Goal: Task Accomplishment & Management: Manage account settings

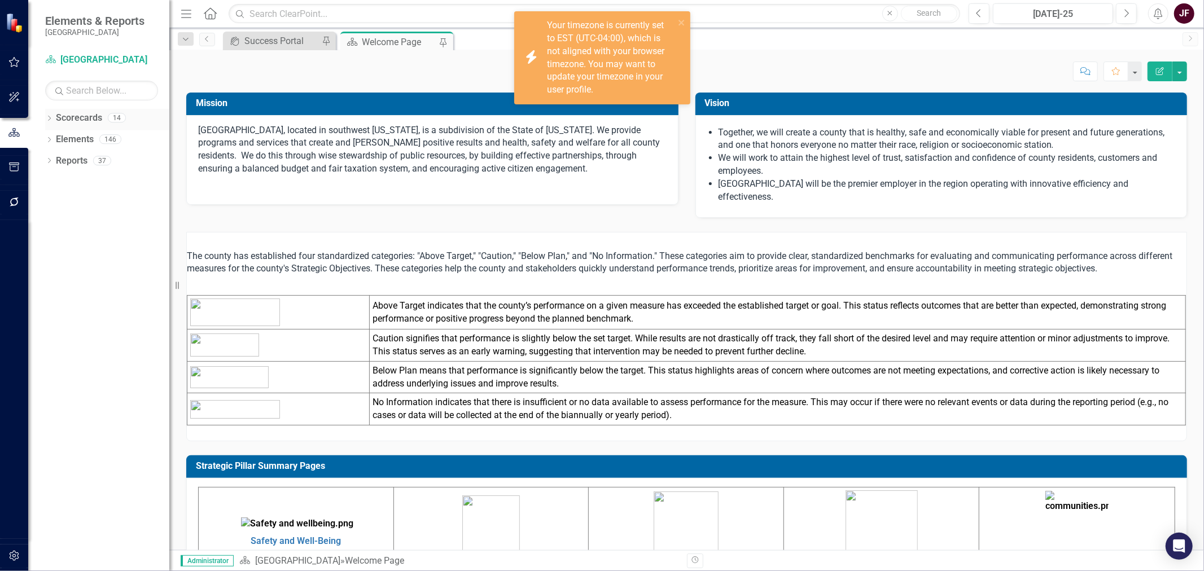
click at [49, 119] on icon "Dropdown" at bounding box center [49, 119] width 8 height 6
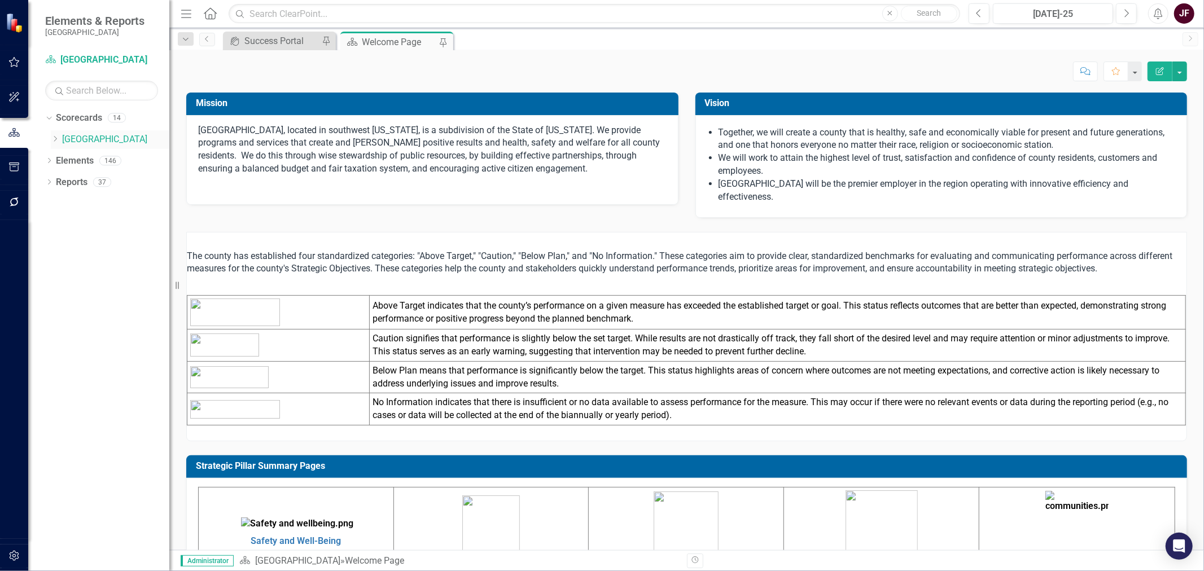
click at [52, 138] on icon "Dropdown" at bounding box center [55, 138] width 8 height 7
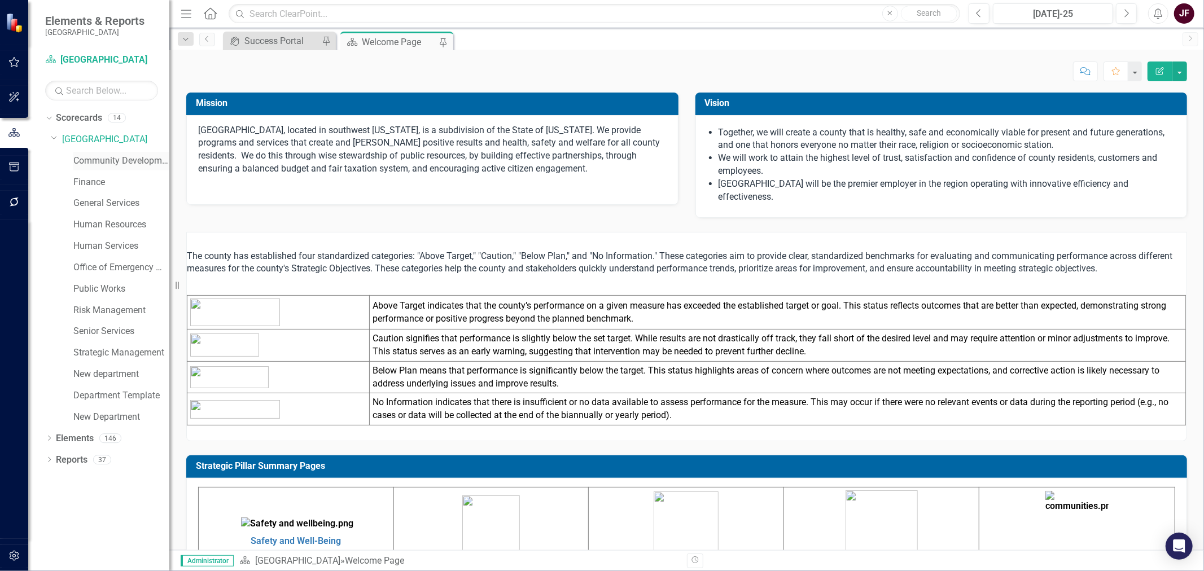
click at [77, 160] on link "Community Development" at bounding box center [121, 161] width 96 height 13
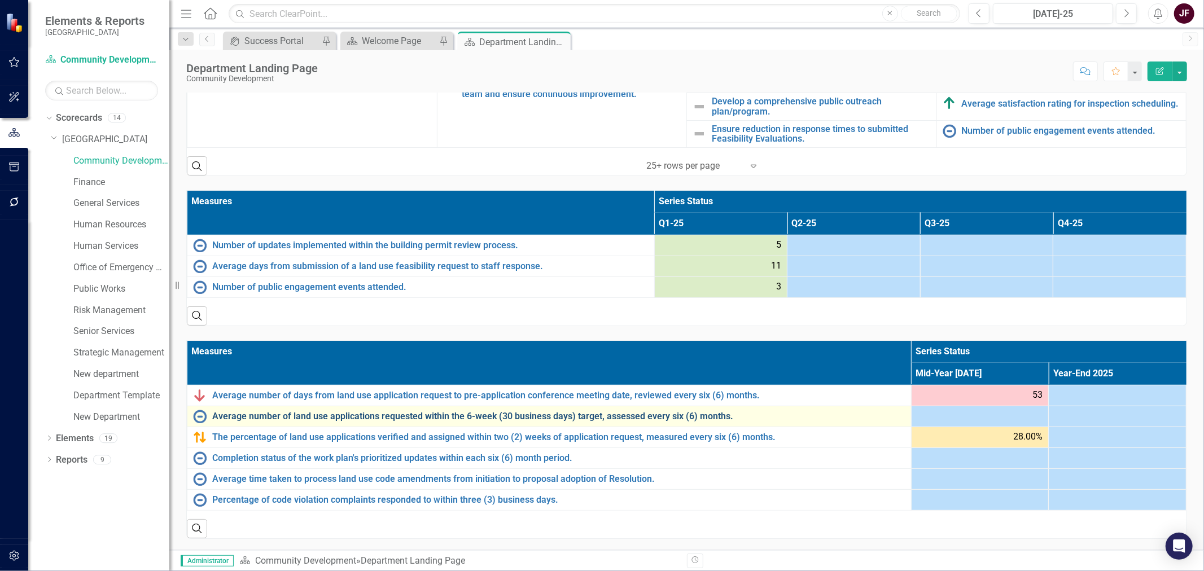
scroll to position [567, 0]
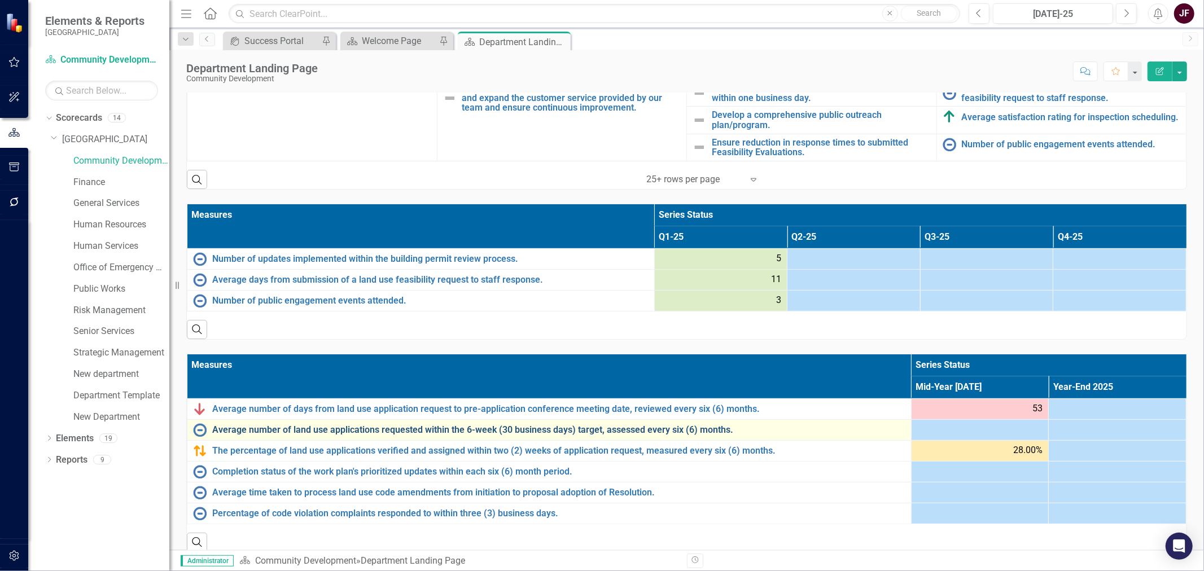
click at [625, 431] on link "Average number of land use applications requested within the 6-week (30 busines…" at bounding box center [558, 430] width 693 height 10
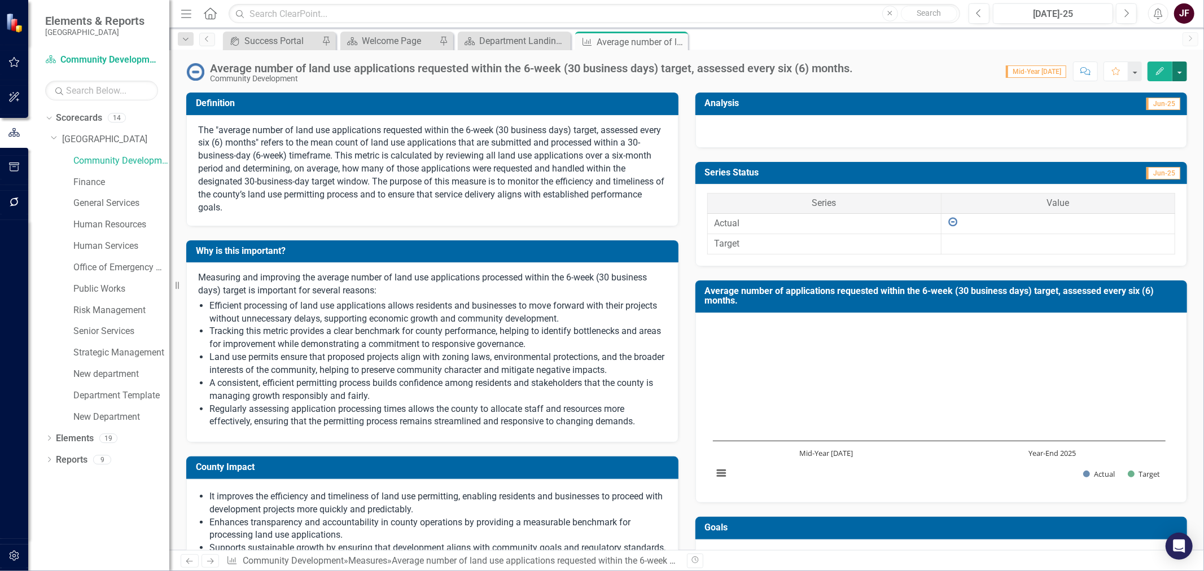
click at [1177, 72] on button "button" at bounding box center [1179, 72] width 15 height 20
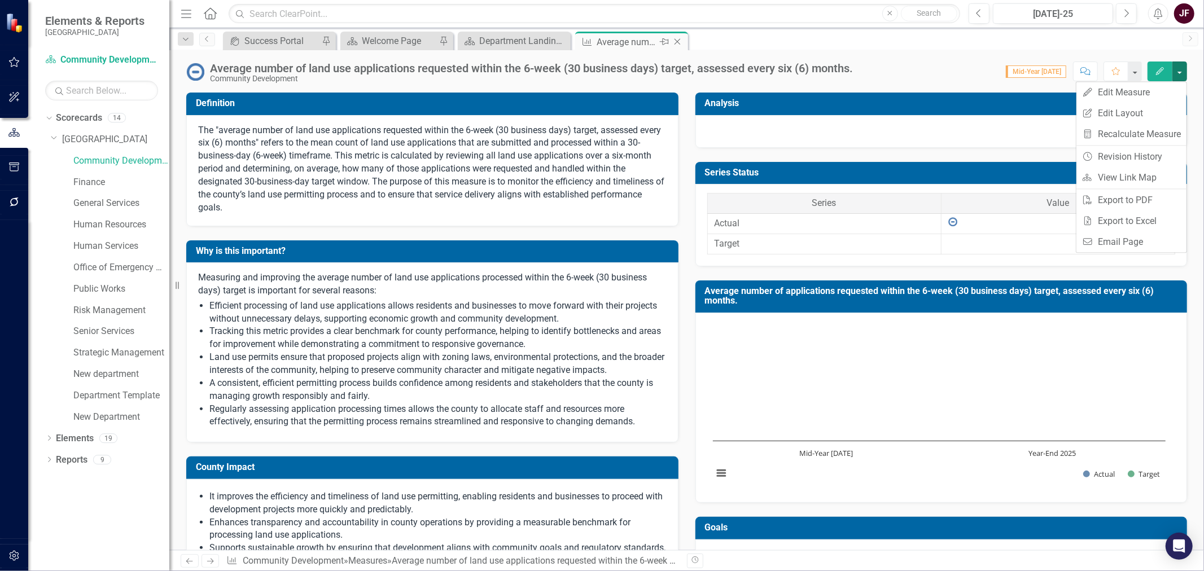
click at [677, 43] on icon "Close" at bounding box center [677, 41] width 11 height 9
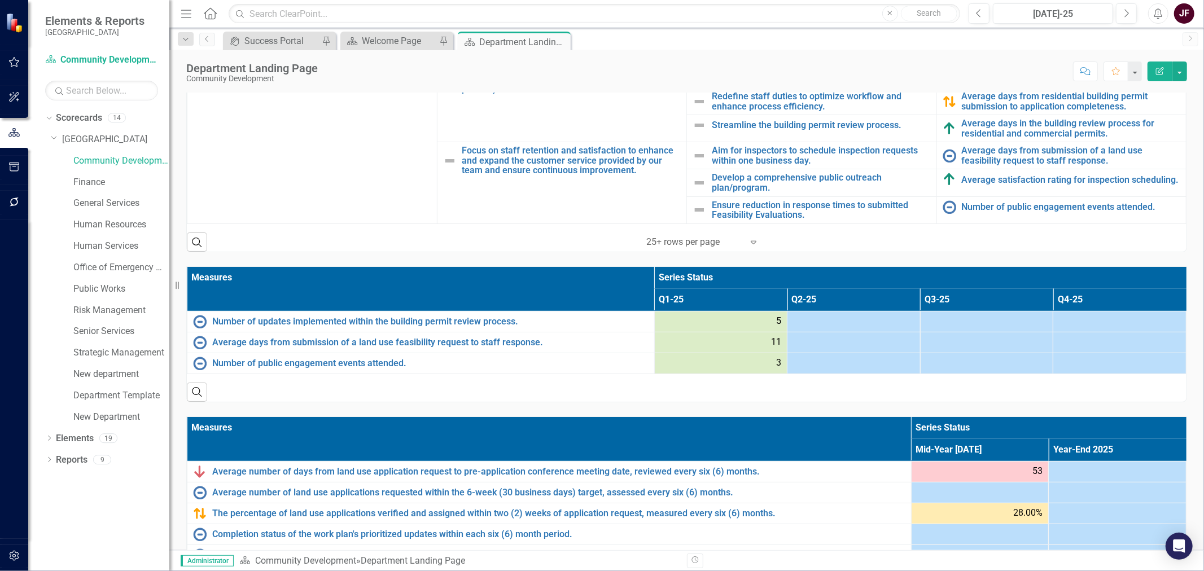
scroll to position [533, 0]
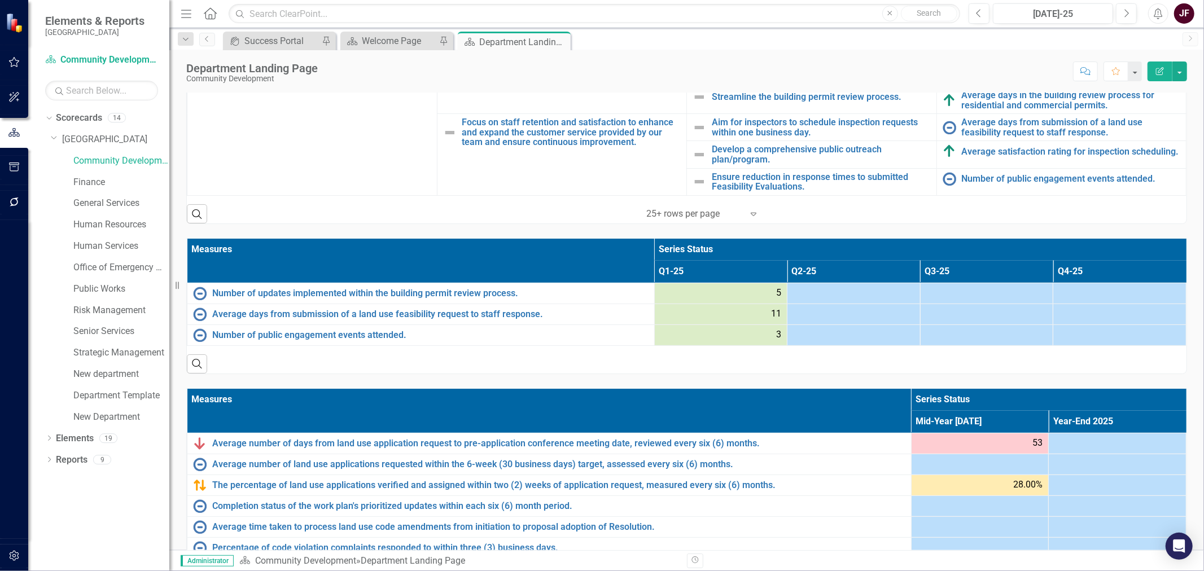
click at [726, 397] on th "Measures" at bounding box center [549, 411] width 724 height 44
click at [726, 397] on th "Measures Sort Ascending" at bounding box center [549, 411] width 724 height 44
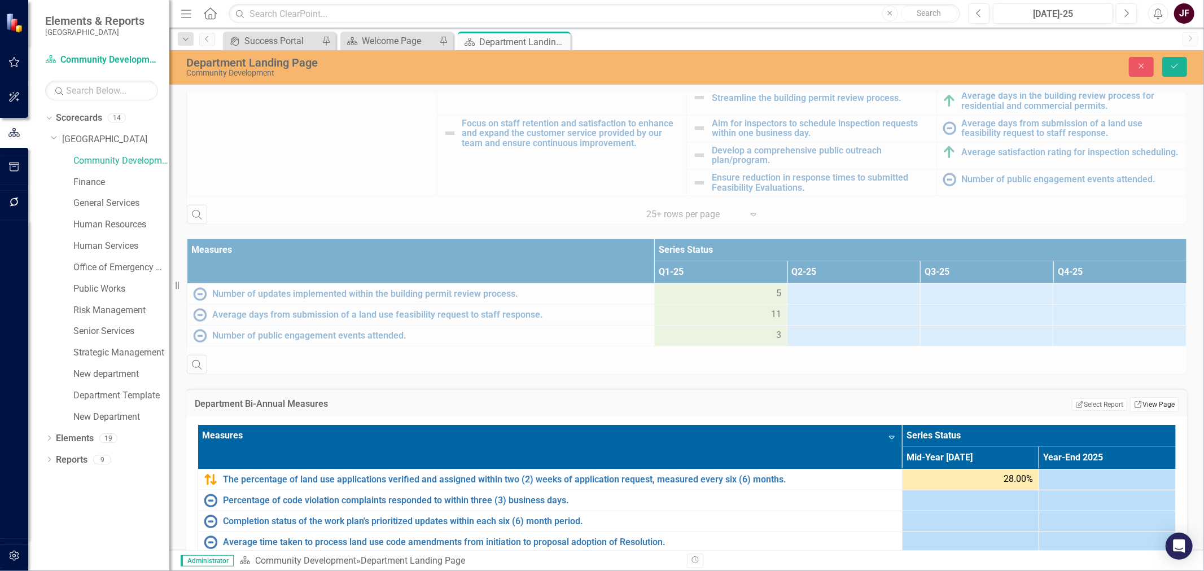
click at [1141, 408] on link "Link View Page" at bounding box center [1154, 404] width 49 height 15
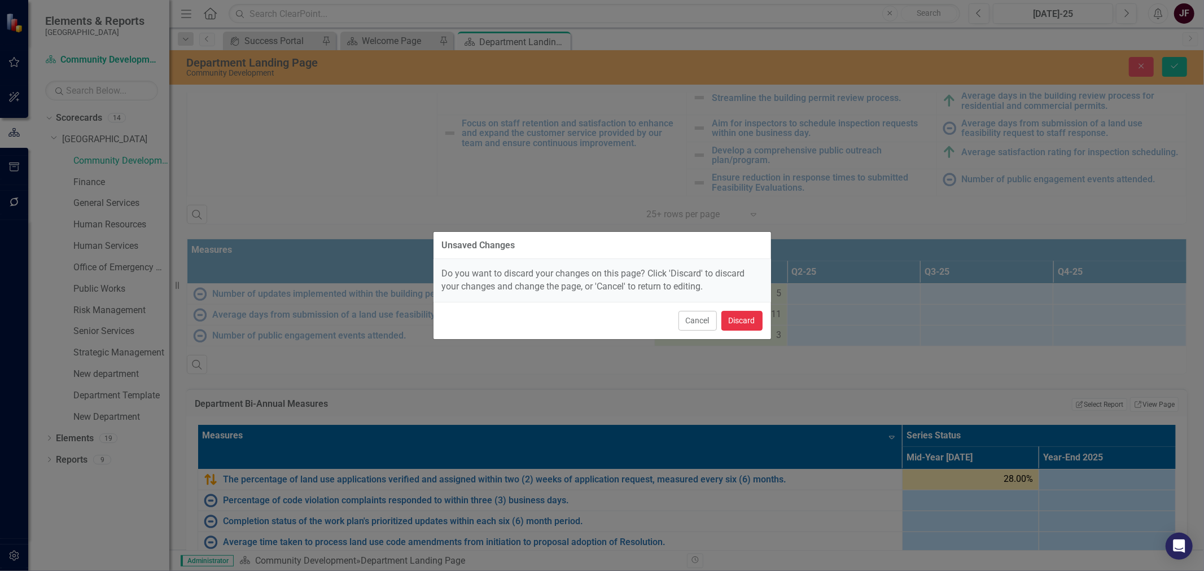
click at [748, 320] on button "Discard" at bounding box center [741, 321] width 41 height 20
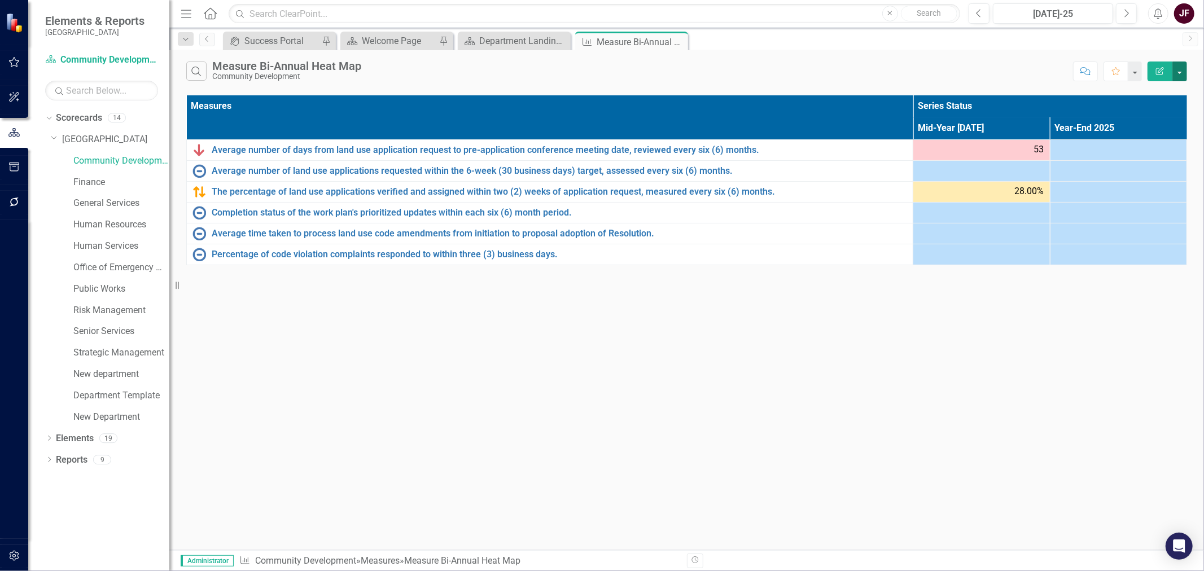
click at [1180, 74] on button "button" at bounding box center [1179, 72] width 15 height 20
click at [1168, 94] on link "Edit Report Edit Report" at bounding box center [1141, 92] width 89 height 21
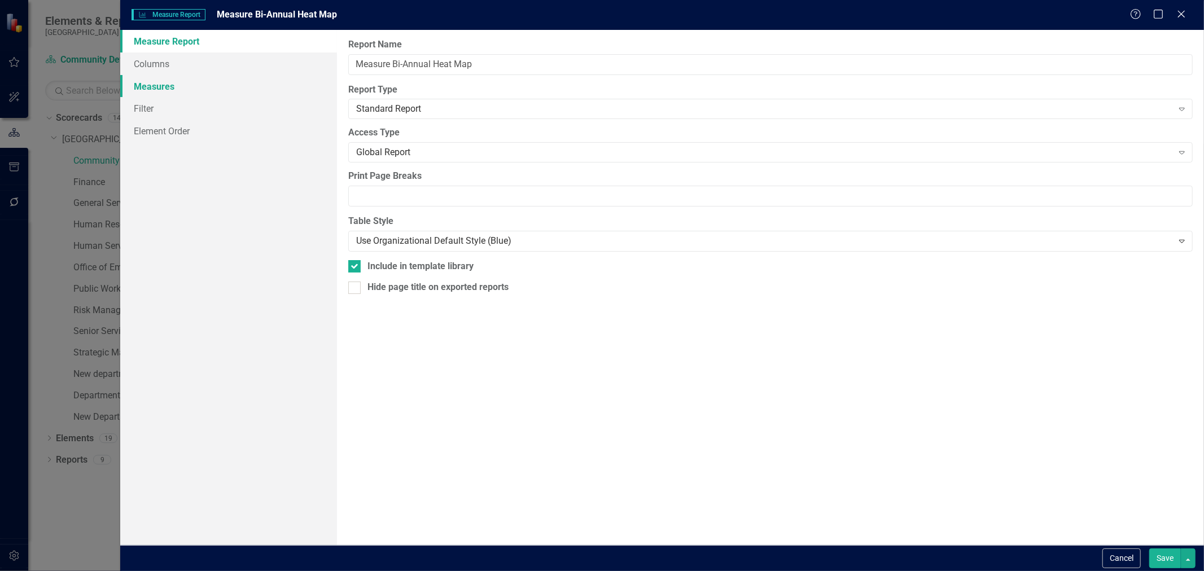
click at [165, 86] on link "Measures" at bounding box center [228, 86] width 217 height 23
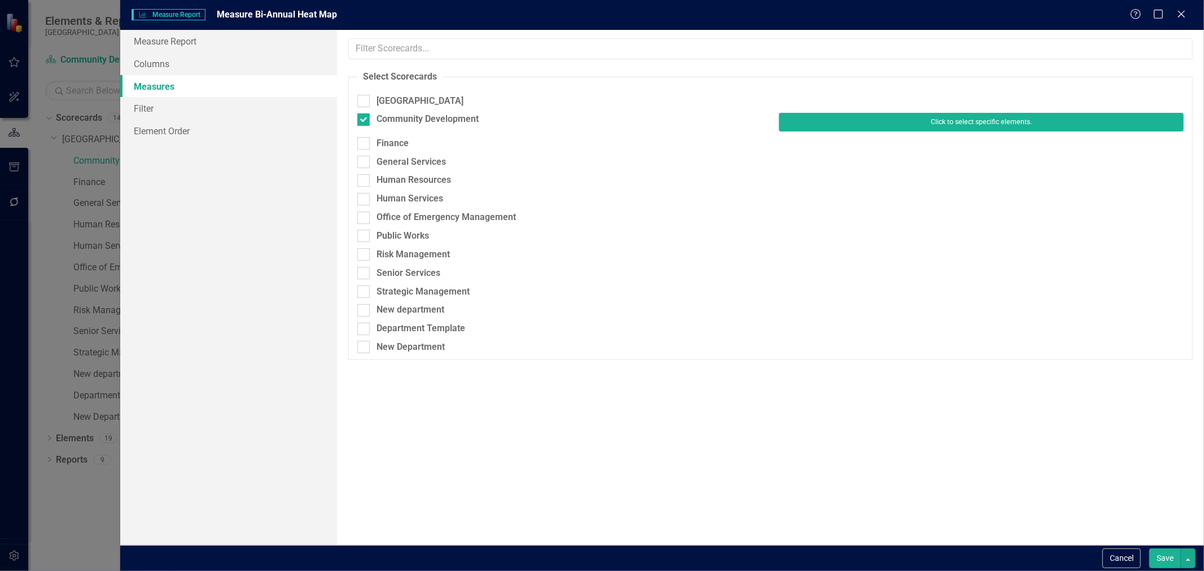
click at [875, 122] on button "Click to select specific elements." at bounding box center [981, 122] width 405 height 18
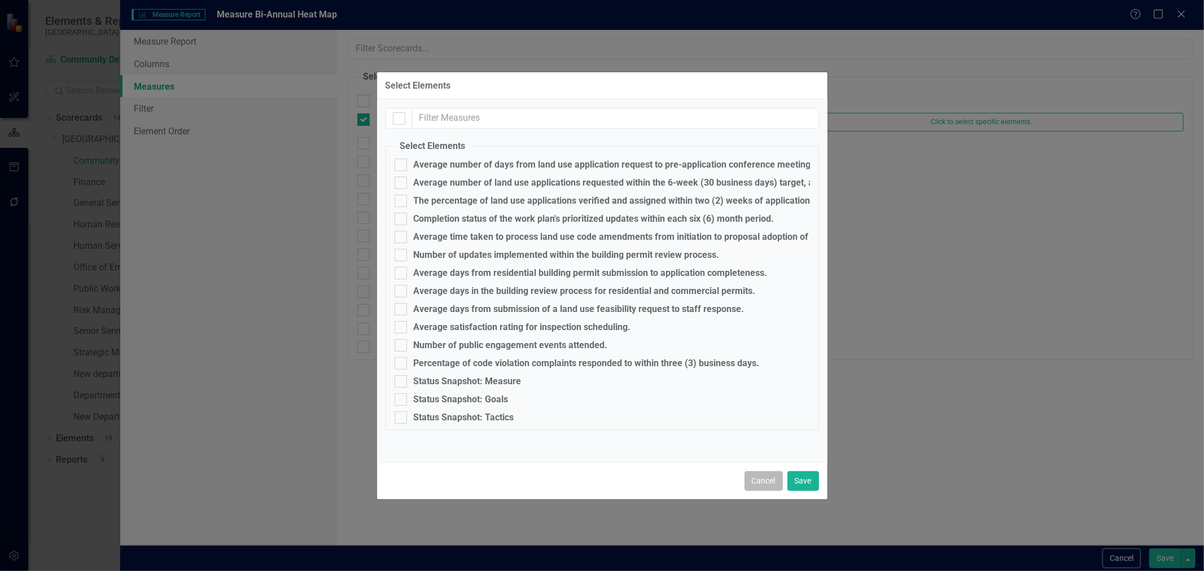
click at [758, 480] on button "Cancel" at bounding box center [763, 481] width 38 height 20
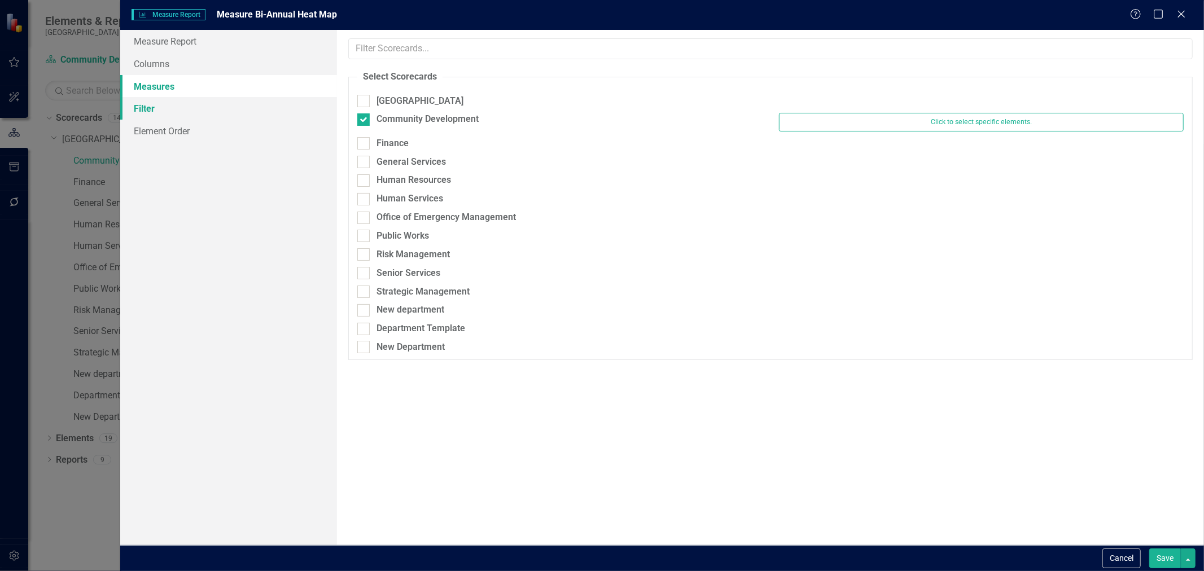
click at [150, 108] on link "Filter" at bounding box center [228, 108] width 217 height 23
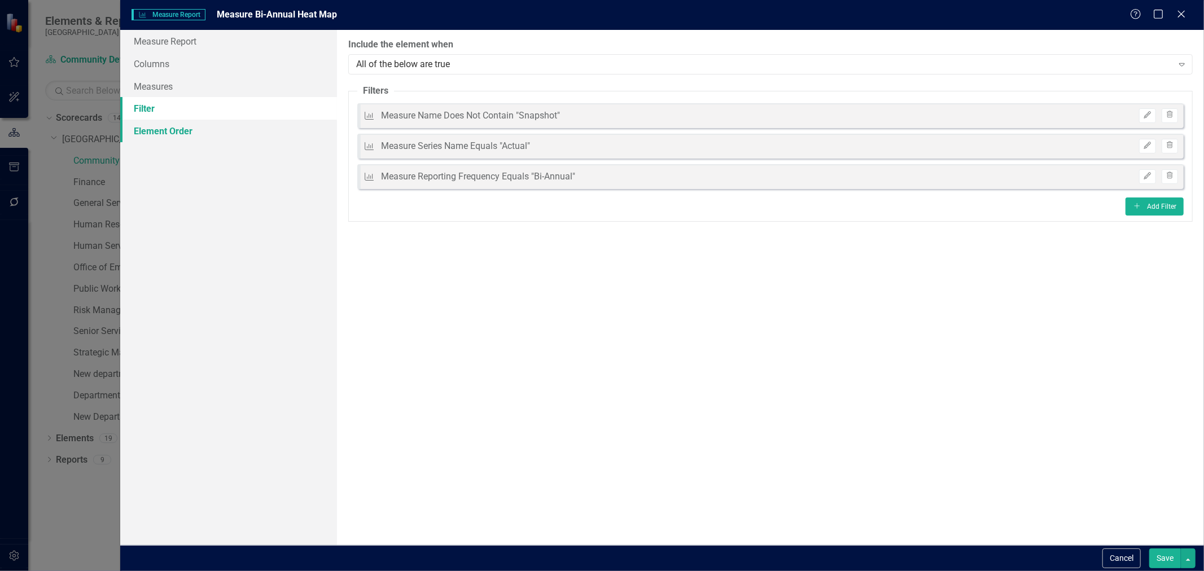
click at [153, 126] on link "Element Order" at bounding box center [228, 131] width 217 height 23
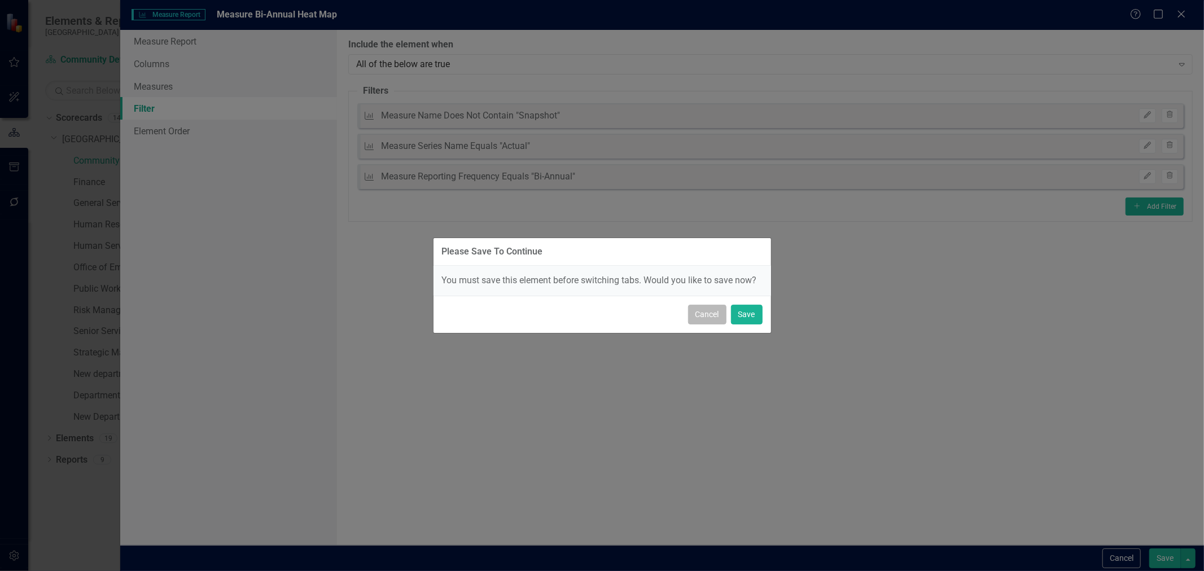
click at [712, 313] on button "Cancel" at bounding box center [707, 315] width 38 height 20
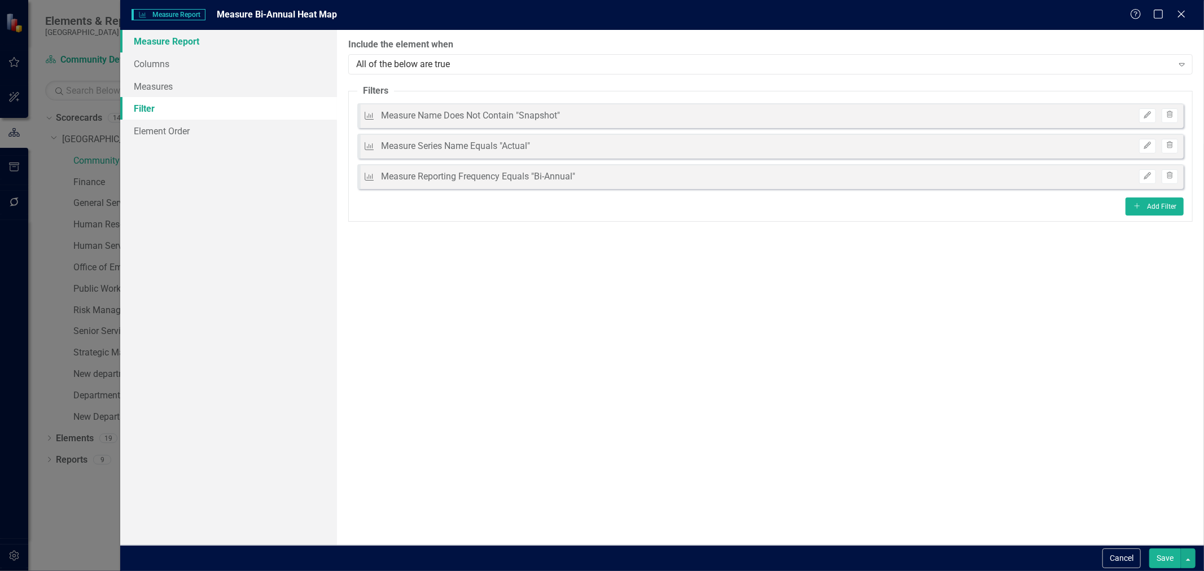
click at [160, 42] on link "Measure Report" at bounding box center [228, 41] width 217 height 23
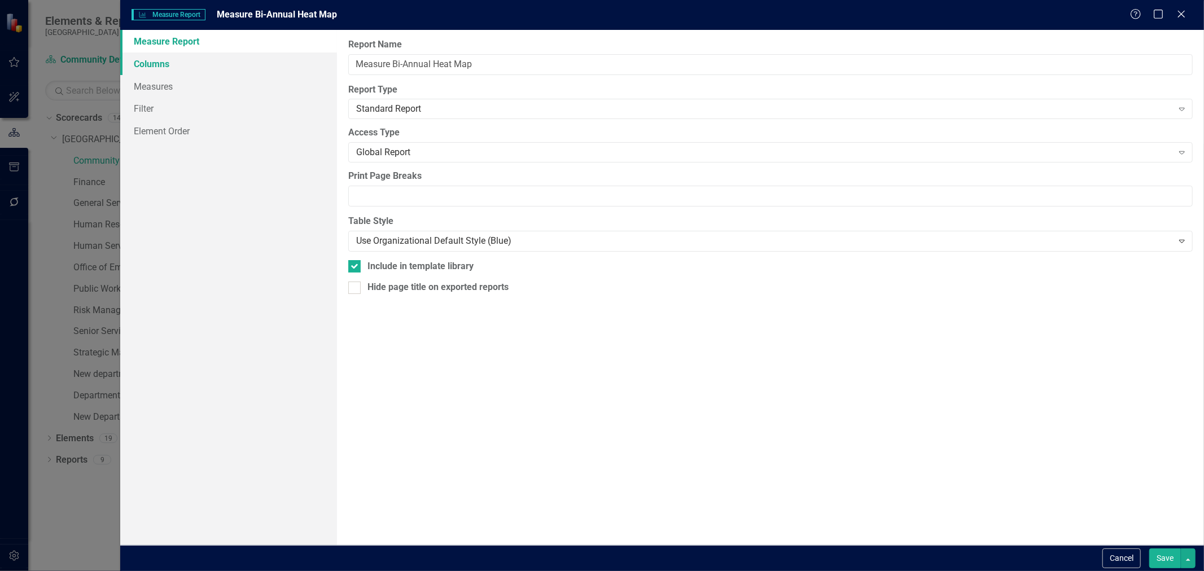
click at [171, 67] on link "Columns" at bounding box center [228, 63] width 217 height 23
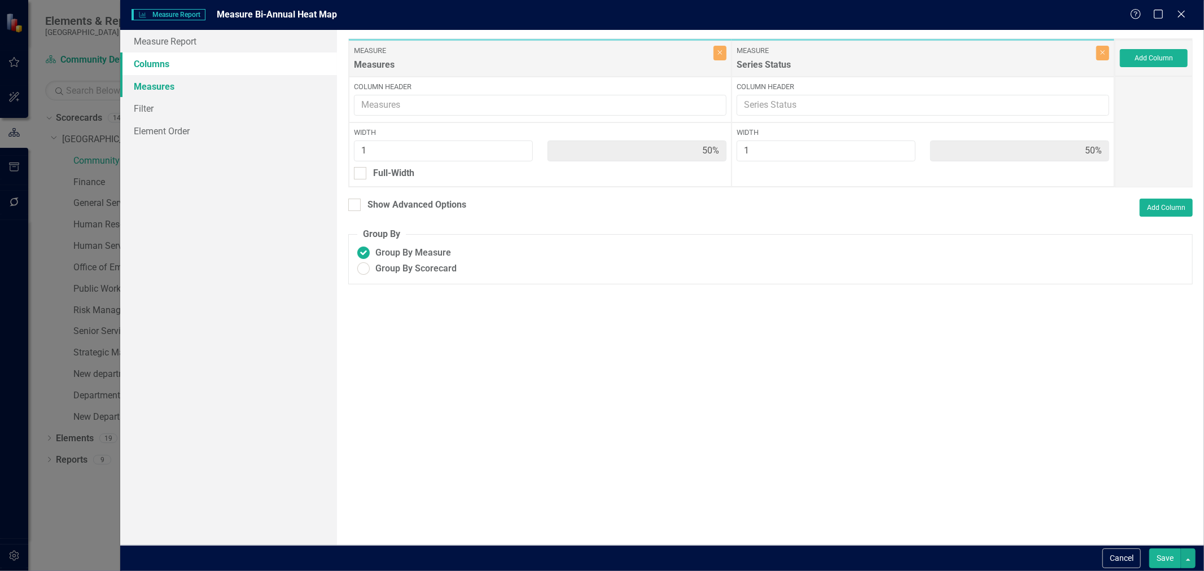
click at [159, 96] on link "Measures" at bounding box center [228, 86] width 217 height 23
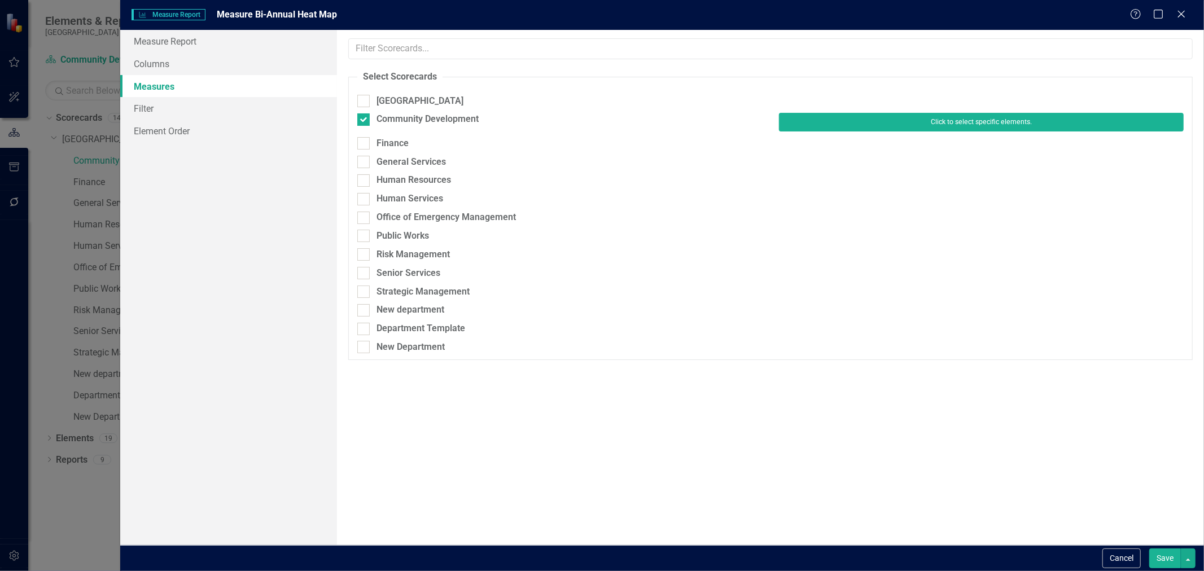
click at [921, 128] on button "Click to select specific elements." at bounding box center [981, 122] width 405 height 18
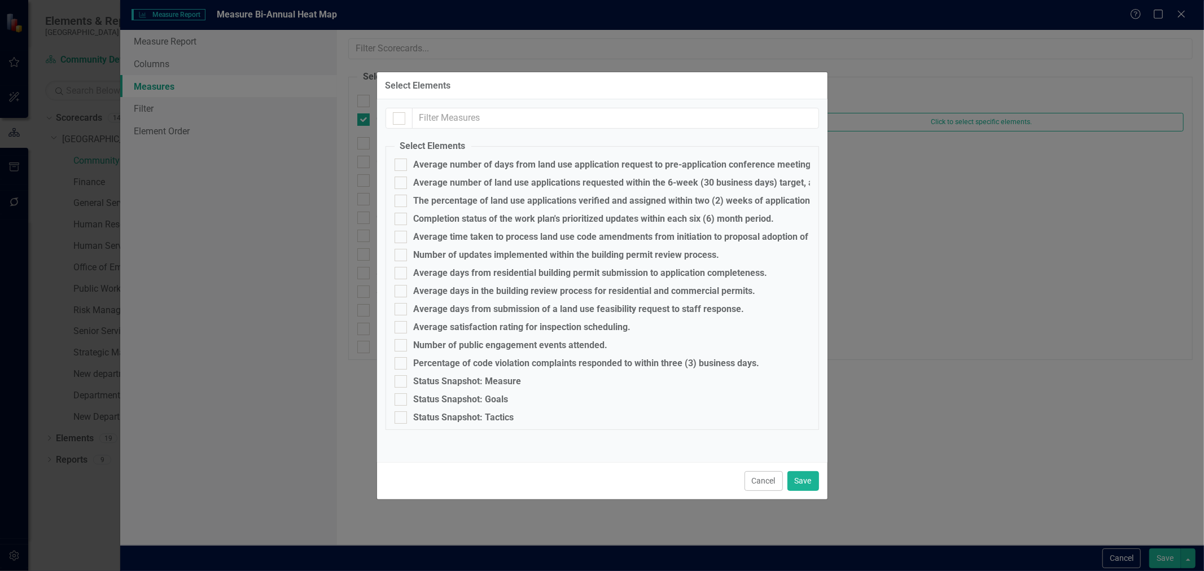
click at [758, 481] on button "Cancel" at bounding box center [763, 481] width 38 height 20
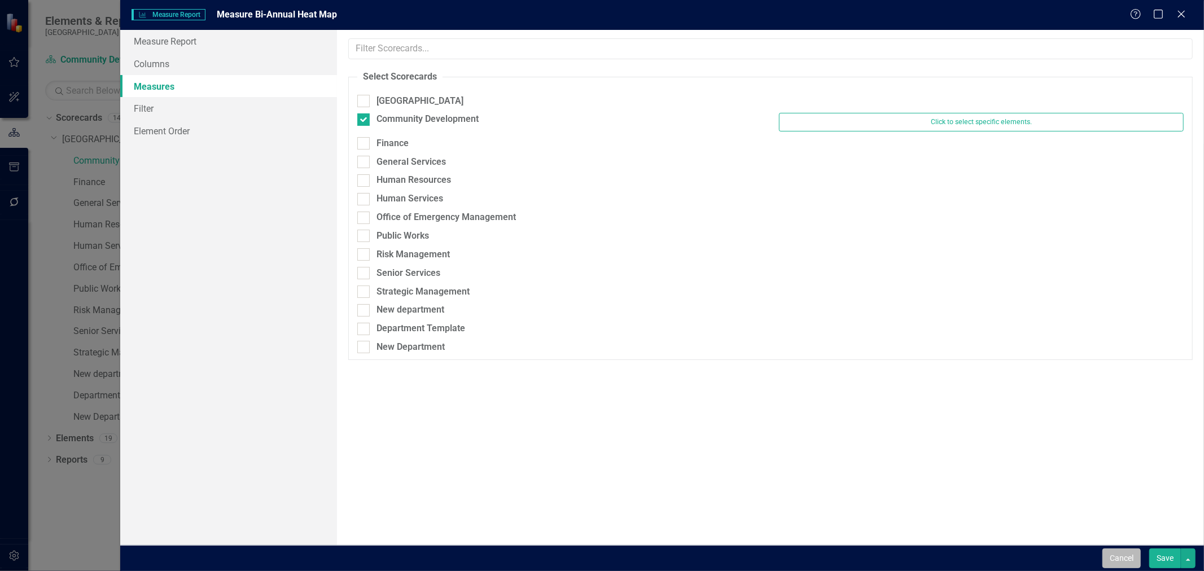
click at [1118, 558] on button "Cancel" at bounding box center [1121, 559] width 38 height 20
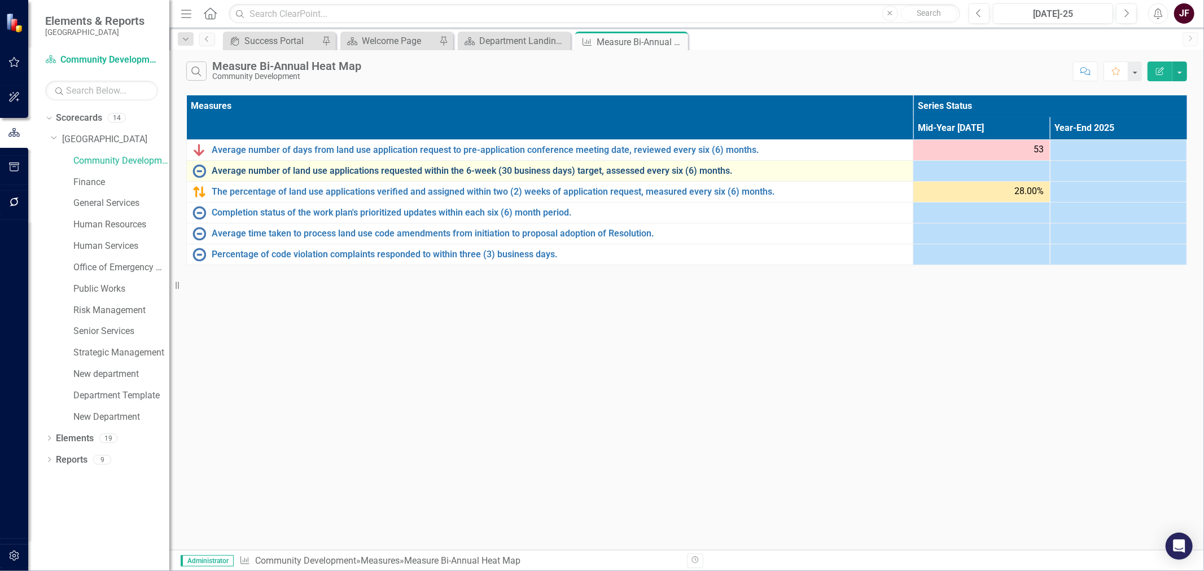
click at [364, 168] on link "Average number of land use applications requested within the 6-week (30 busines…" at bounding box center [559, 171] width 695 height 10
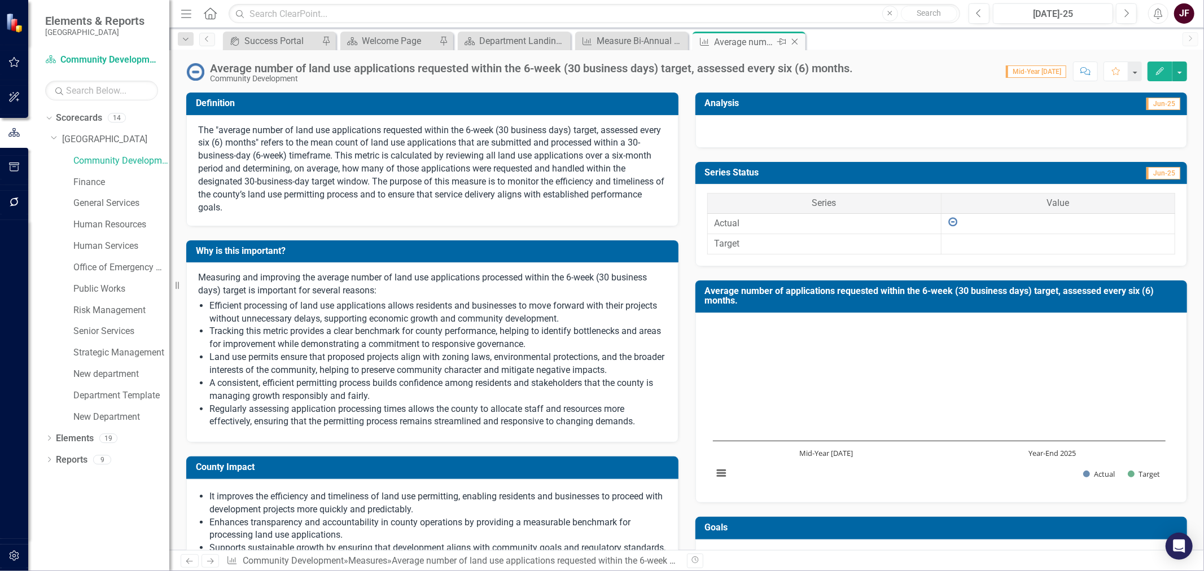
click at [793, 41] on icon "Close" at bounding box center [794, 41] width 11 height 9
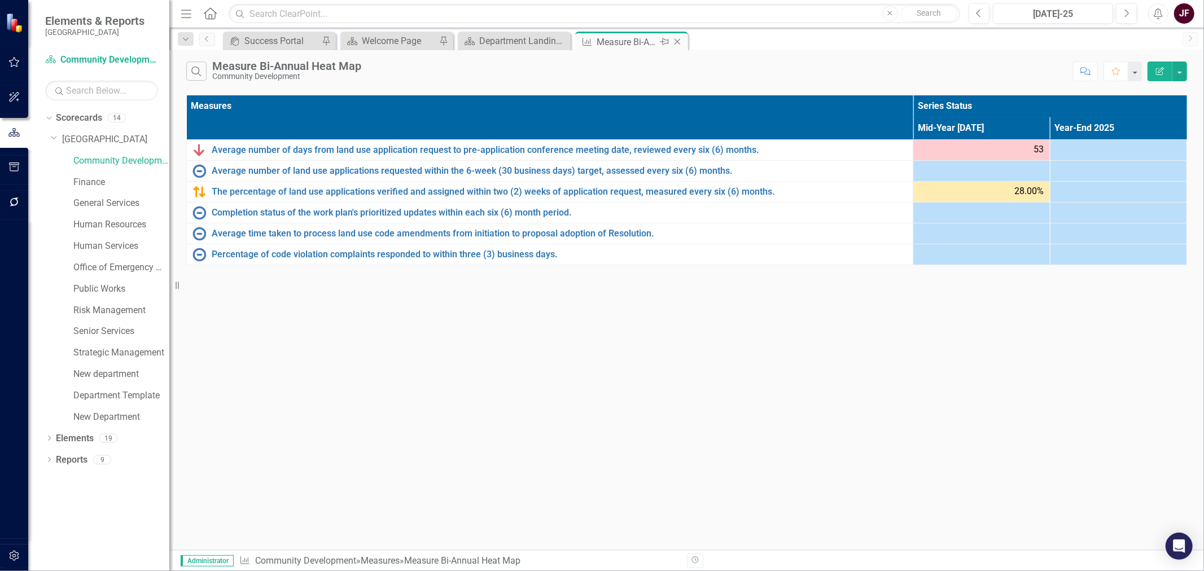
click at [676, 40] on icon "Close" at bounding box center [677, 41] width 11 height 9
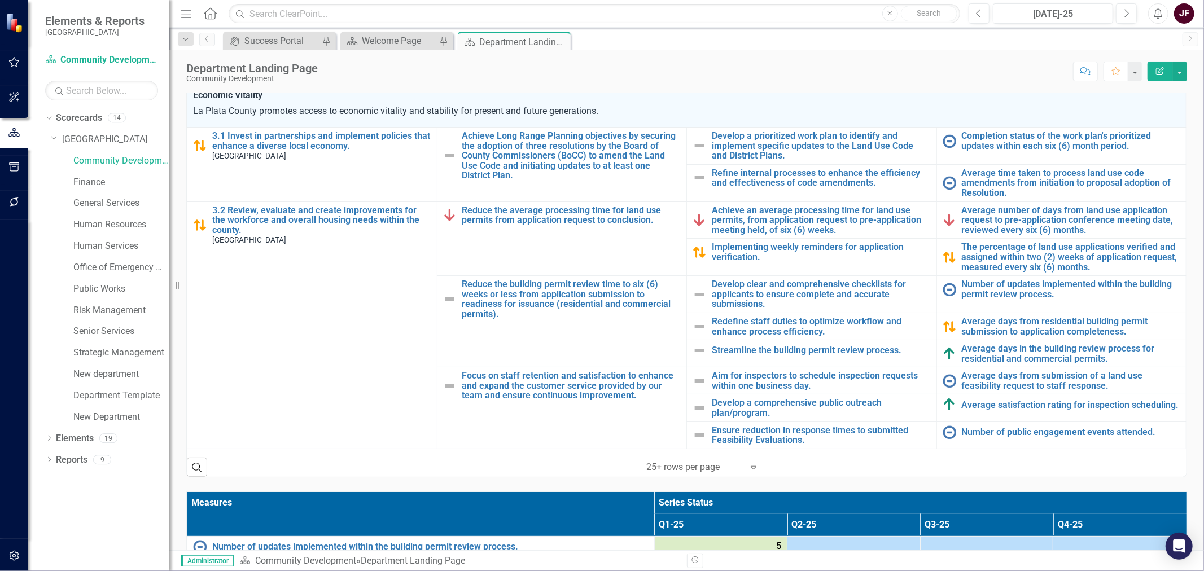
scroll to position [282, 0]
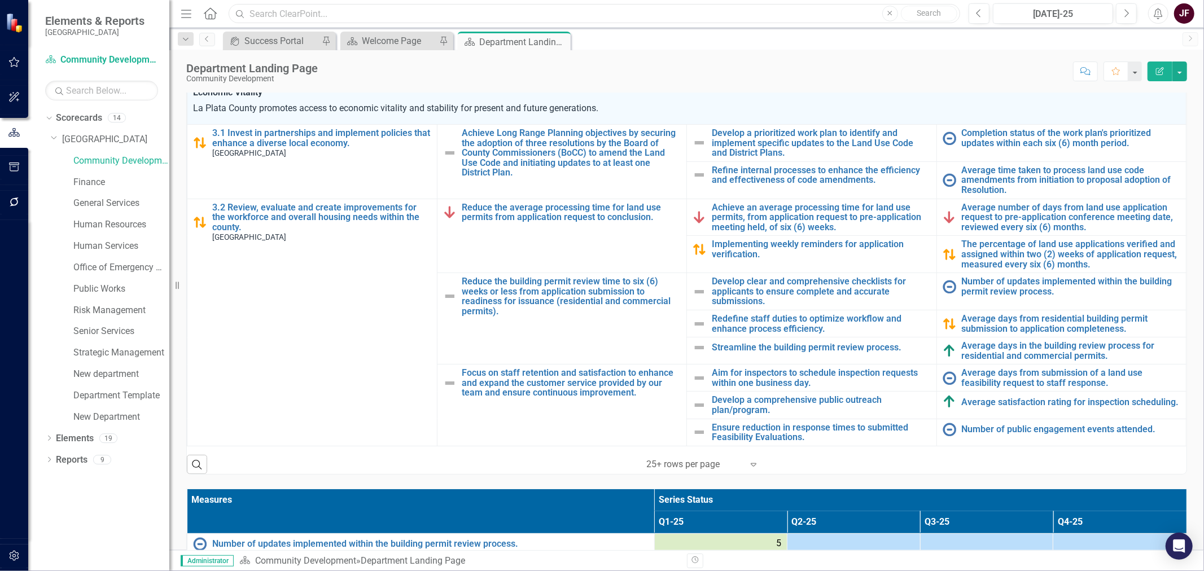
click at [296, 15] on input "text" at bounding box center [594, 14] width 731 height 20
type input "k"
type input "l"
click at [187, 15] on icon "Menu" at bounding box center [186, 13] width 15 height 12
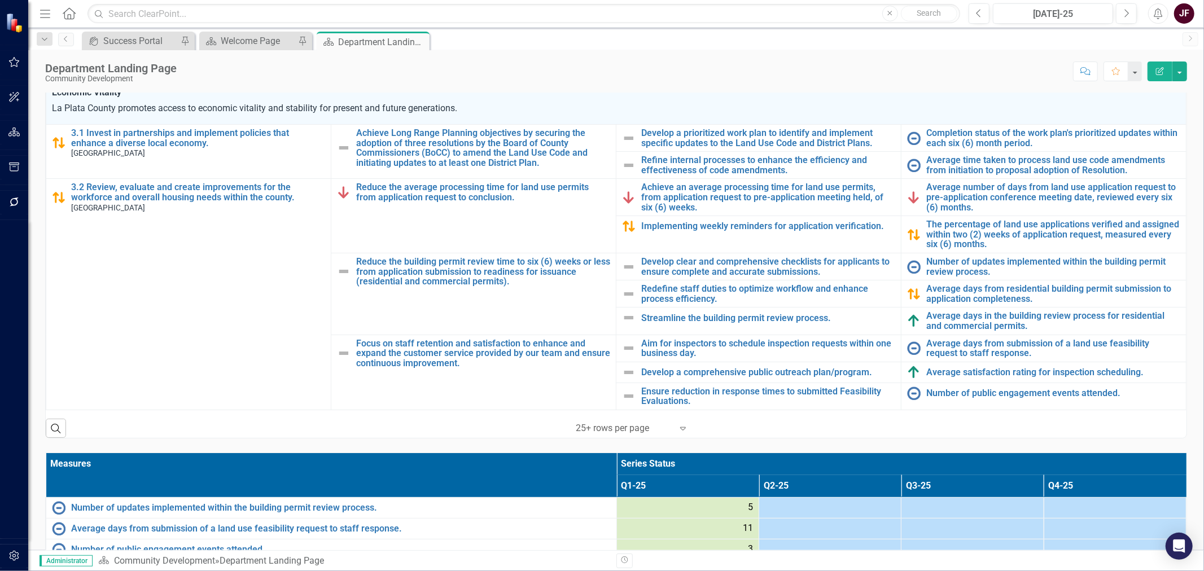
click at [47, 10] on icon "Menu" at bounding box center [45, 13] width 15 height 12
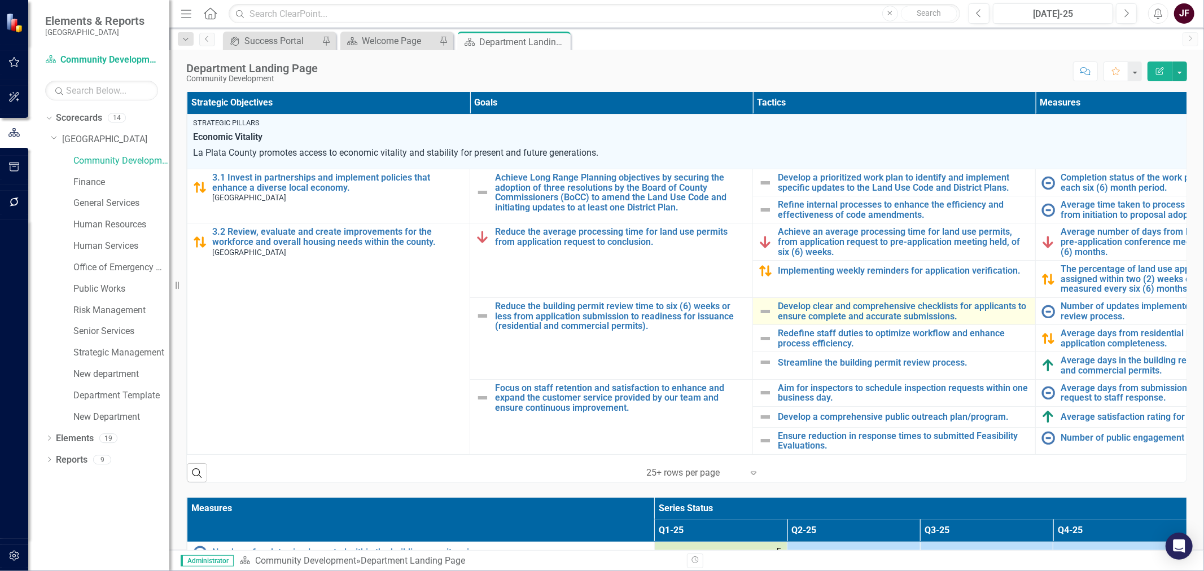
scroll to position [266, 0]
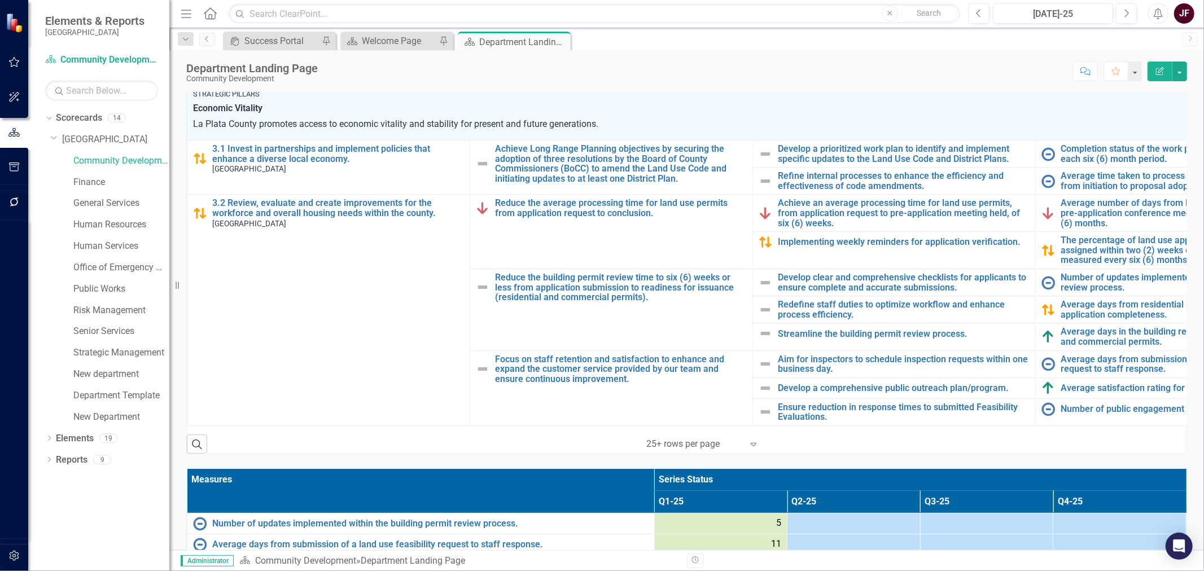
click at [749, 449] on icon "Expand" at bounding box center [753, 444] width 11 height 9
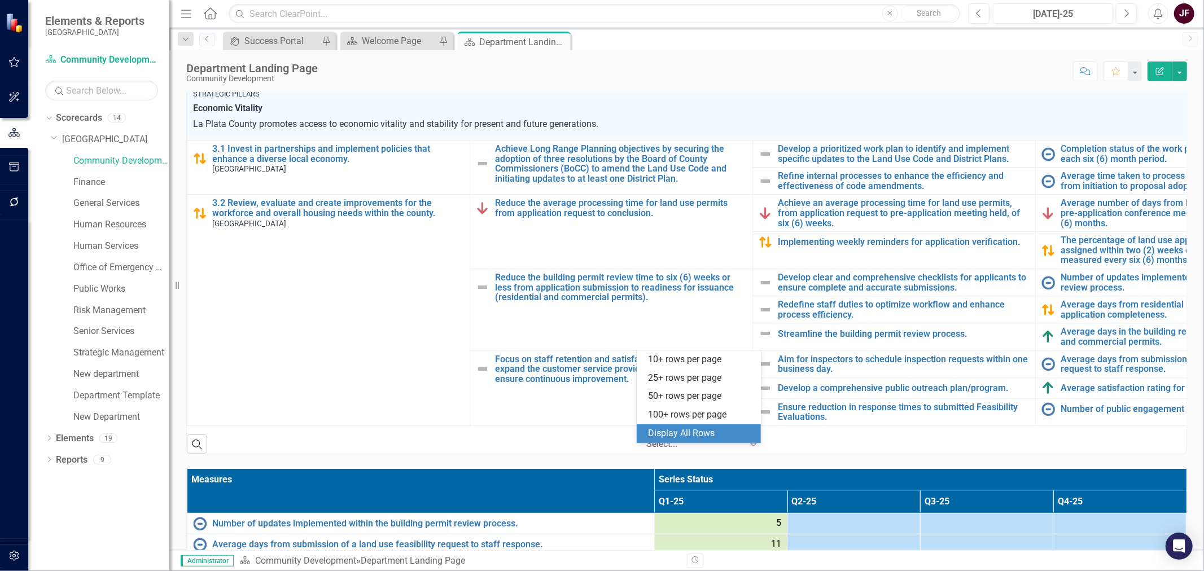
click at [709, 438] on div "Display All Rows" at bounding box center [701, 433] width 106 height 13
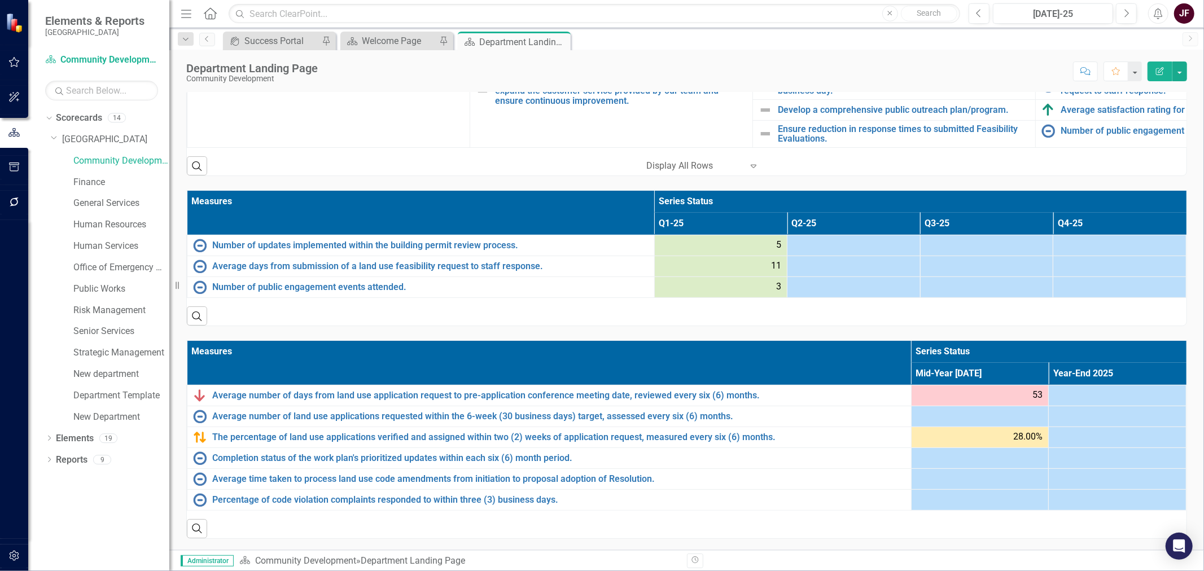
scroll to position [555, 0]
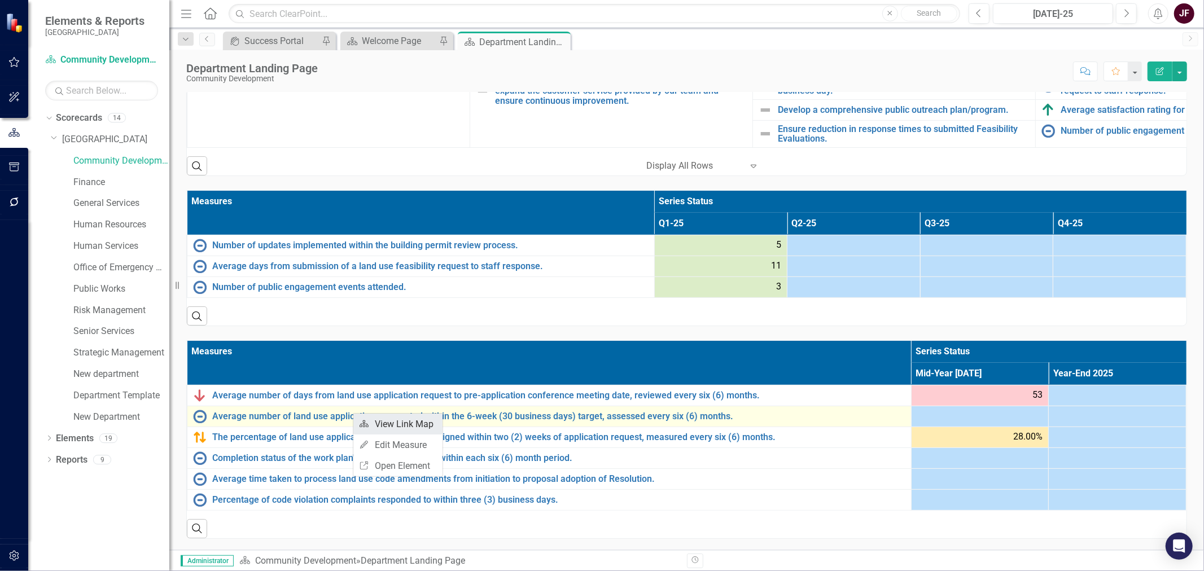
click at [363, 423] on icon "Link Map" at bounding box center [364, 424] width 10 height 8
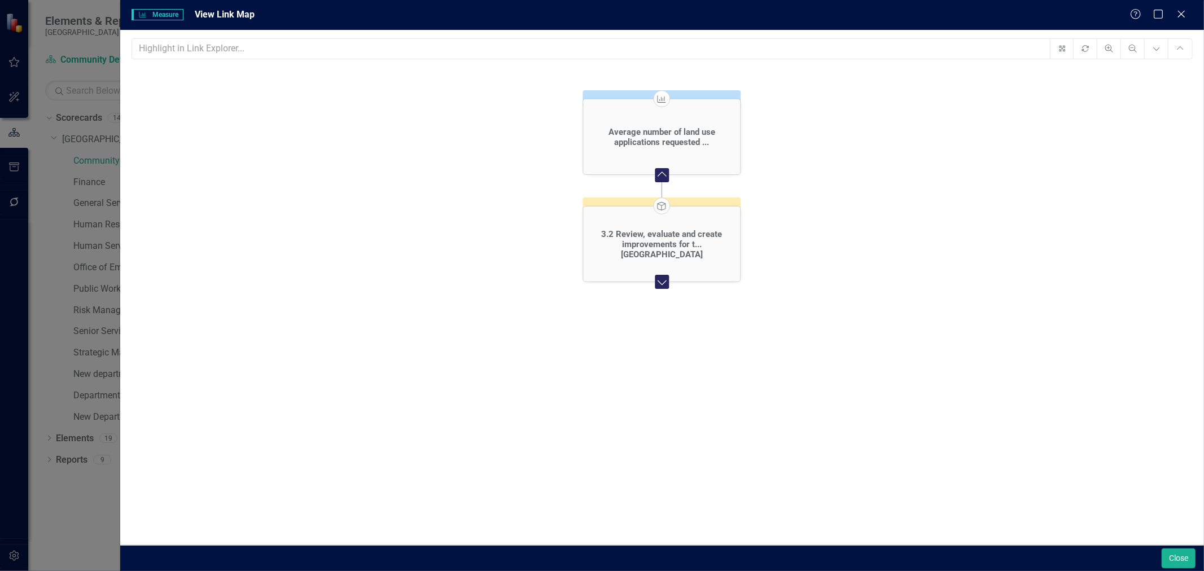
click at [662, 255] on span "[GEOGRAPHIC_DATA]" at bounding box center [661, 254] width 87 height 10
drag, startPoint x: 1174, startPoint y: 560, endPoint x: 1166, endPoint y: 555, distance: 10.2
click at [1175, 561] on button "Close" at bounding box center [1178, 559] width 34 height 20
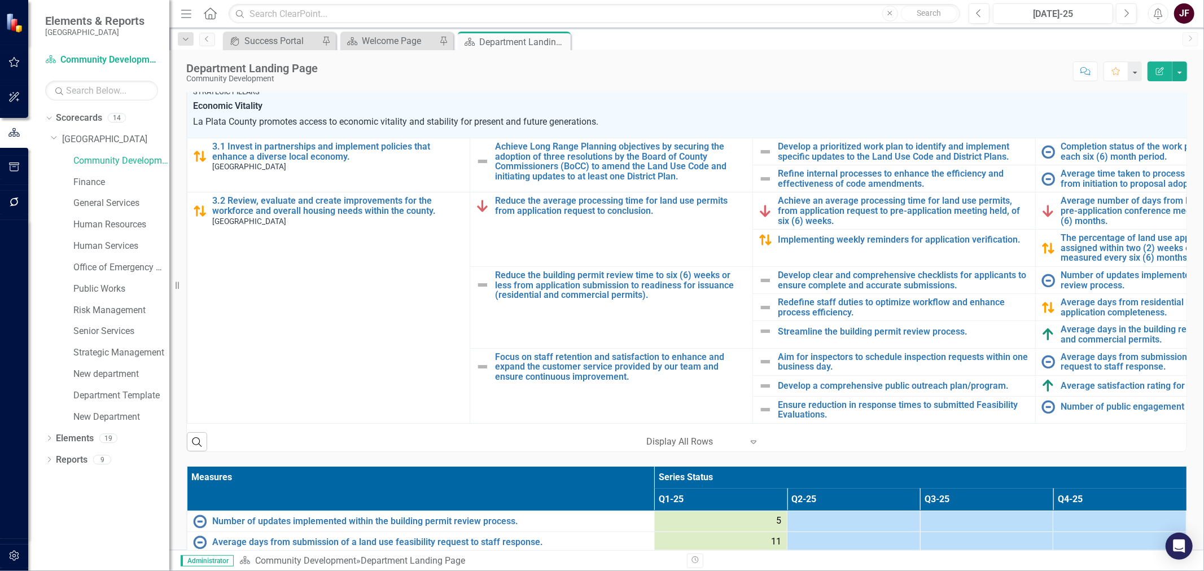
scroll to position [194, 0]
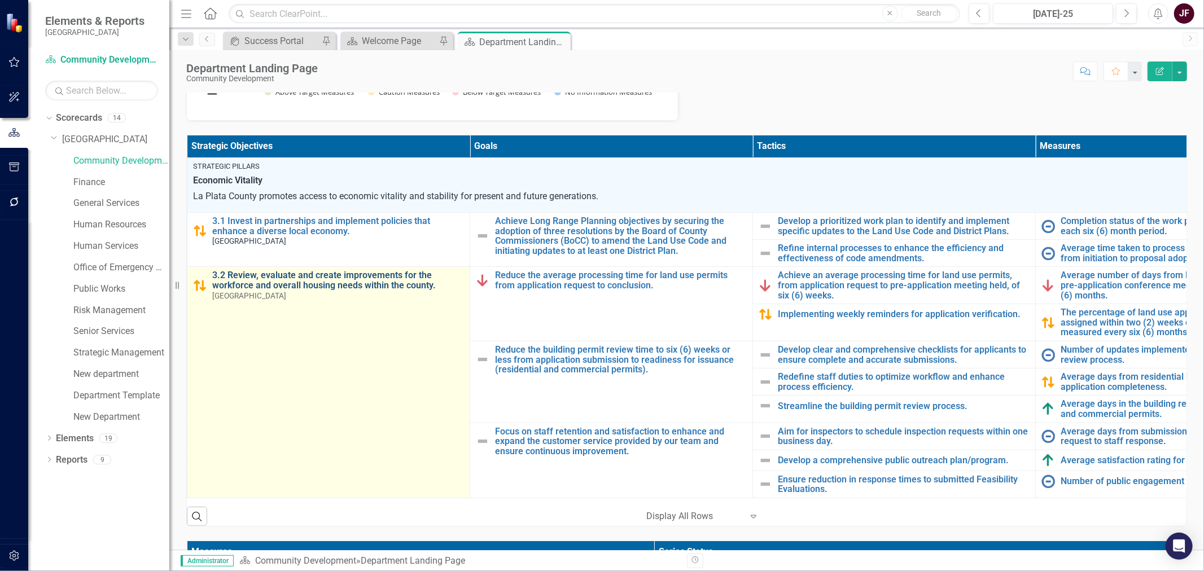
click at [286, 278] on link "3.2 Review, evaluate and create improvements for the workforce and overall hous…" at bounding box center [338, 280] width 252 height 20
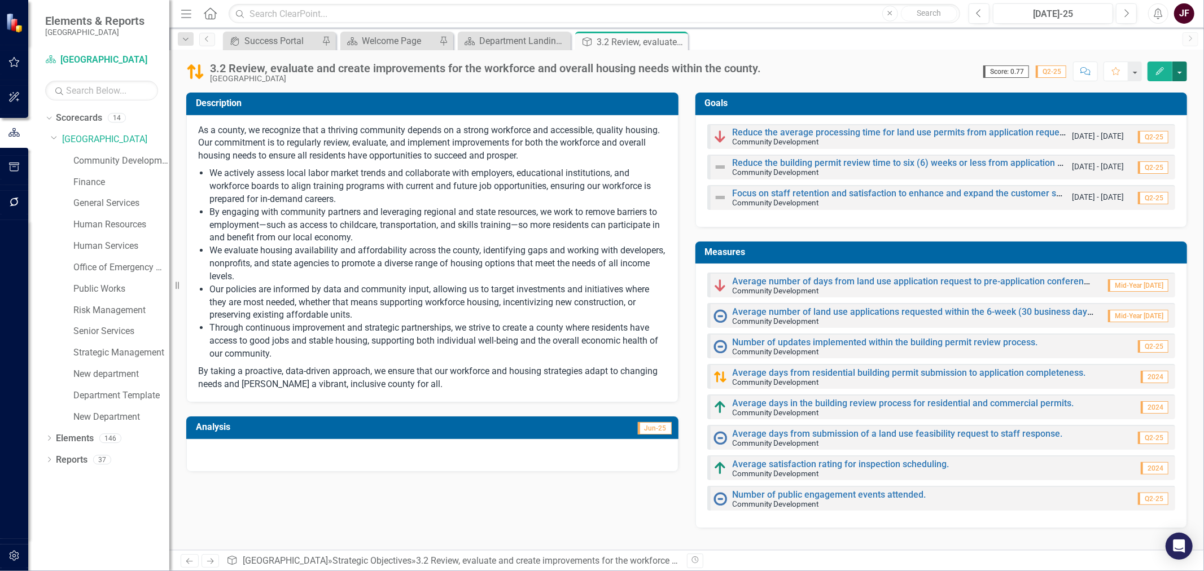
click at [1183, 74] on button "button" at bounding box center [1179, 72] width 15 height 20
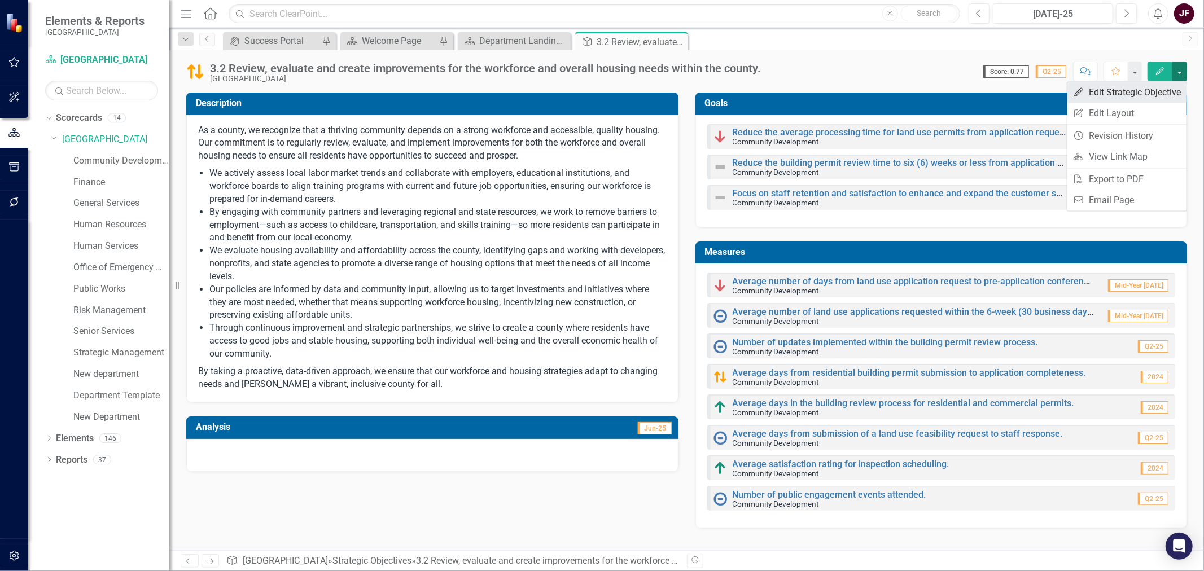
click at [1150, 94] on link "Edit Edit Strategic Objective" at bounding box center [1126, 92] width 119 height 21
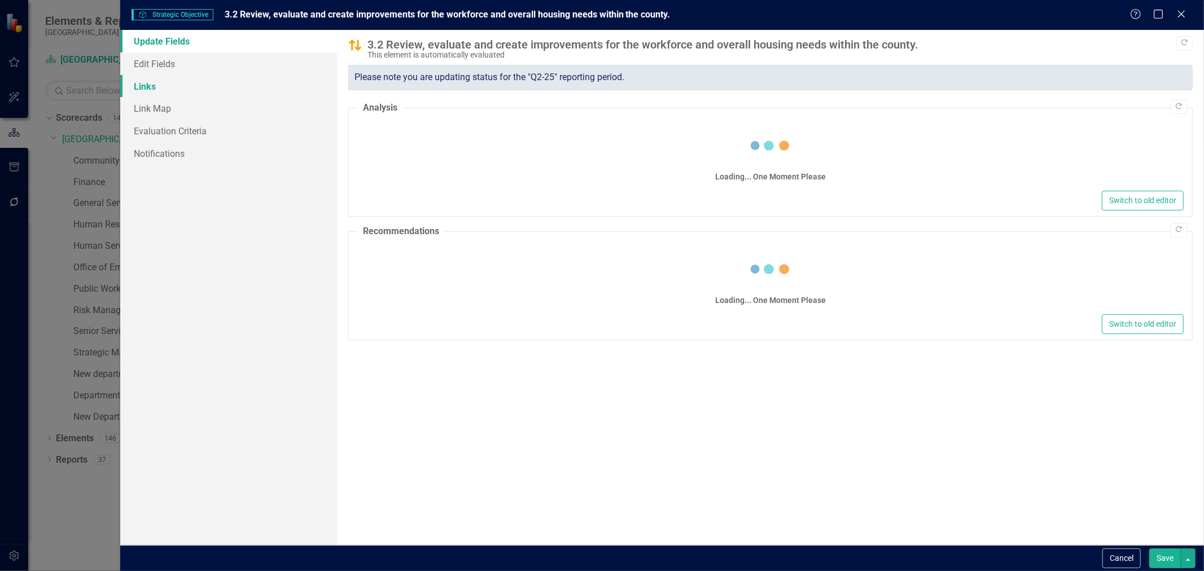
click at [150, 96] on link "Links" at bounding box center [228, 86] width 217 height 23
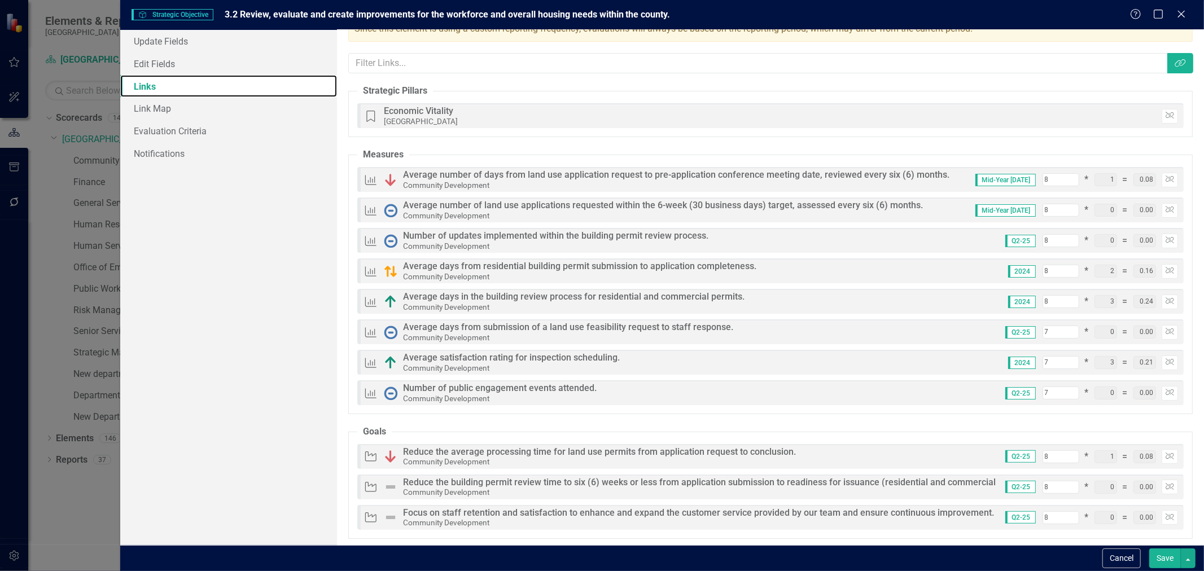
scroll to position [47, 0]
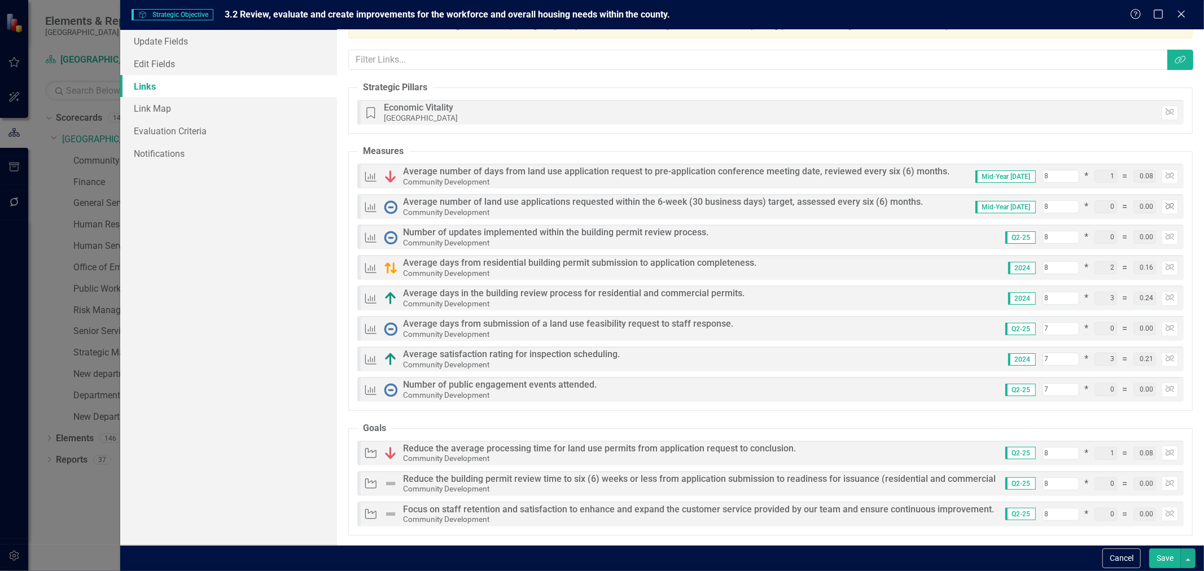
click at [1165, 209] on icon "Unlink" at bounding box center [1169, 206] width 8 height 7
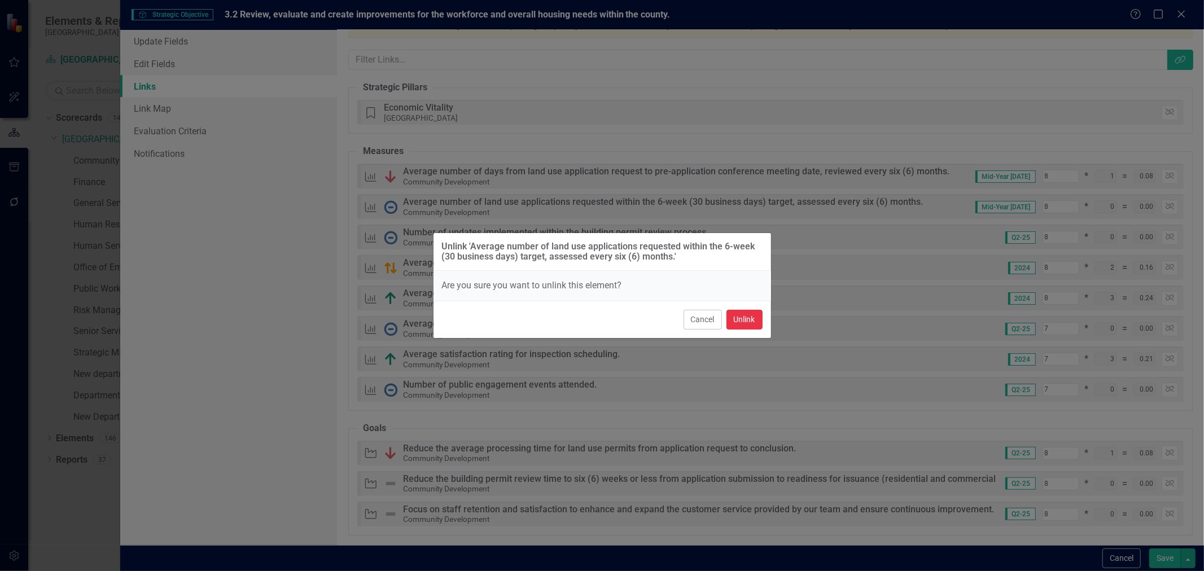
click at [752, 317] on button "Unlink" at bounding box center [744, 320] width 36 height 20
type input "77"
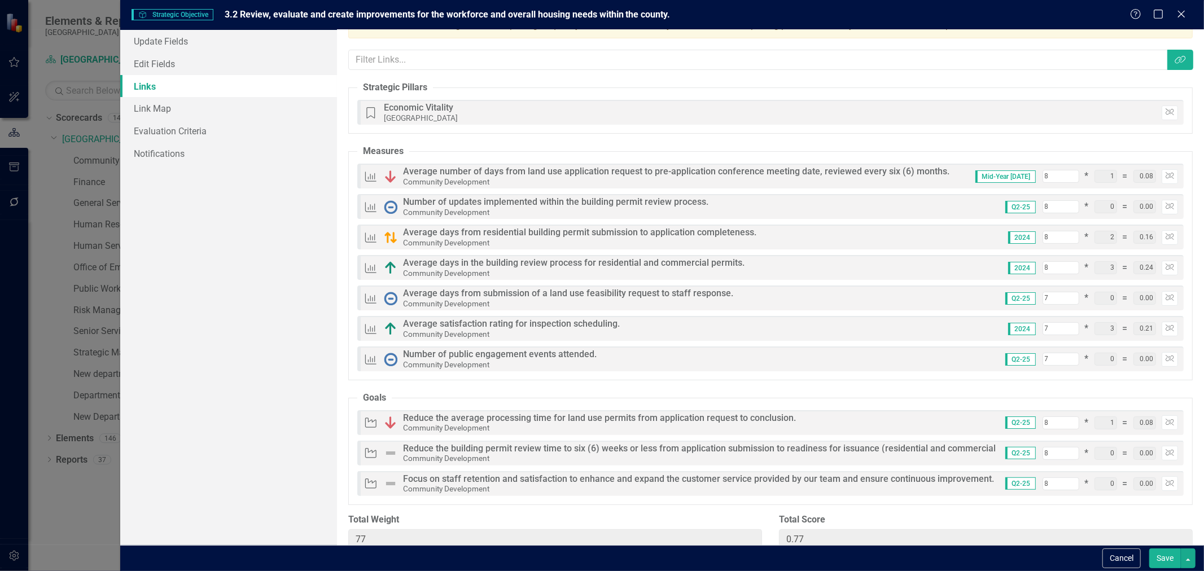
click at [1166, 560] on button "Save" at bounding box center [1165, 559] width 32 height 20
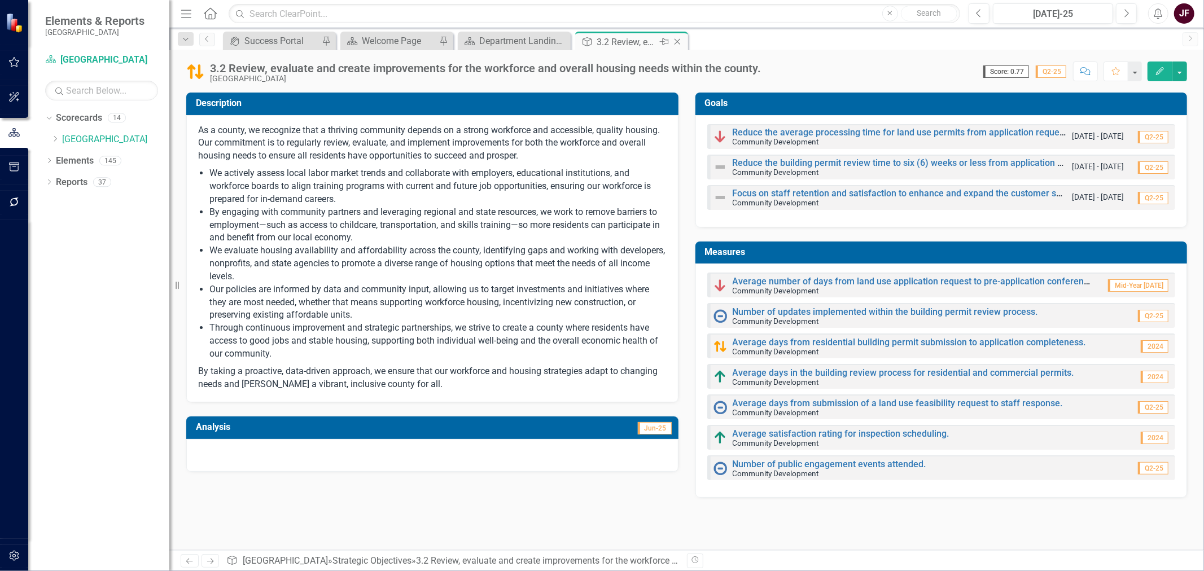
click at [676, 41] on icon at bounding box center [677, 42] width 6 height 6
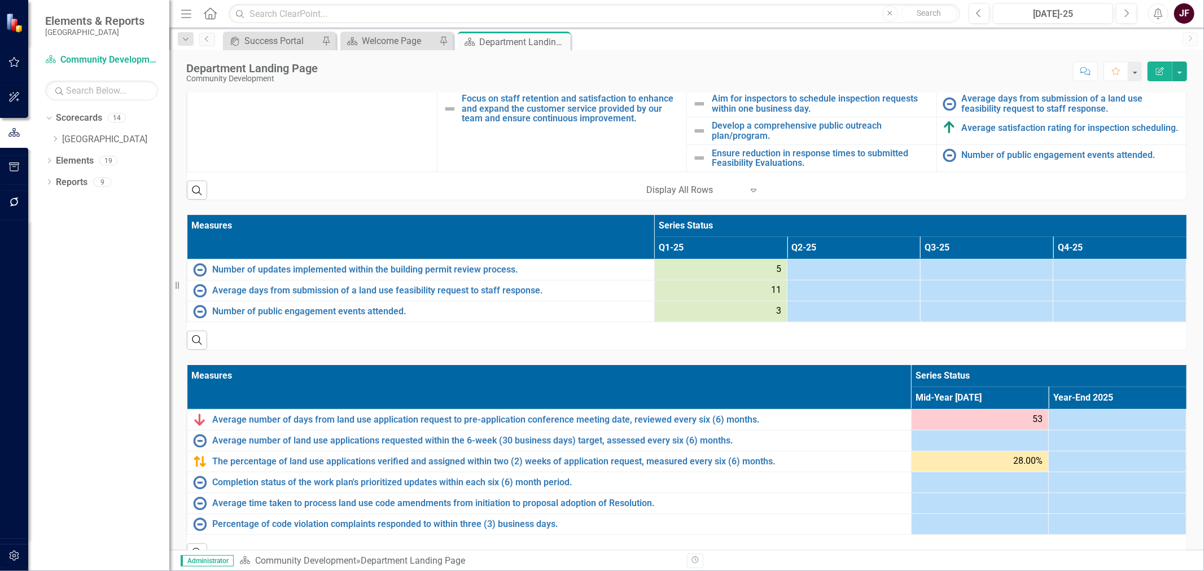
scroll to position [582, 0]
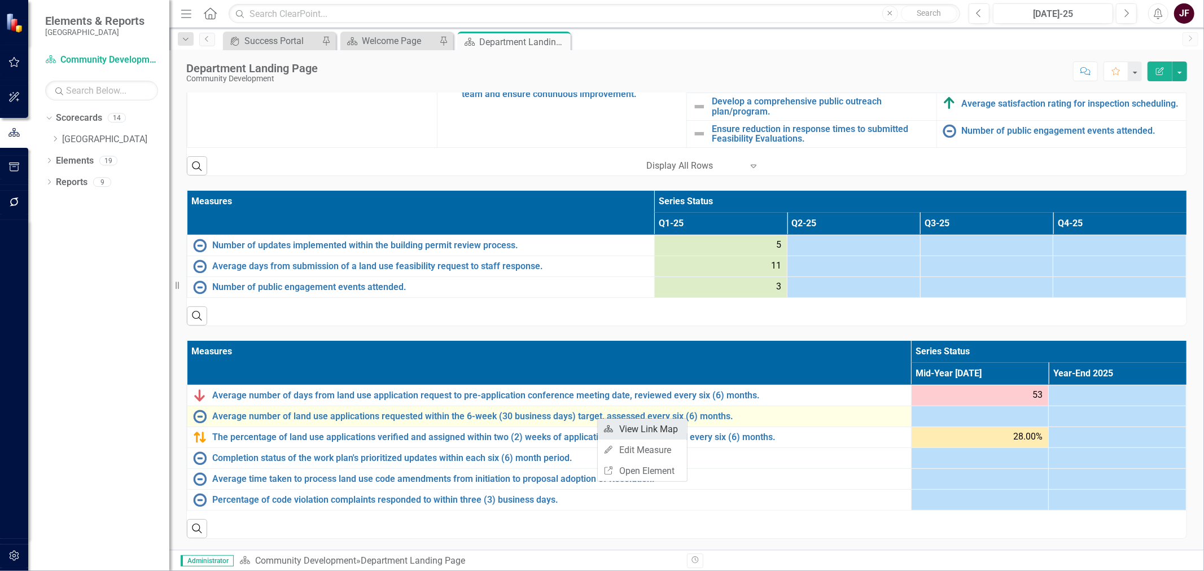
click at [614, 430] on link "Link Map View Link Map" at bounding box center [642, 429] width 89 height 21
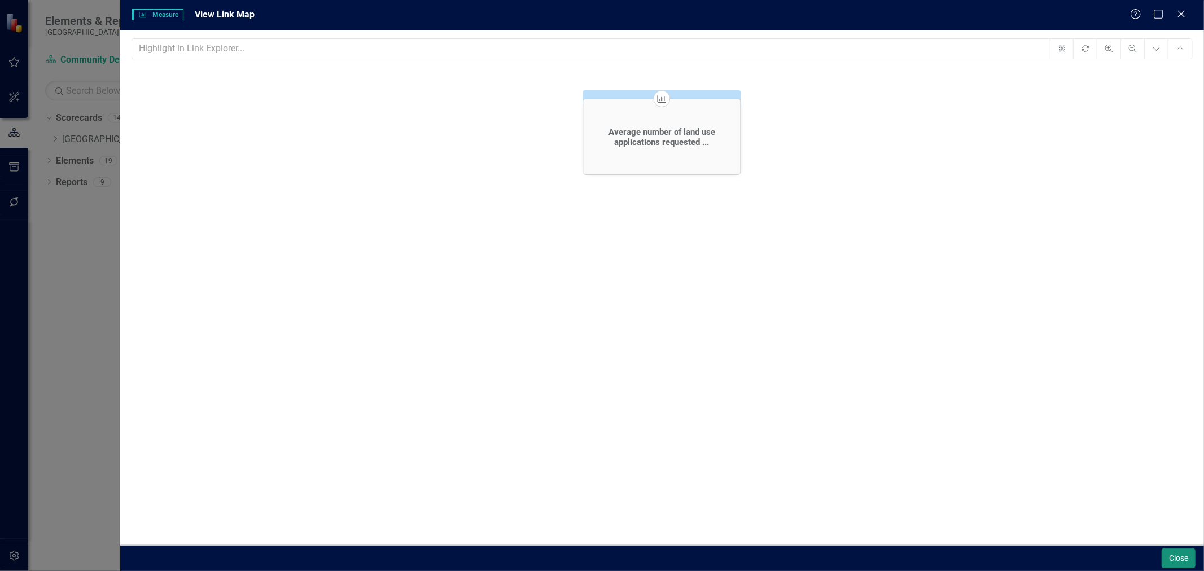
click at [1169, 556] on button "Close" at bounding box center [1178, 559] width 34 height 20
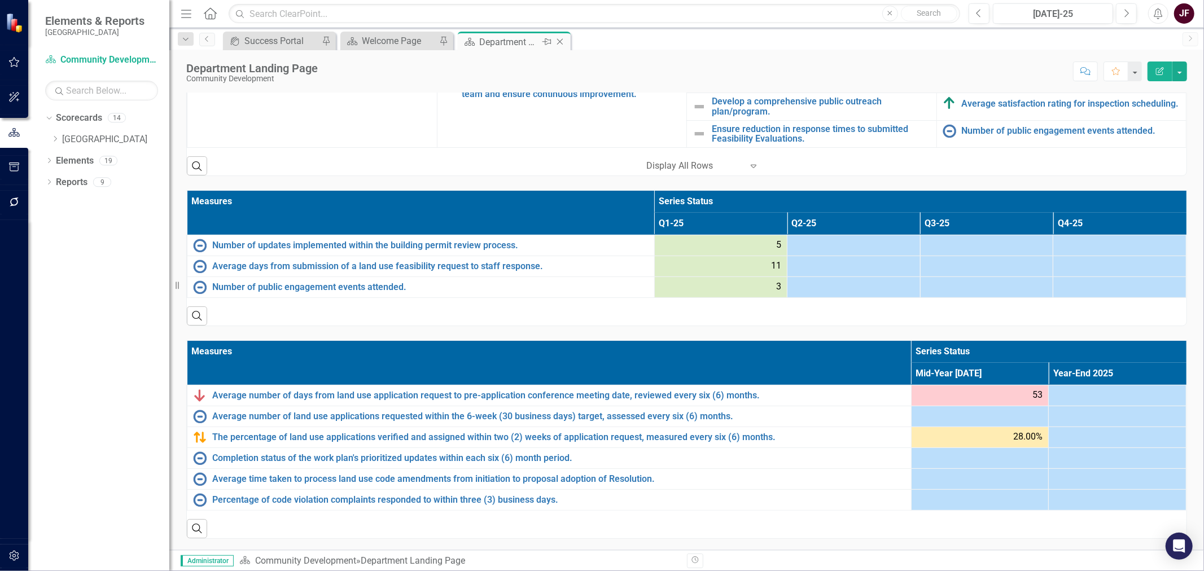
click at [561, 41] on icon "Close" at bounding box center [559, 41] width 11 height 9
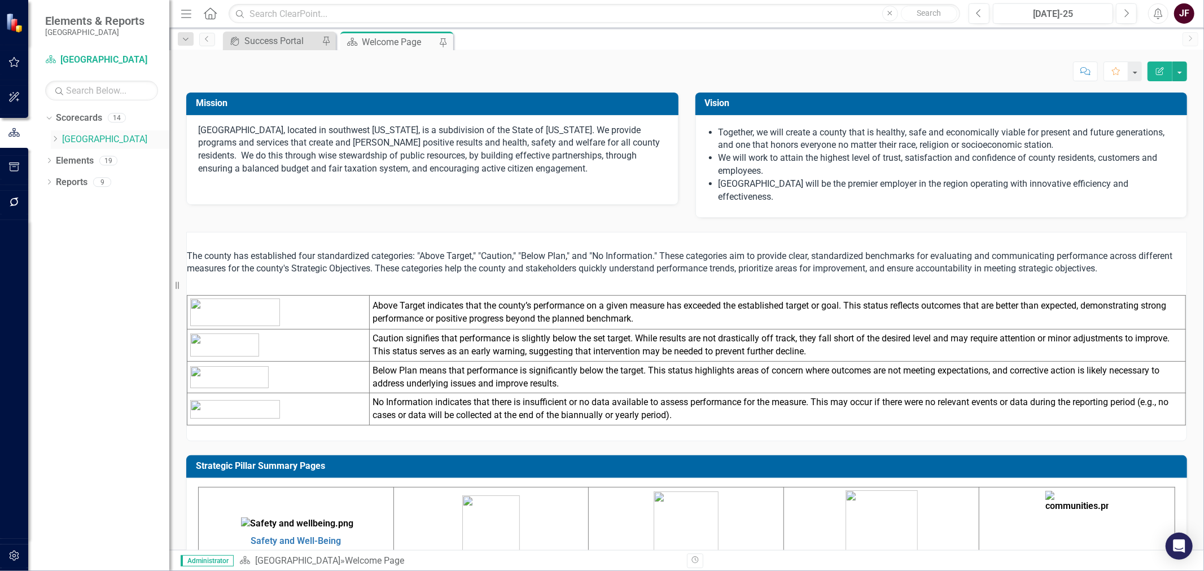
click at [59, 143] on div "Dropdown" at bounding box center [55, 140] width 8 height 10
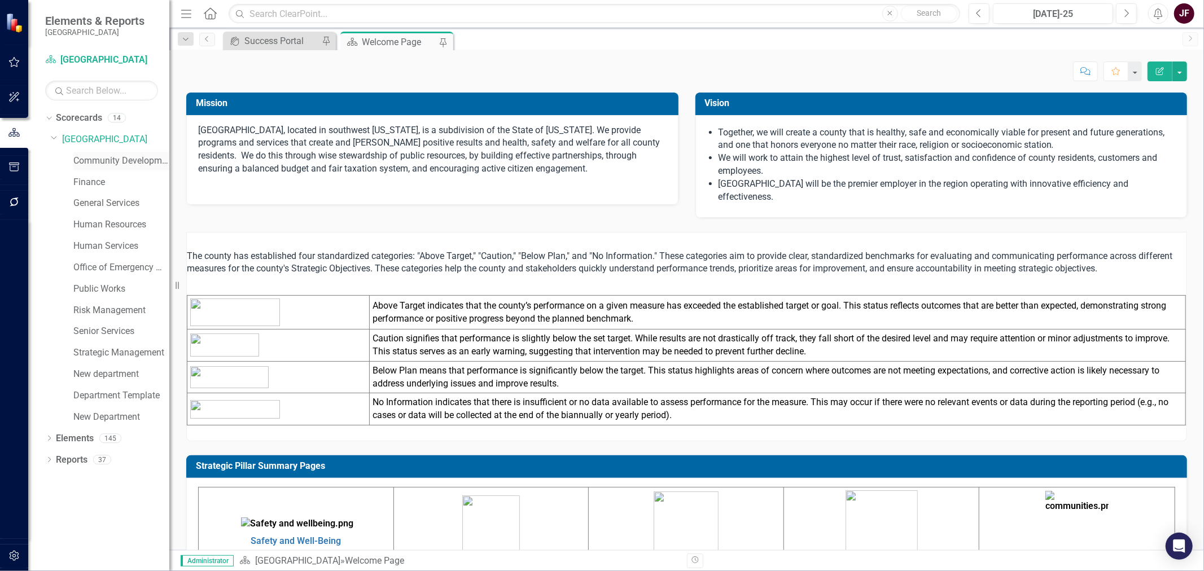
click at [74, 166] on link "Community Development" at bounding box center [121, 161] width 96 height 13
click at [77, 161] on link "Community Development" at bounding box center [121, 161] width 96 height 13
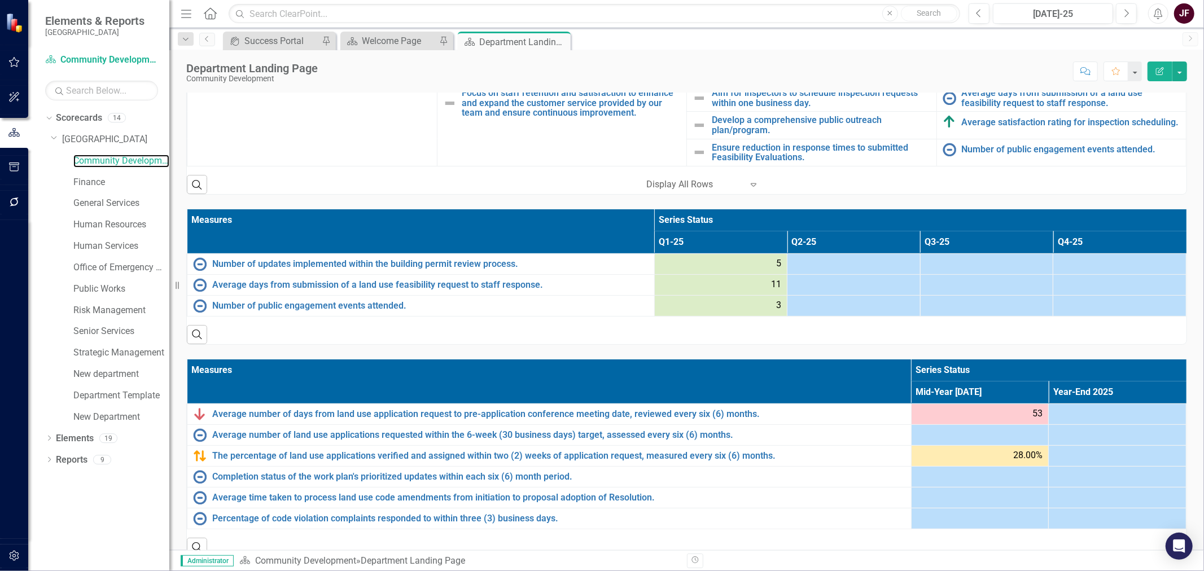
scroll to position [582, 0]
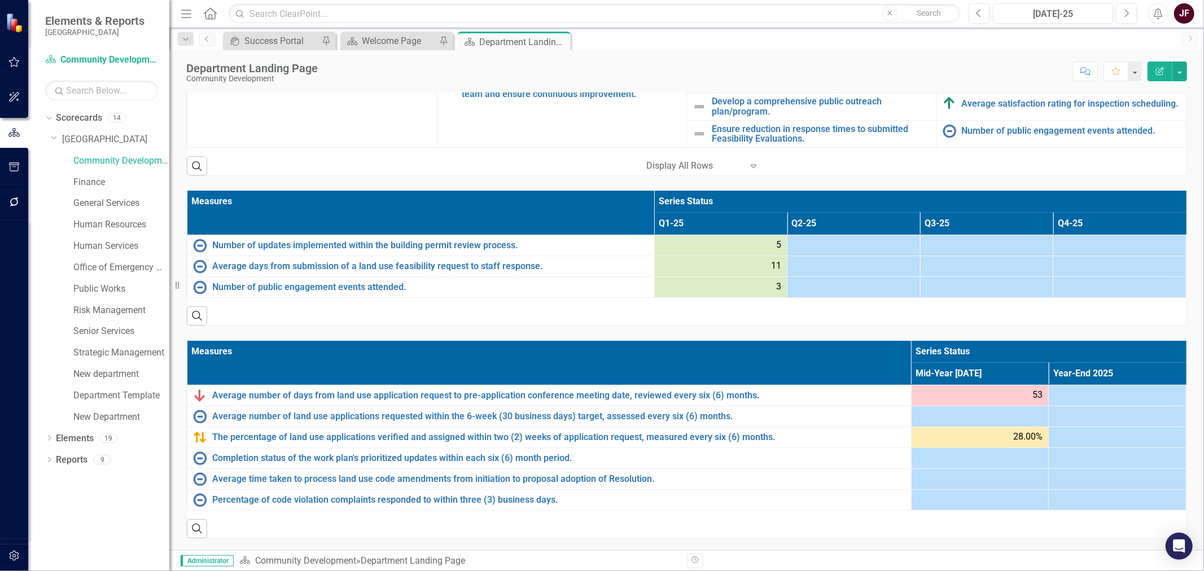
click at [821, 346] on th "Measures" at bounding box center [549, 363] width 724 height 44
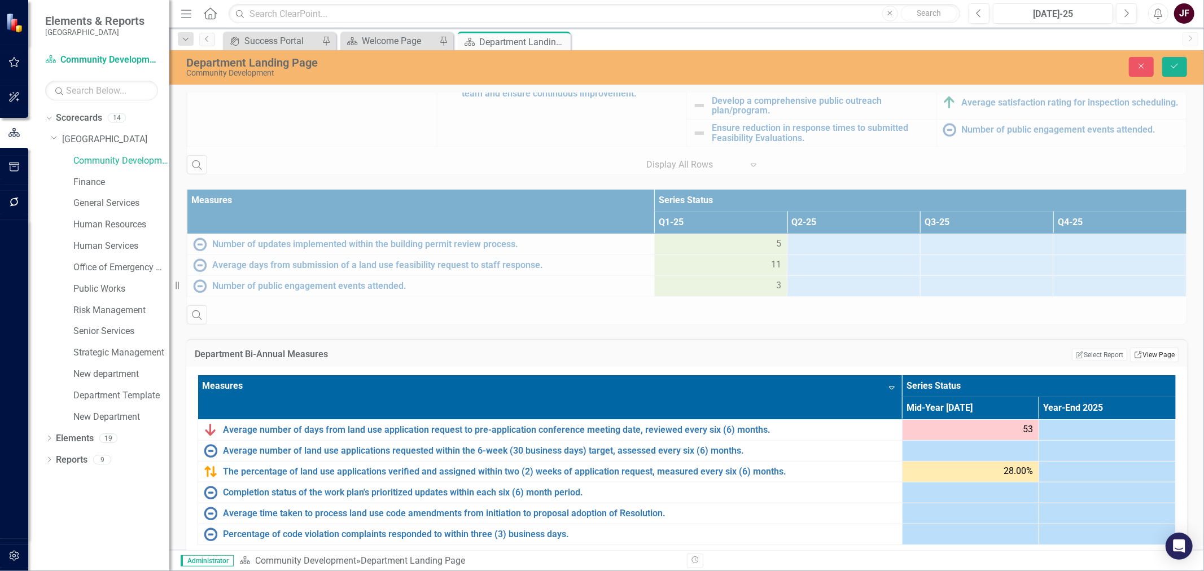
click at [1141, 359] on link "Link View Page" at bounding box center [1154, 355] width 49 height 15
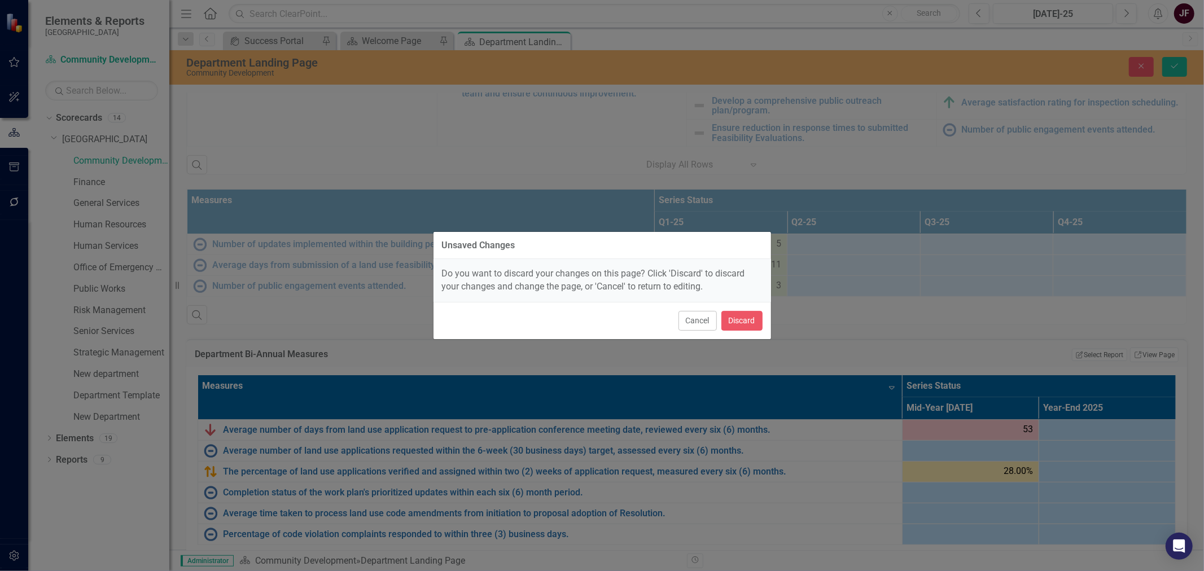
scroll to position [598, 0]
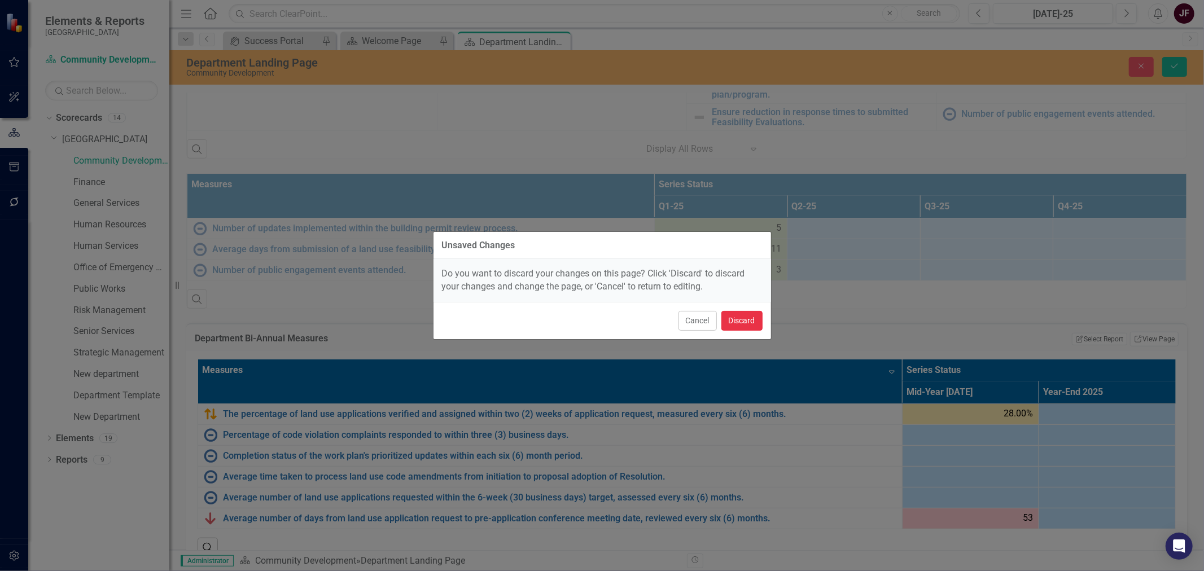
click at [736, 320] on button "Discard" at bounding box center [741, 321] width 41 height 20
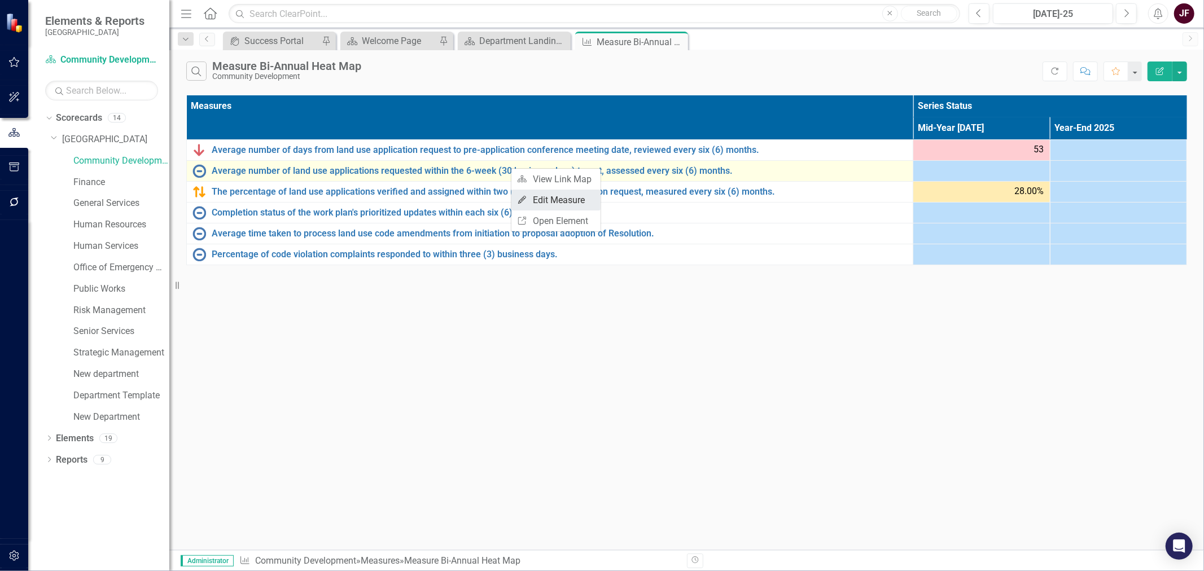
click at [527, 200] on link "Edit Edit Measure" at bounding box center [555, 200] width 89 height 21
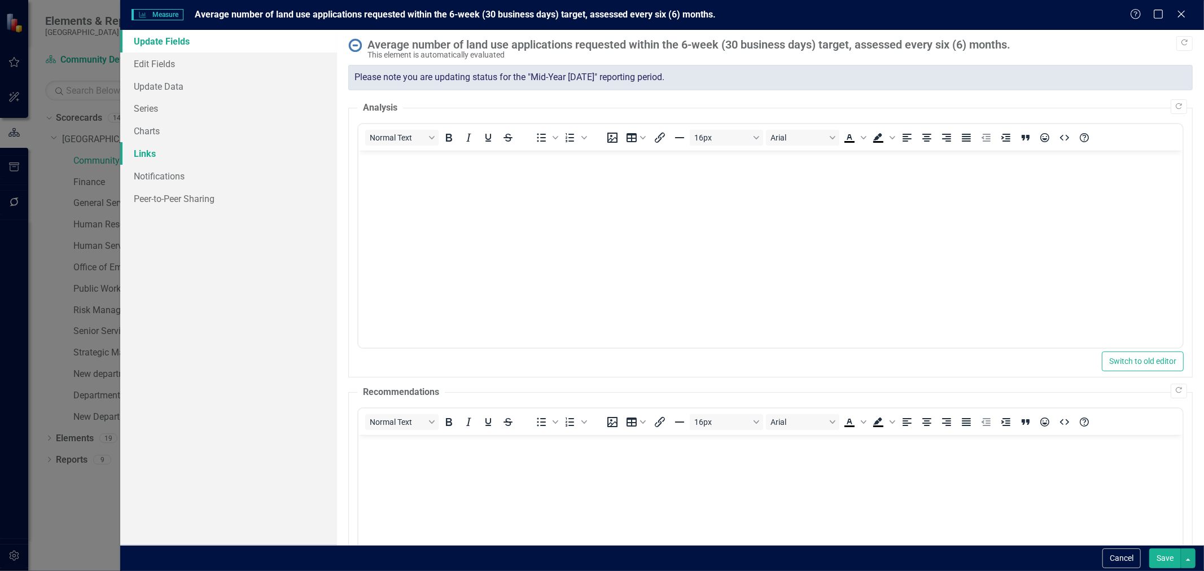
click at [139, 153] on link "Links" at bounding box center [228, 153] width 217 height 23
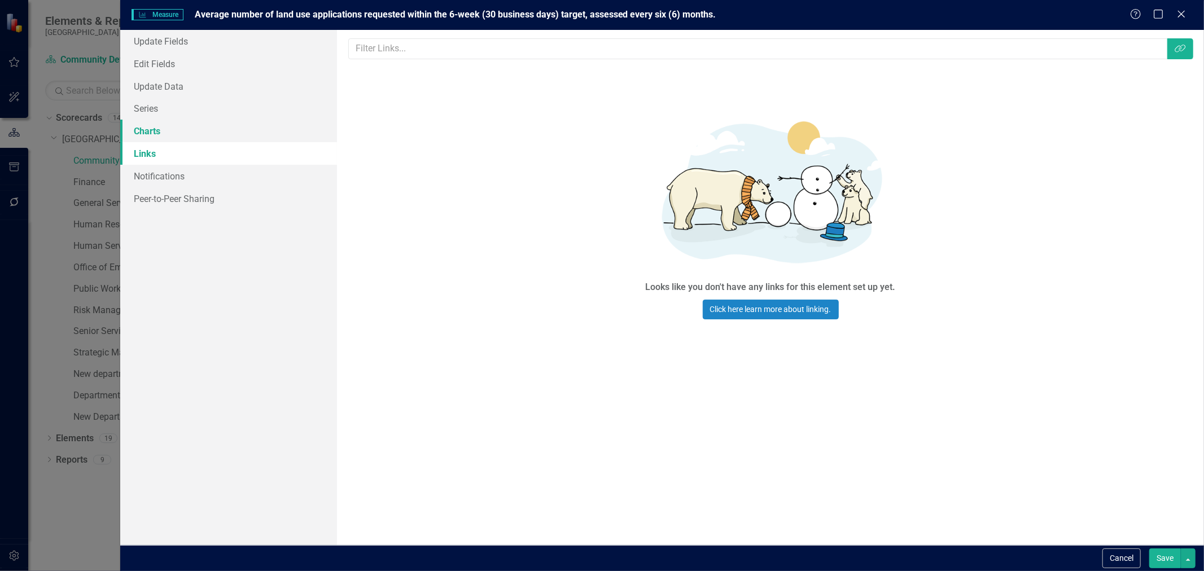
click at [140, 137] on link "Charts" at bounding box center [228, 131] width 217 height 23
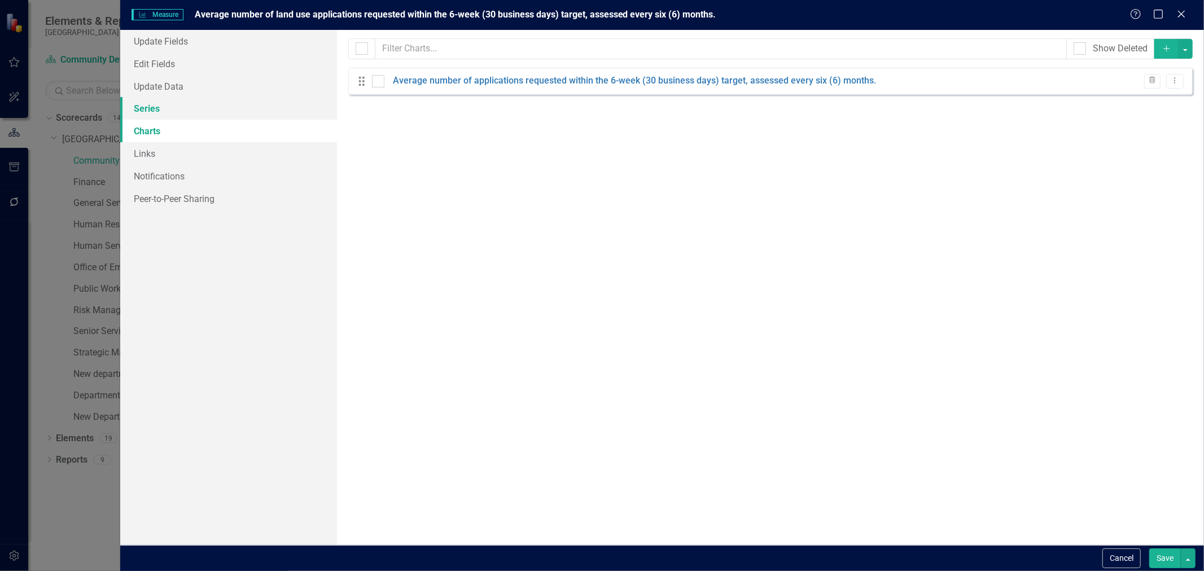
click at [137, 109] on link "Series" at bounding box center [228, 108] width 217 height 23
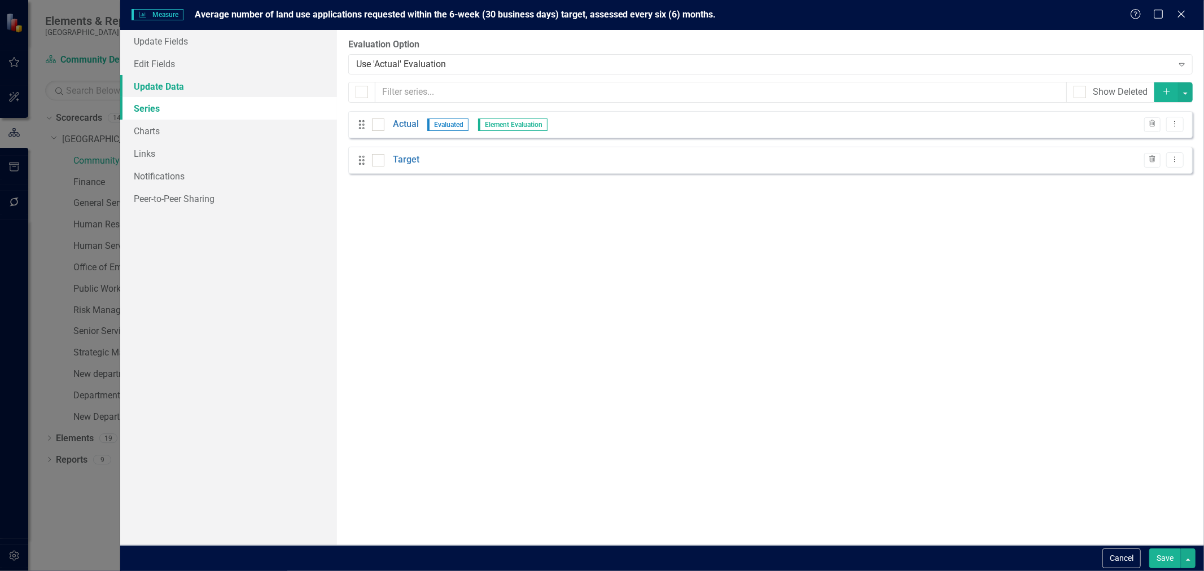
click at [134, 83] on link "Update Data" at bounding box center [228, 86] width 217 height 23
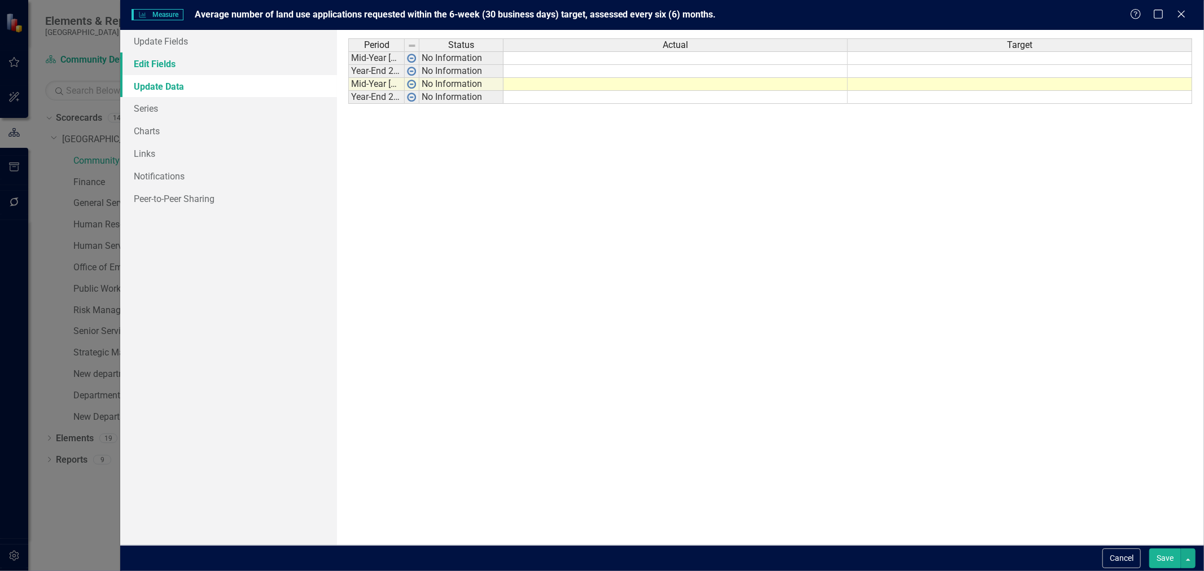
click at [143, 59] on link "Edit Fields" at bounding box center [228, 63] width 217 height 23
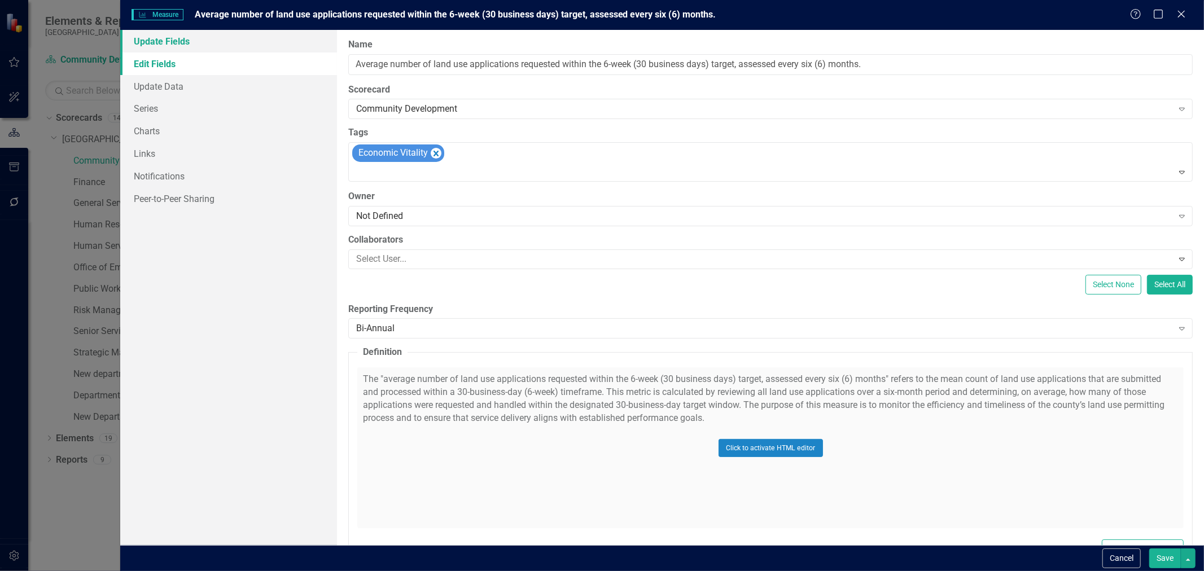
click at [147, 42] on link "Update Fields" at bounding box center [228, 41] width 217 height 23
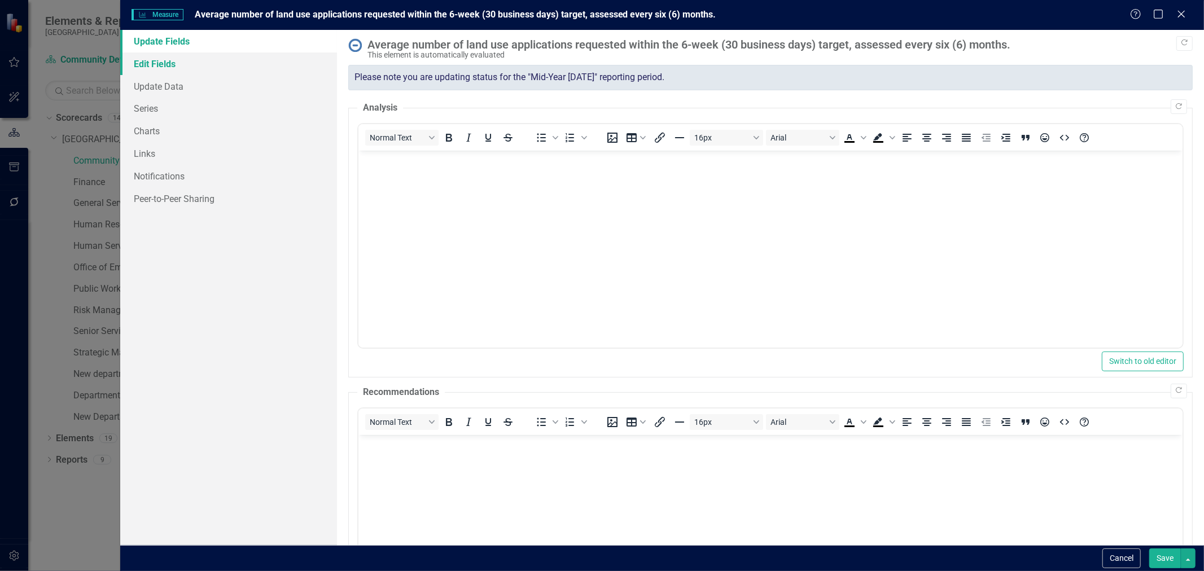
click at [152, 64] on link "Edit Fields" at bounding box center [228, 63] width 217 height 23
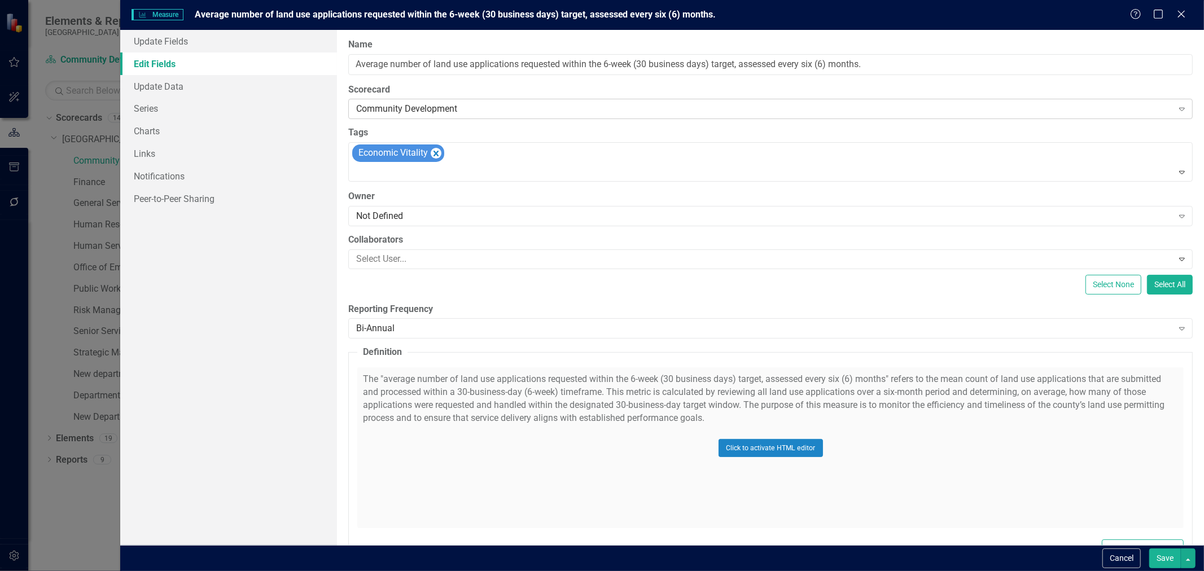
click at [1182, 110] on div "Expand" at bounding box center [1182, 109] width 20 height 18
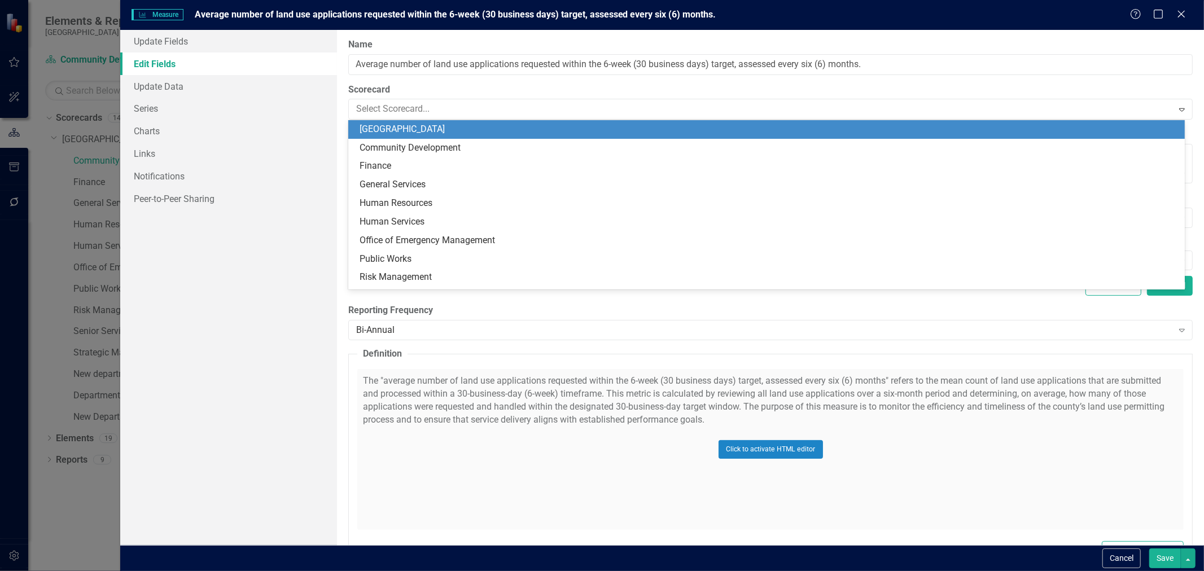
click at [1124, 80] on div "ClearPoint Can Do More! How ClearPoint Can Help Close Enterprise plans can auto…" at bounding box center [770, 287] width 867 height 515
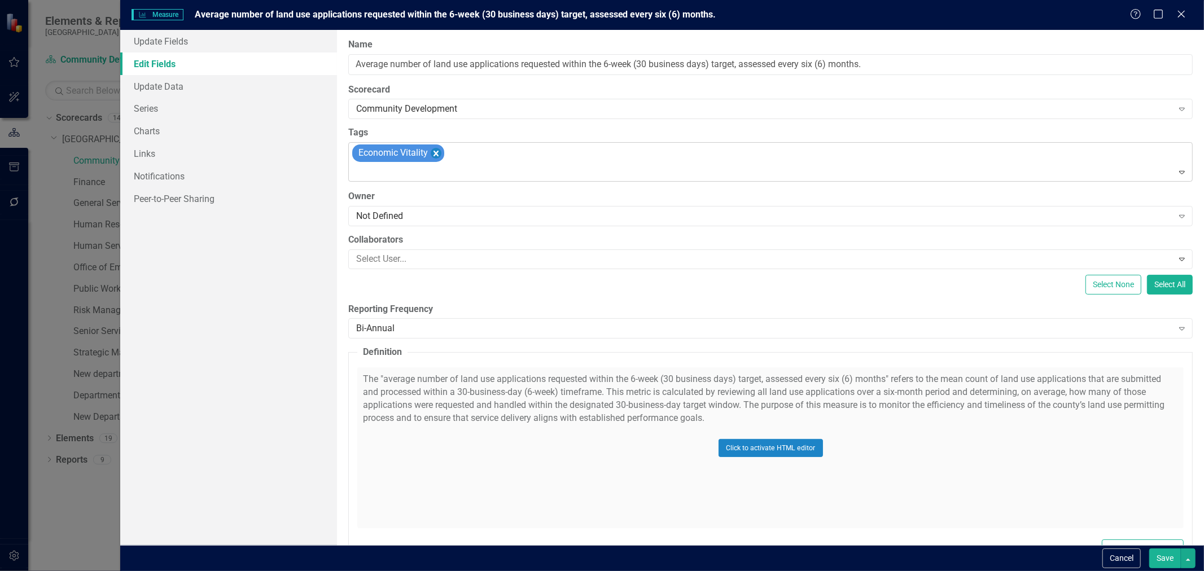
click at [437, 155] on icon "Remove [object Object]" at bounding box center [435, 154] width 5 height 6
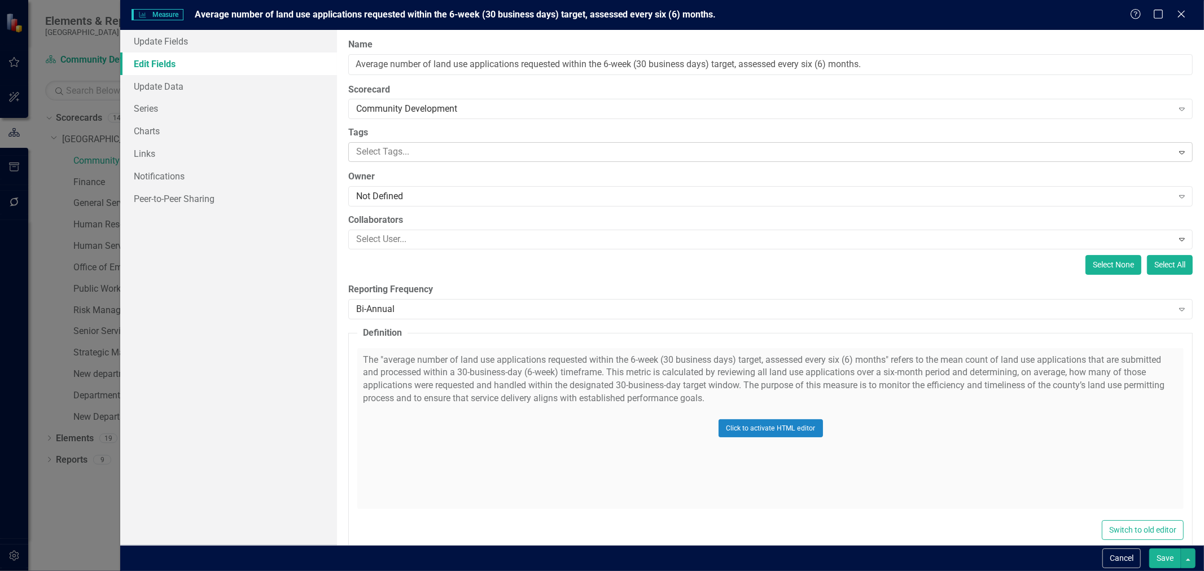
click at [1097, 270] on button "Select None" at bounding box center [1113, 265] width 56 height 20
click at [1176, 105] on icon "Expand" at bounding box center [1181, 108] width 11 height 9
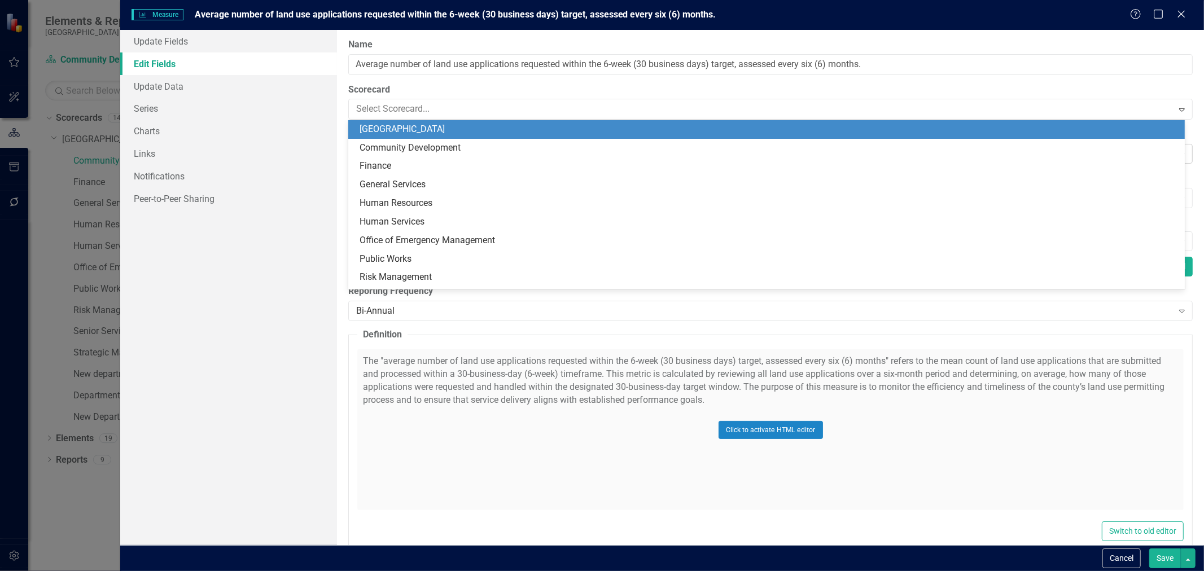
click at [1150, 123] on div "[GEOGRAPHIC_DATA]" at bounding box center [768, 129] width 818 height 13
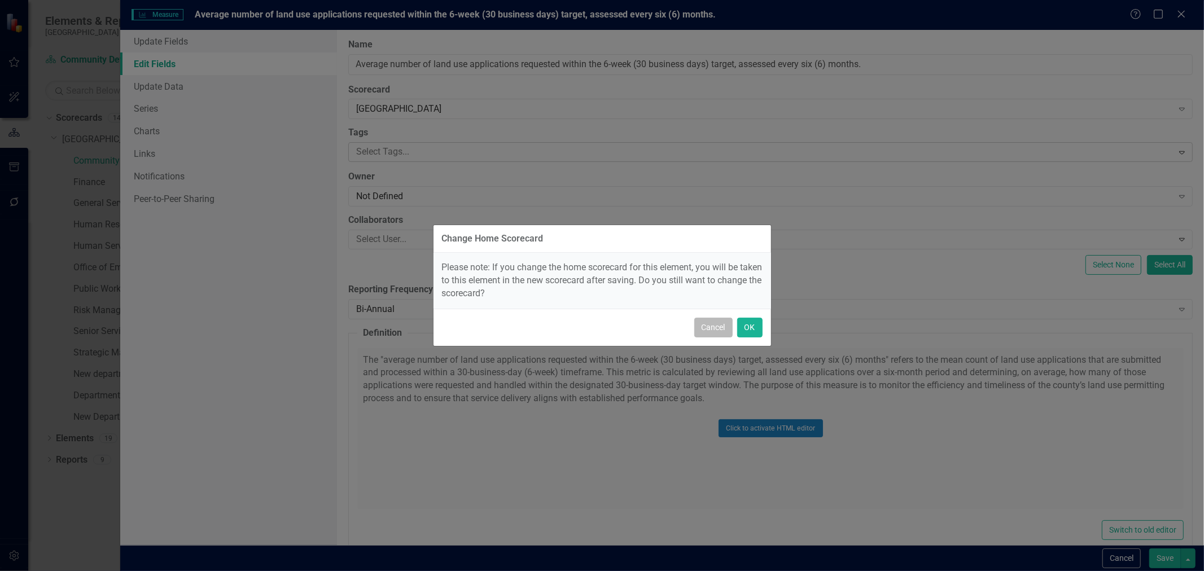
click at [716, 330] on button "Cancel" at bounding box center [713, 328] width 38 height 20
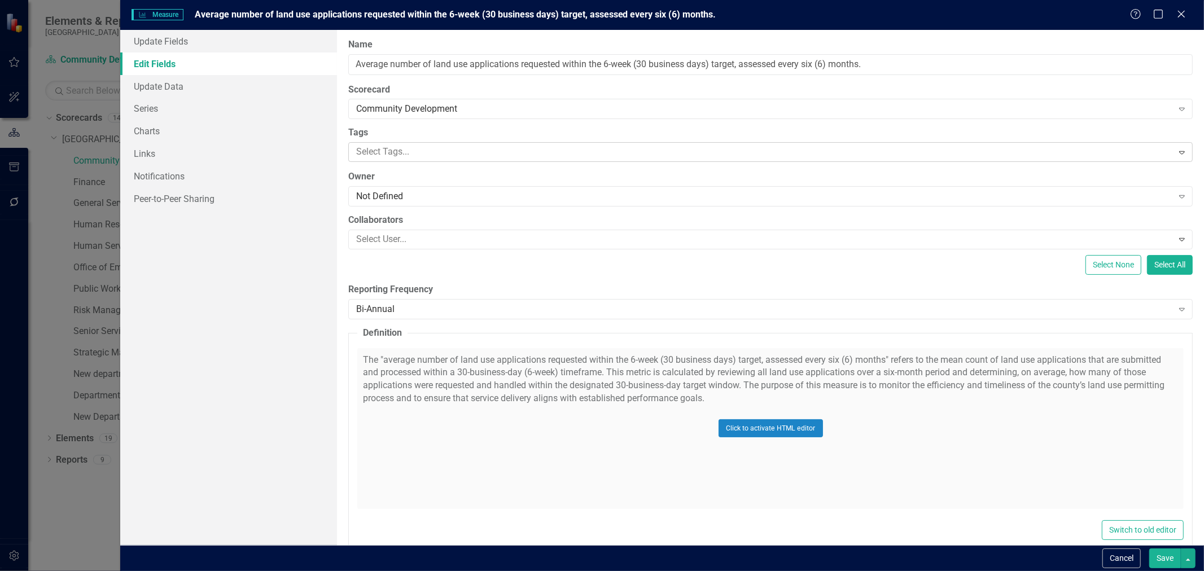
click at [1167, 556] on button "Save" at bounding box center [1165, 559] width 32 height 20
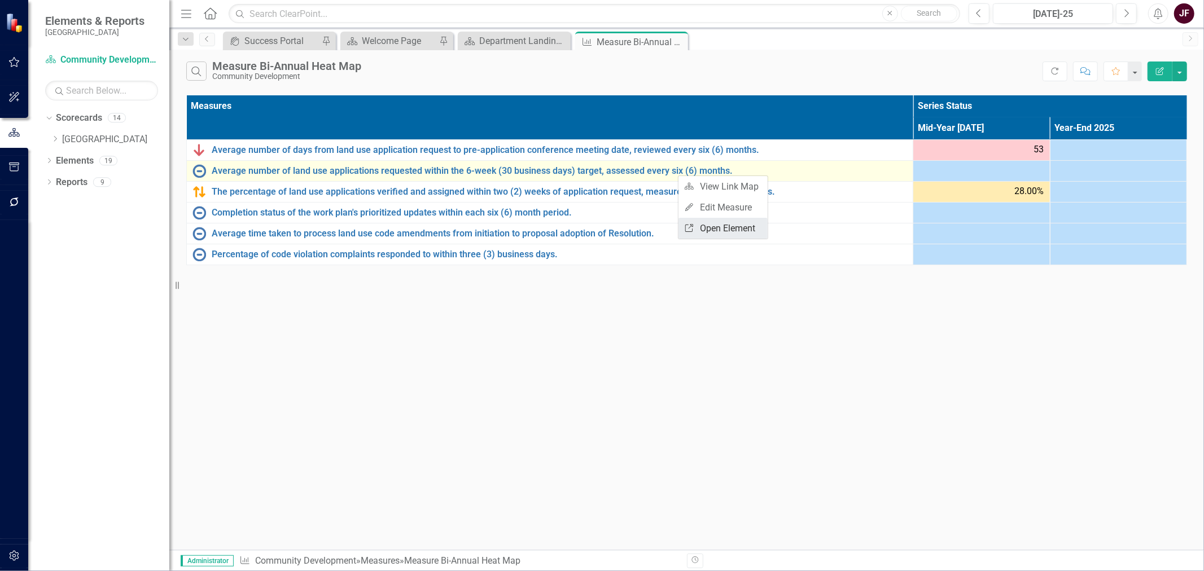
click at [700, 229] on link "Link Open Element" at bounding box center [722, 228] width 89 height 21
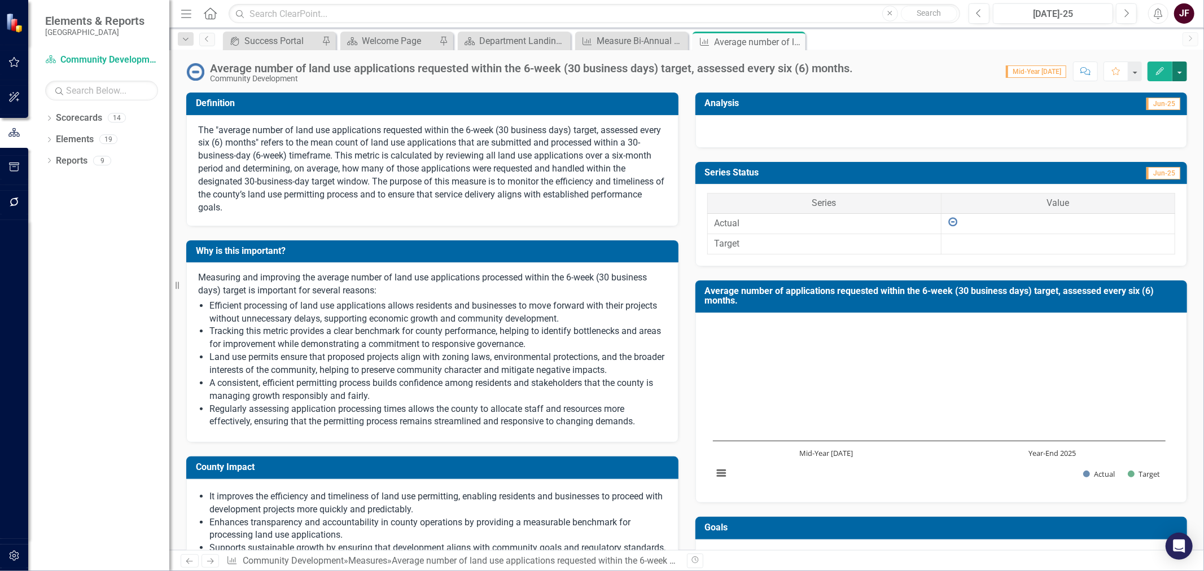
click at [1183, 69] on button "button" at bounding box center [1179, 72] width 15 height 20
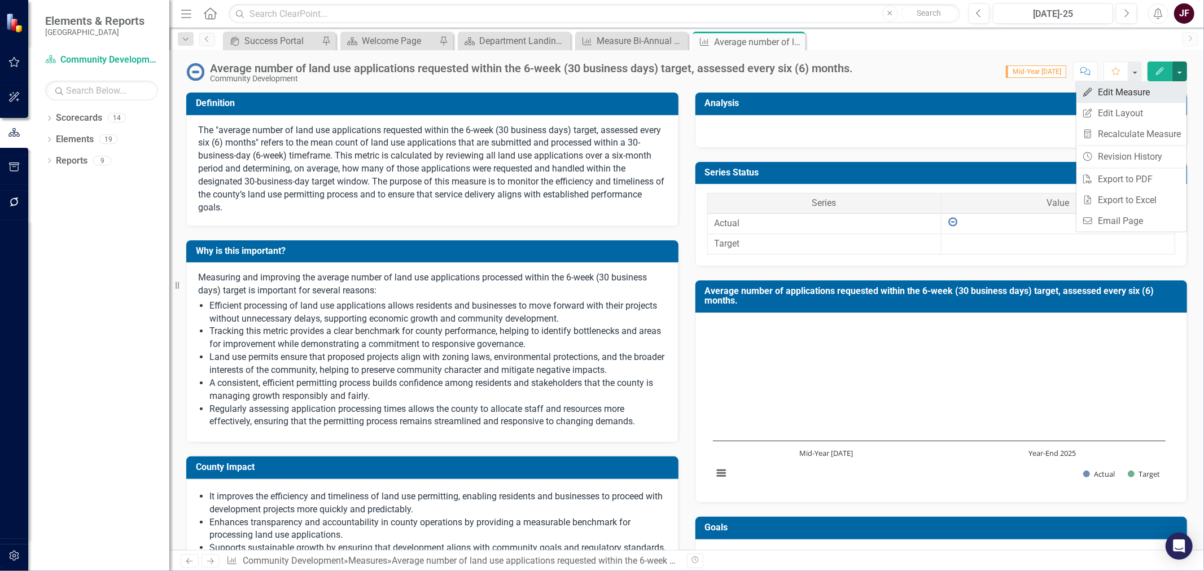
click at [1144, 94] on link "Edit Edit Measure" at bounding box center [1131, 92] width 110 height 21
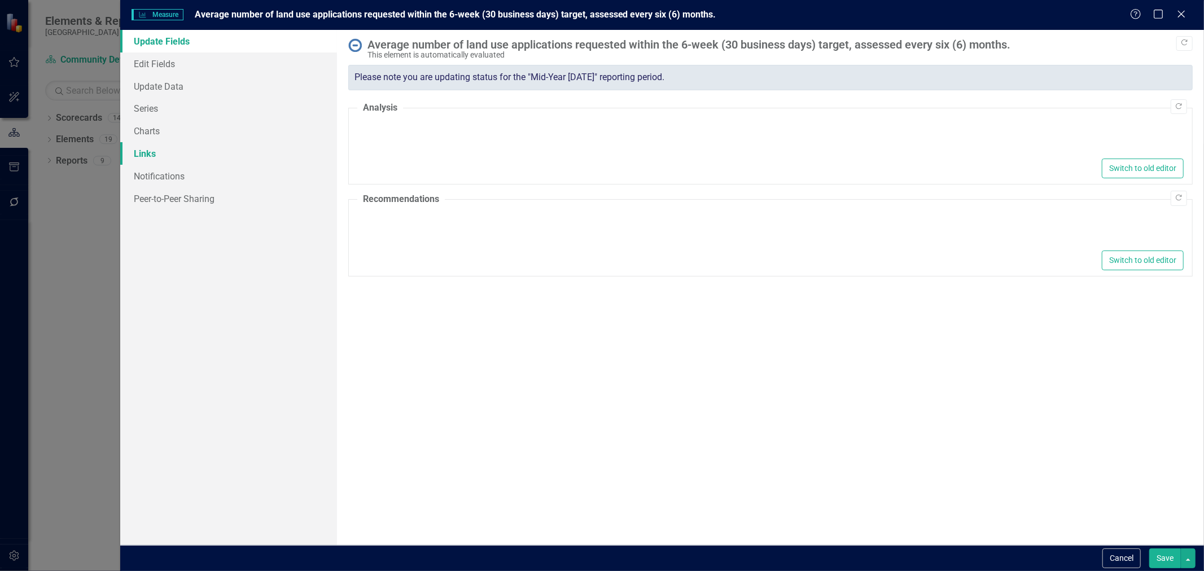
click at [165, 149] on link "Links" at bounding box center [228, 153] width 217 height 23
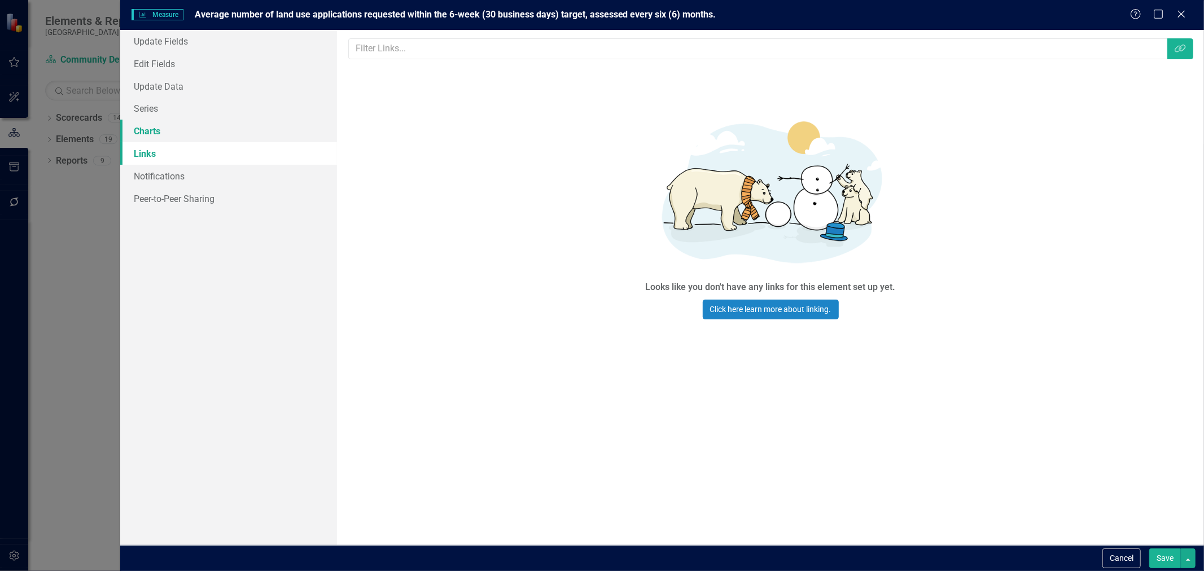
click at [166, 132] on link "Charts" at bounding box center [228, 131] width 217 height 23
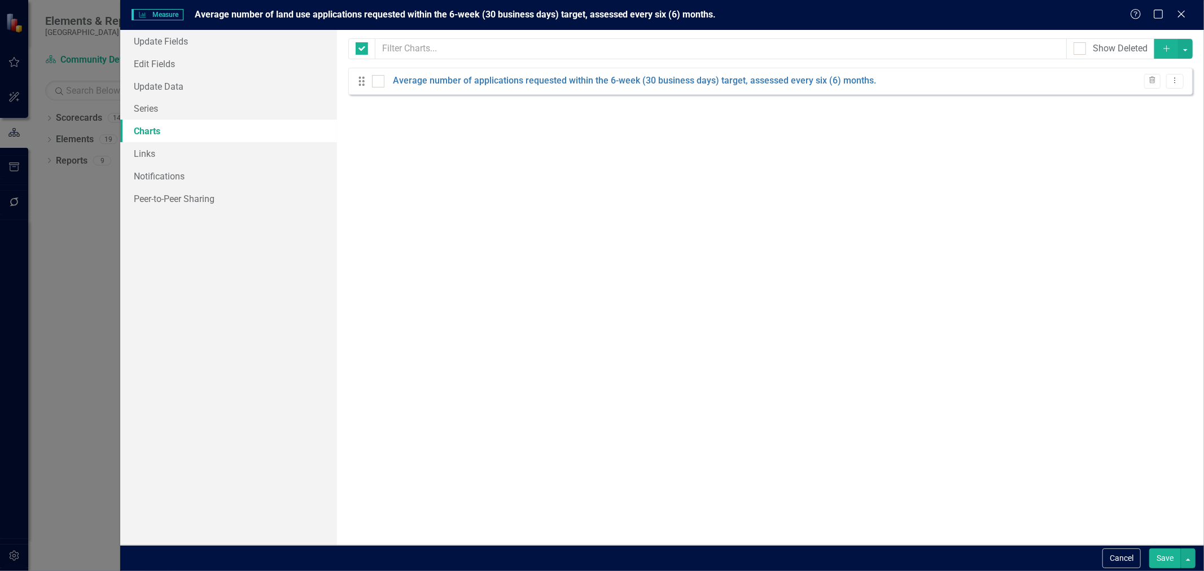
checkbox input "false"
click at [168, 111] on link "Series" at bounding box center [228, 108] width 217 height 23
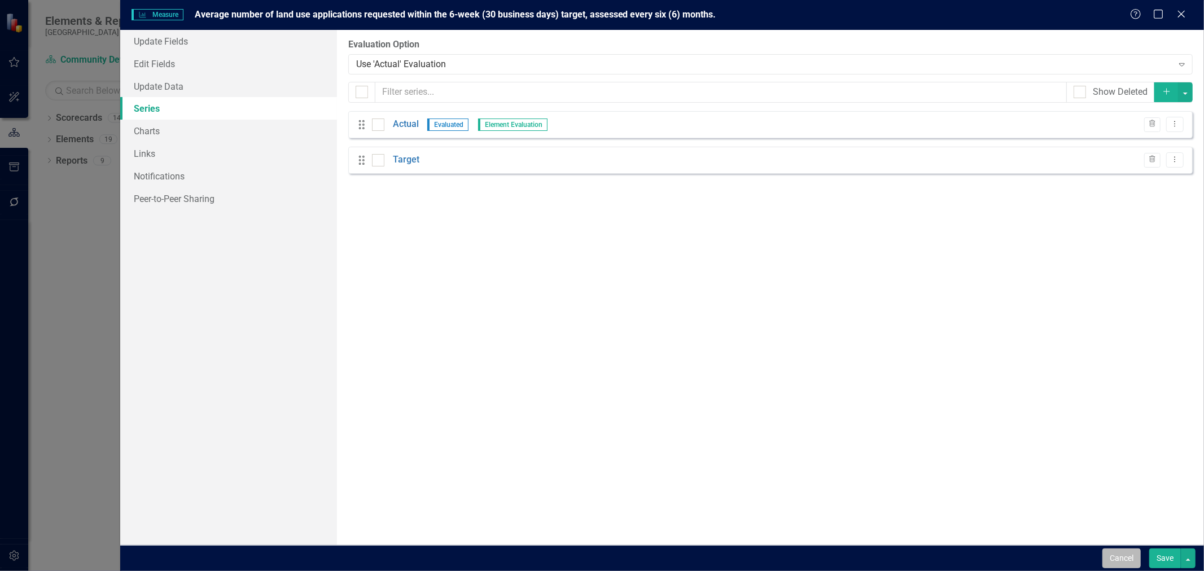
click at [1135, 563] on button "Cancel" at bounding box center [1121, 559] width 38 height 20
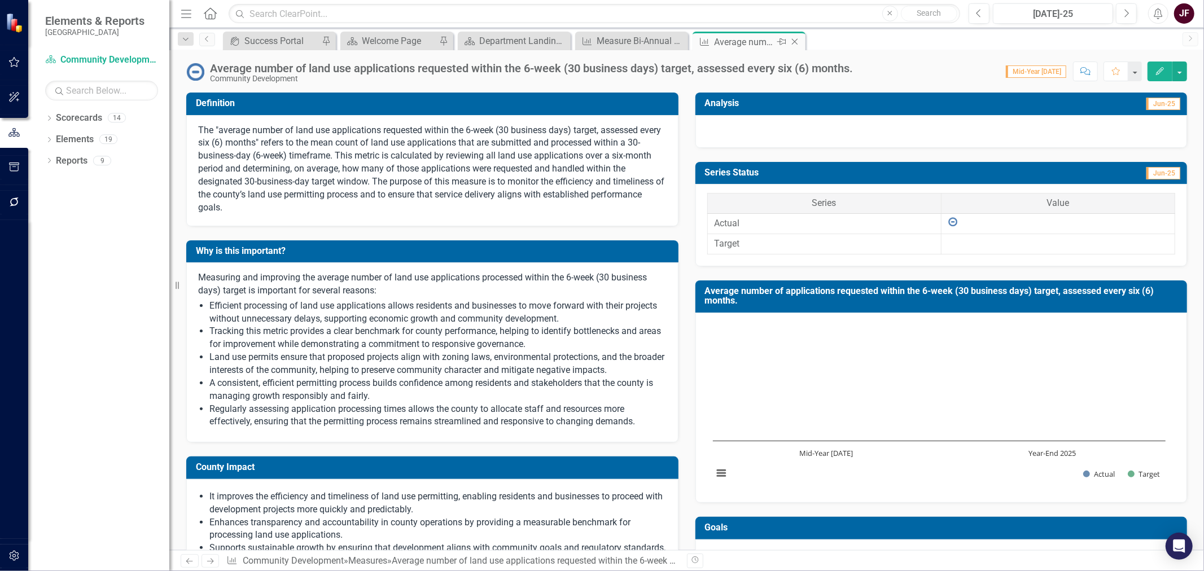
click at [792, 43] on icon at bounding box center [795, 42] width 6 height 6
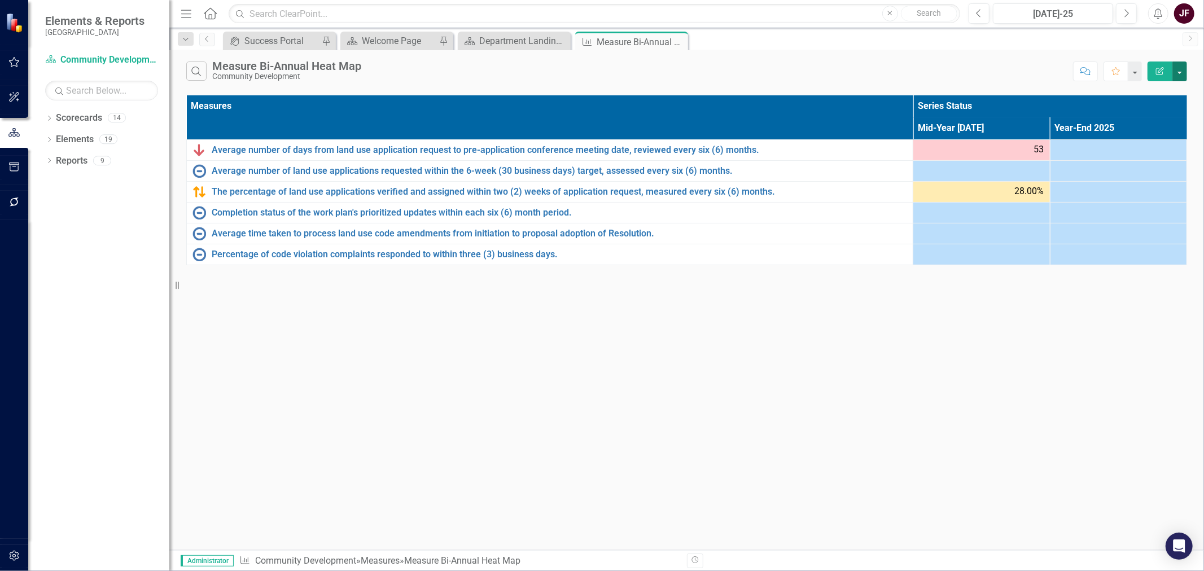
click at [1181, 81] on button "button" at bounding box center [1179, 72] width 15 height 20
click at [1179, 96] on link "Edit Report Edit Report" at bounding box center [1141, 92] width 89 height 21
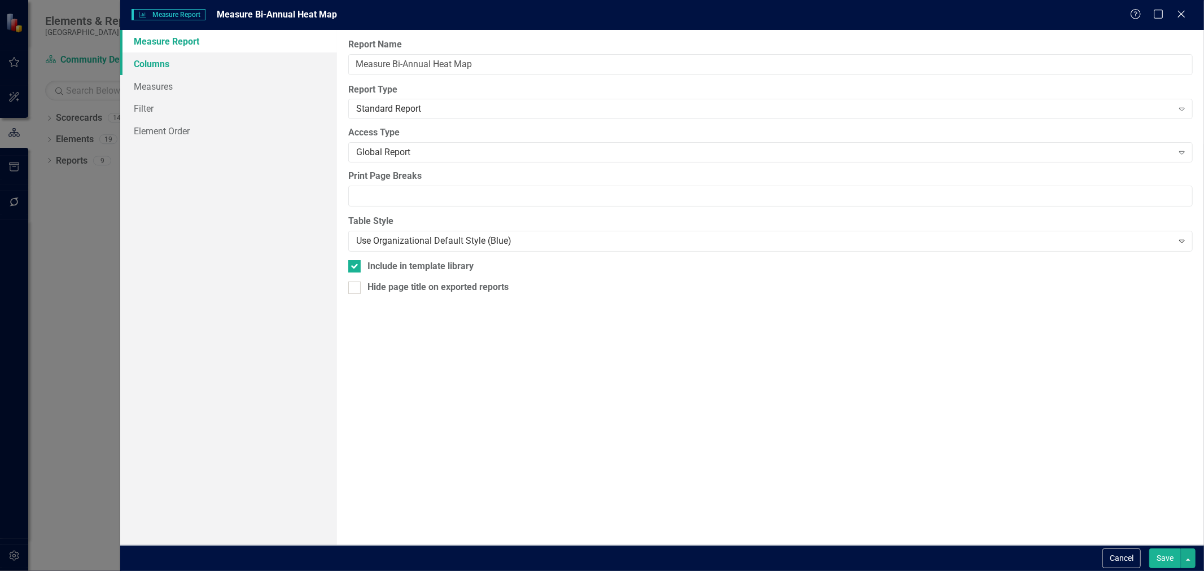
click at [175, 59] on link "Columns" at bounding box center [228, 63] width 217 height 23
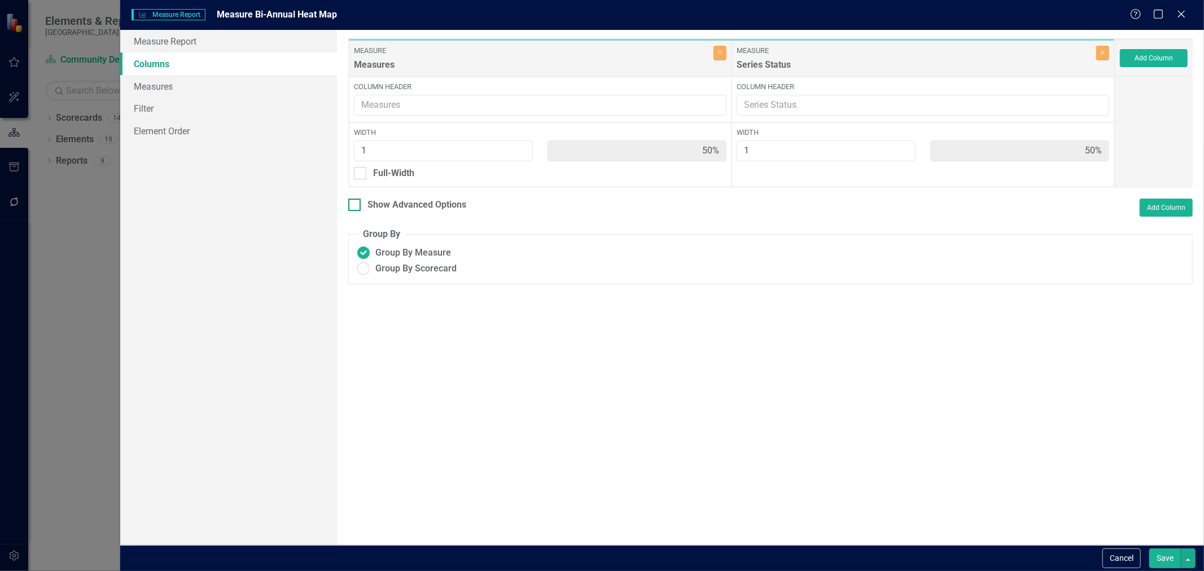
click at [352, 208] on div at bounding box center [354, 205] width 12 height 12
click at [352, 206] on input "Show Advanced Options" at bounding box center [351, 202] width 7 height 7
checkbox input "true"
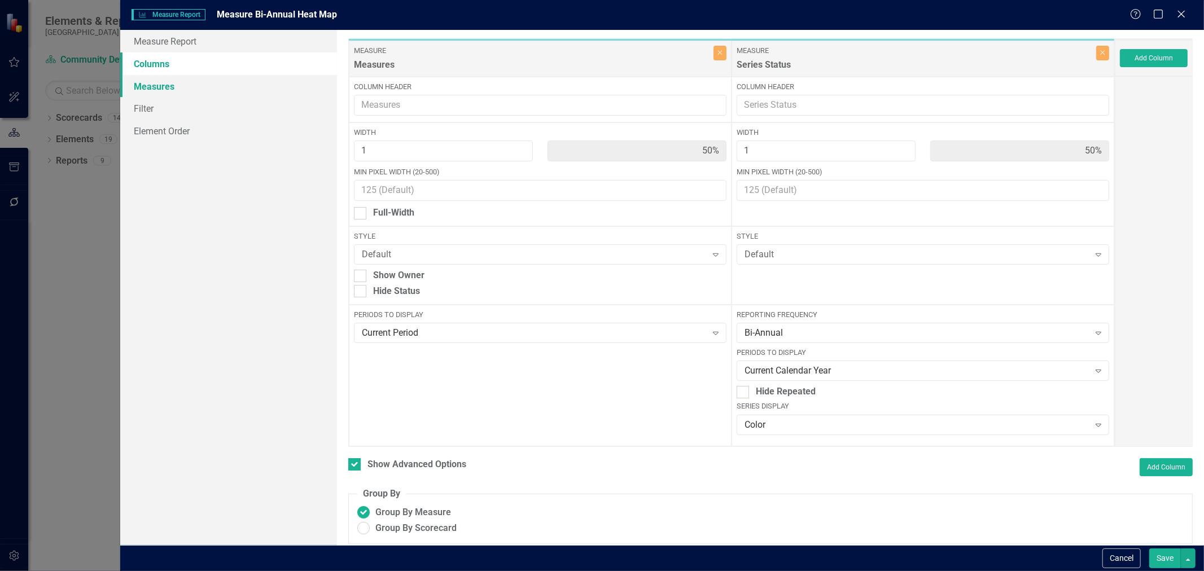
click at [159, 82] on link "Measures" at bounding box center [228, 86] width 217 height 23
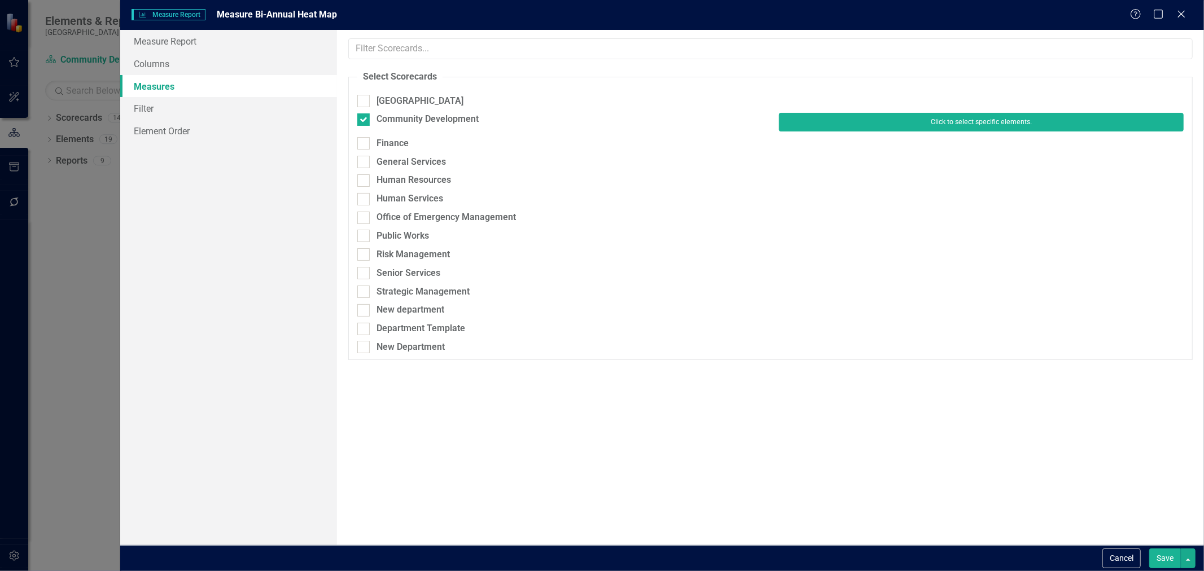
click at [974, 122] on button "Click to select specific elements." at bounding box center [981, 122] width 405 height 18
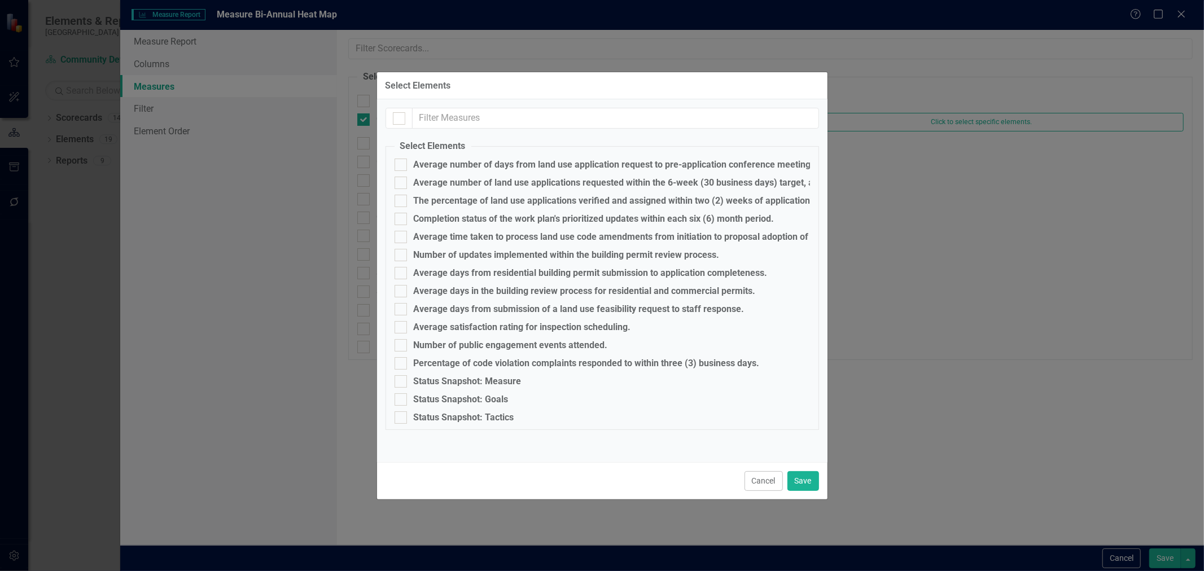
drag, startPoint x: 770, startPoint y: 477, endPoint x: 775, endPoint y: 475, distance: 5.8
click at [771, 478] on button "Cancel" at bounding box center [763, 481] width 38 height 20
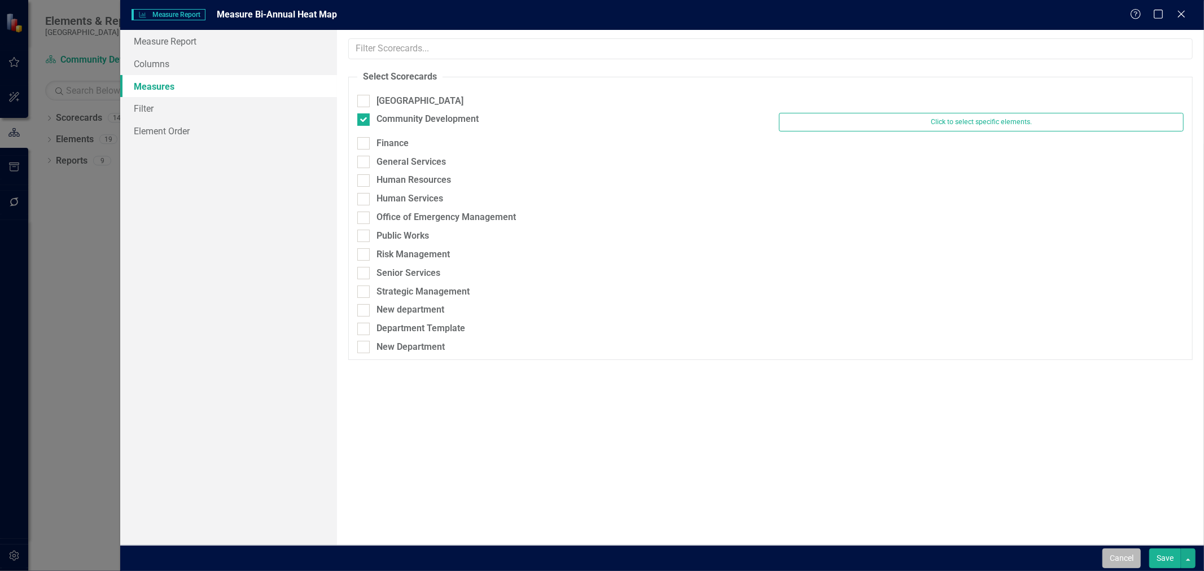
click at [1138, 558] on button "Cancel" at bounding box center [1121, 559] width 38 height 20
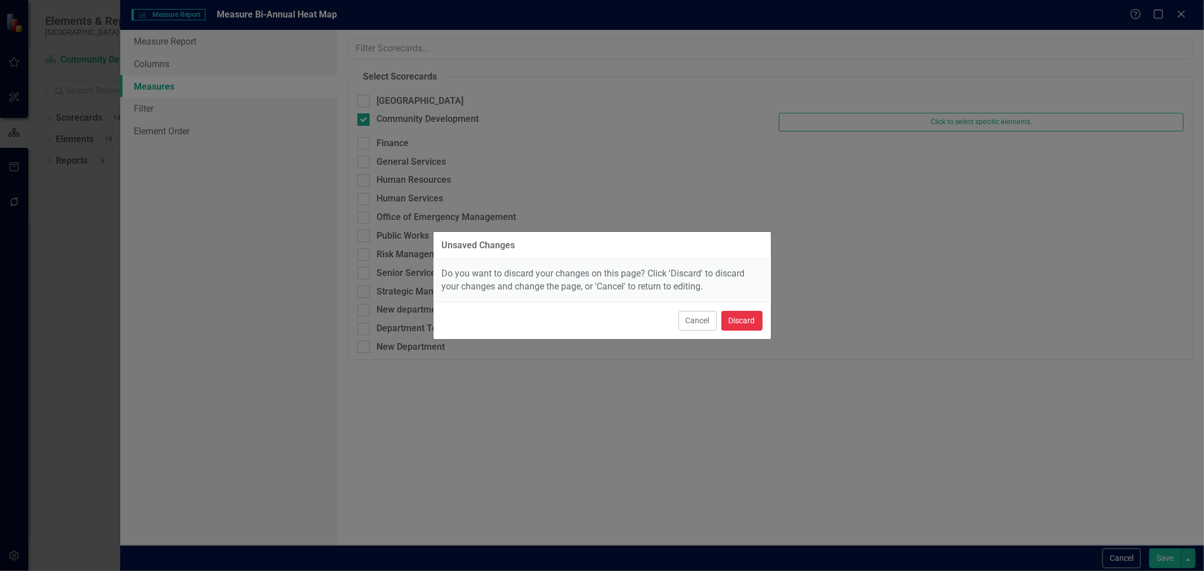
click at [738, 321] on button "Discard" at bounding box center [741, 321] width 41 height 20
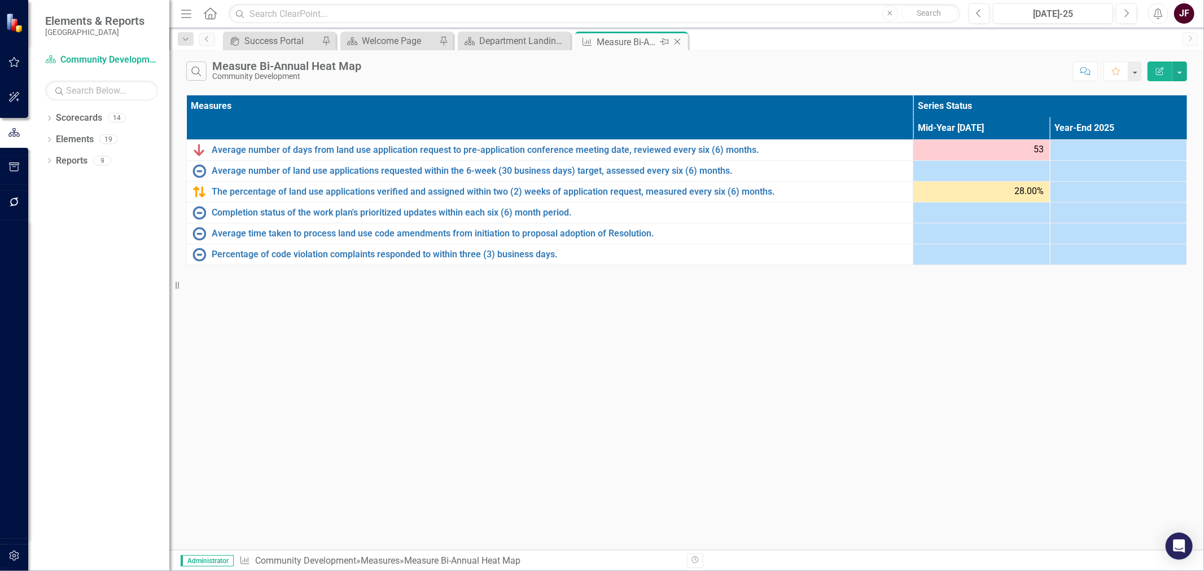
click at [677, 42] on icon "Close" at bounding box center [677, 41] width 11 height 9
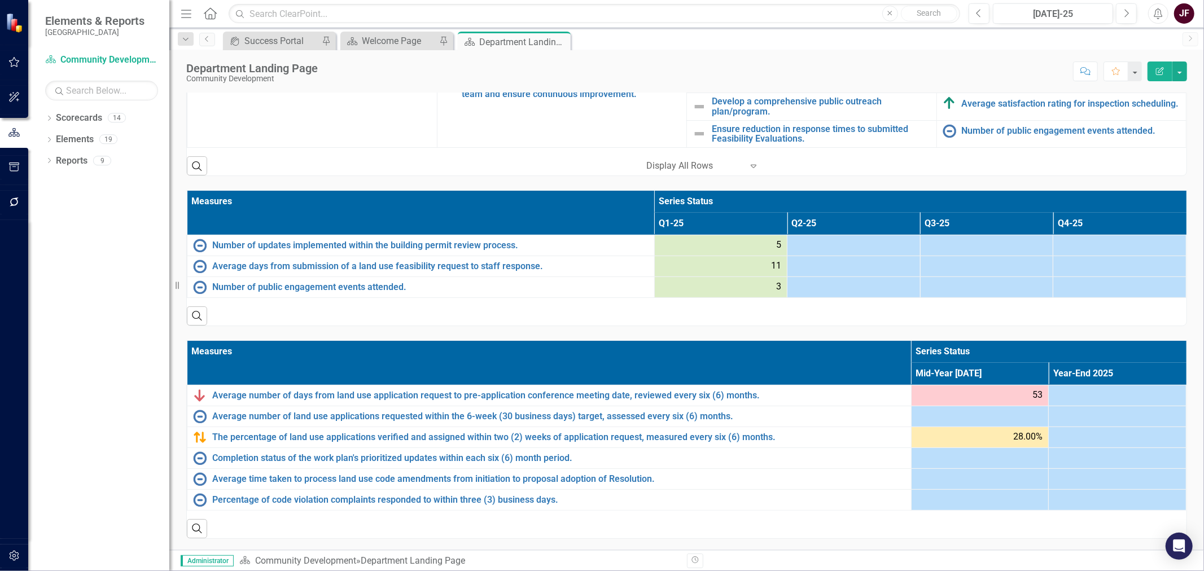
scroll to position [582, 0]
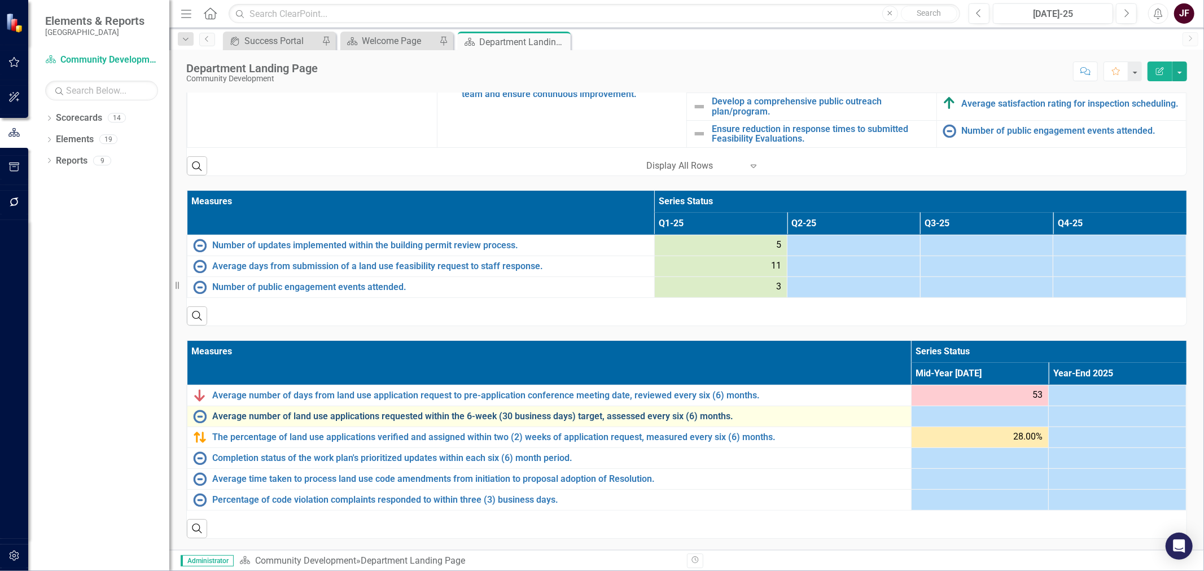
click at [472, 419] on link "Average number of land use applications requested within the 6-week (30 busines…" at bounding box center [558, 416] width 693 height 10
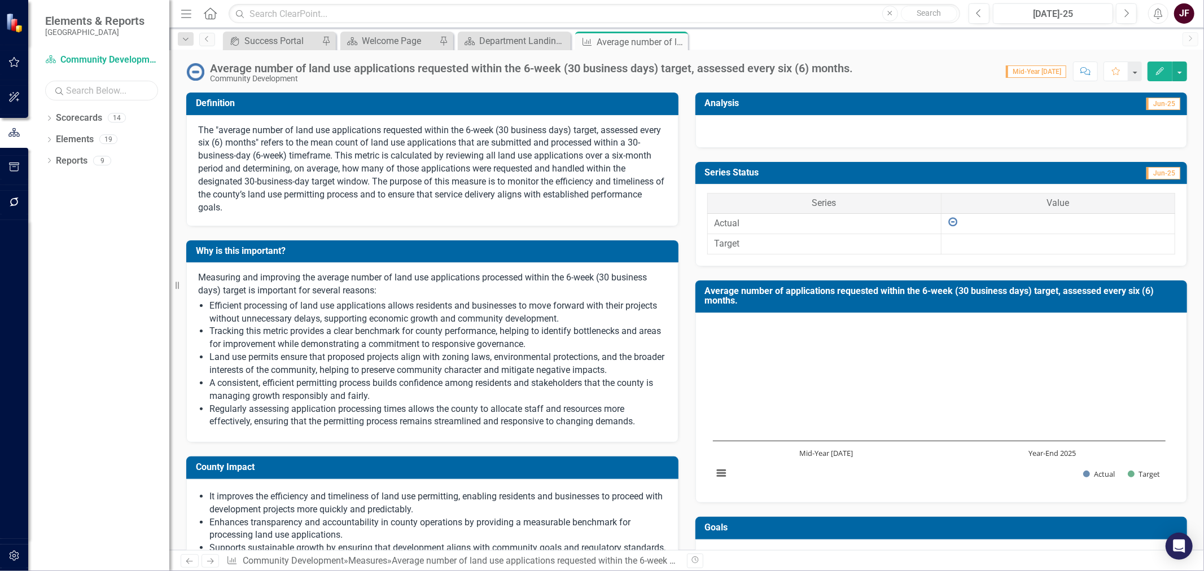
click at [99, 85] on input "text" at bounding box center [101, 91] width 113 height 20
type input "link"
click at [10, 205] on icon "button" at bounding box center [14, 202] width 12 height 9
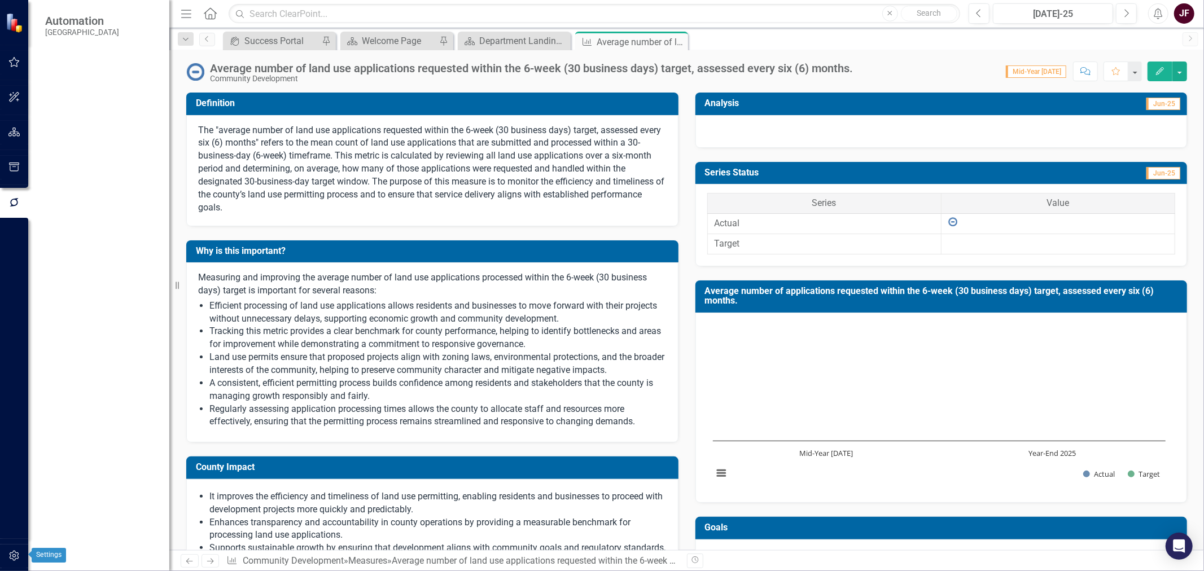
click at [8, 555] on icon "button" at bounding box center [14, 555] width 12 height 9
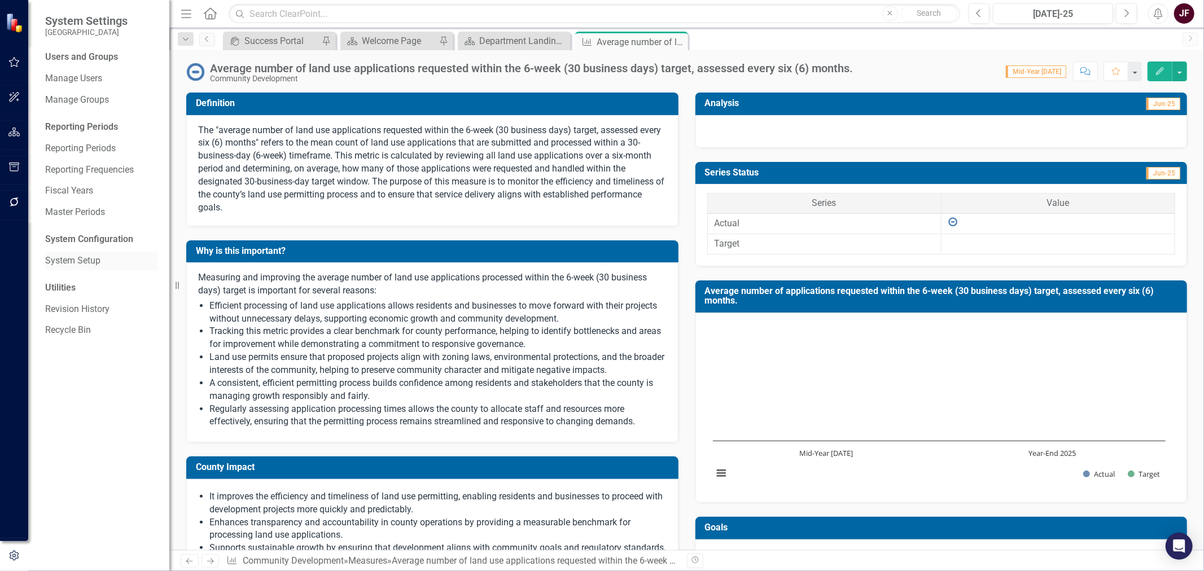
click at [82, 268] on div "System Setup" at bounding box center [101, 261] width 113 height 19
click at [83, 262] on link "System Setup" at bounding box center [101, 261] width 113 height 13
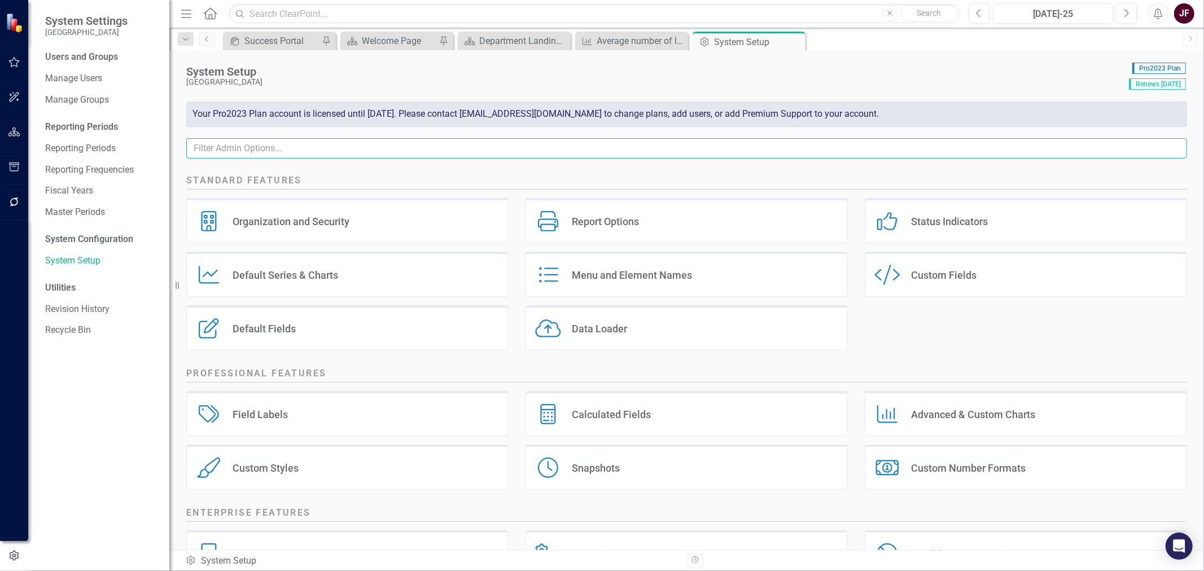
click at [435, 144] on input "text" at bounding box center [686, 148] width 1001 height 21
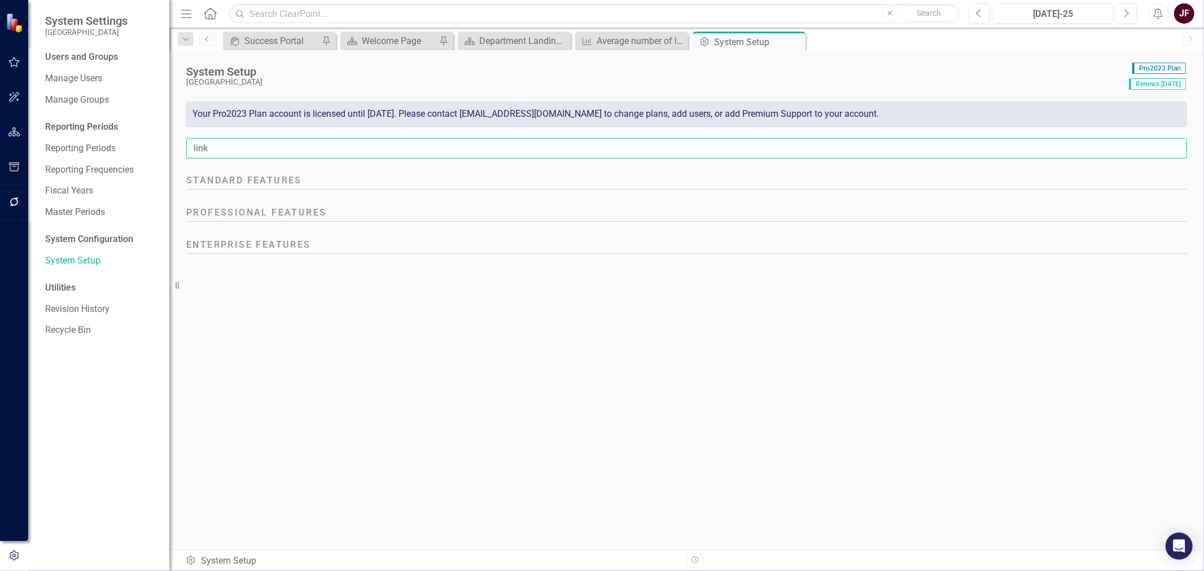
type input "link"
click at [269, 45] on div "Success Portal" at bounding box center [281, 41] width 74 height 14
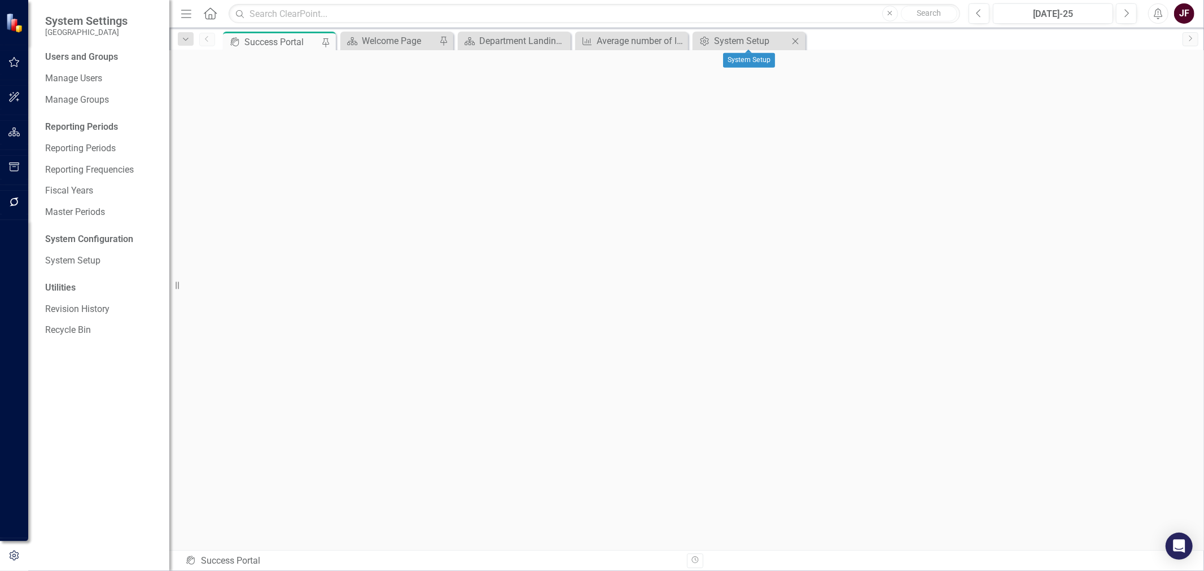
click at [792, 36] on div "Close" at bounding box center [795, 41] width 14 height 14
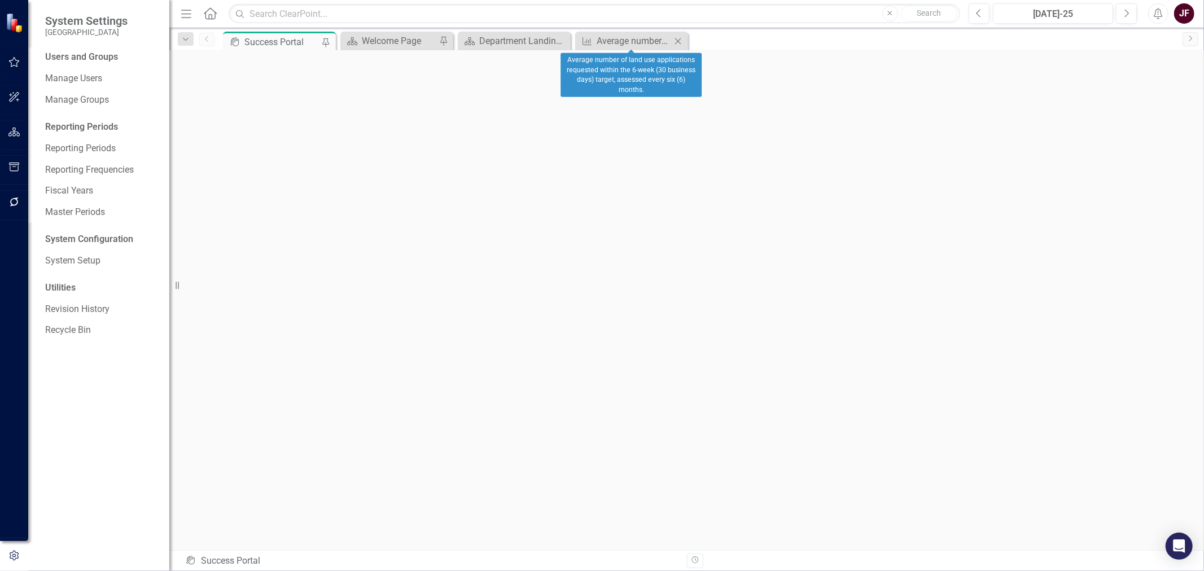
click at [678, 40] on icon "Close" at bounding box center [677, 41] width 11 height 9
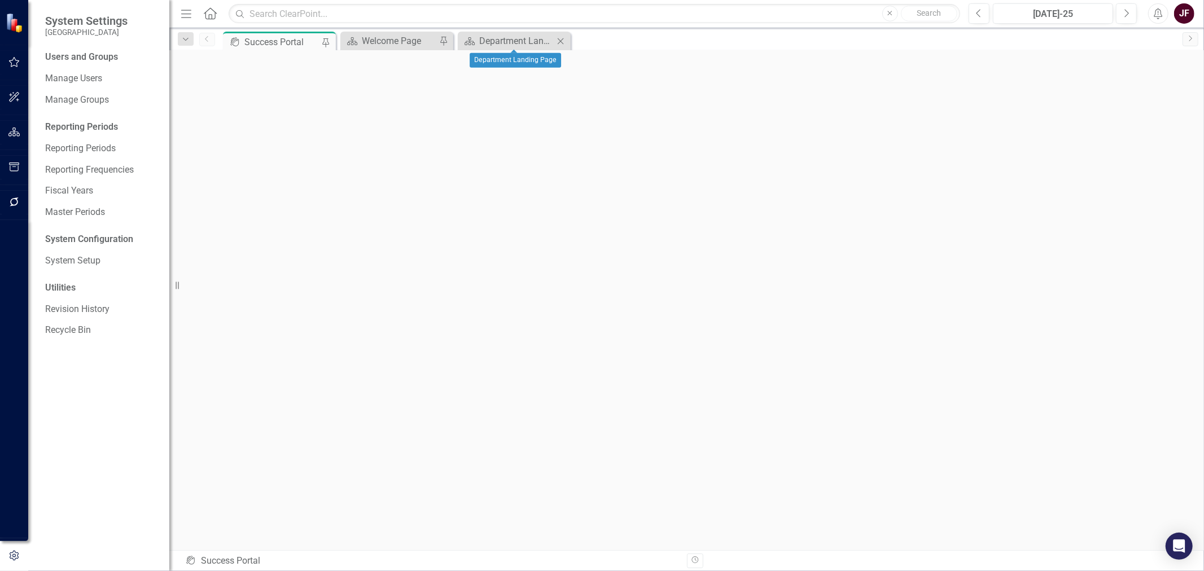
click at [560, 41] on icon at bounding box center [561, 41] width 6 height 6
click at [15, 204] on icon "button" at bounding box center [14, 202] width 12 height 9
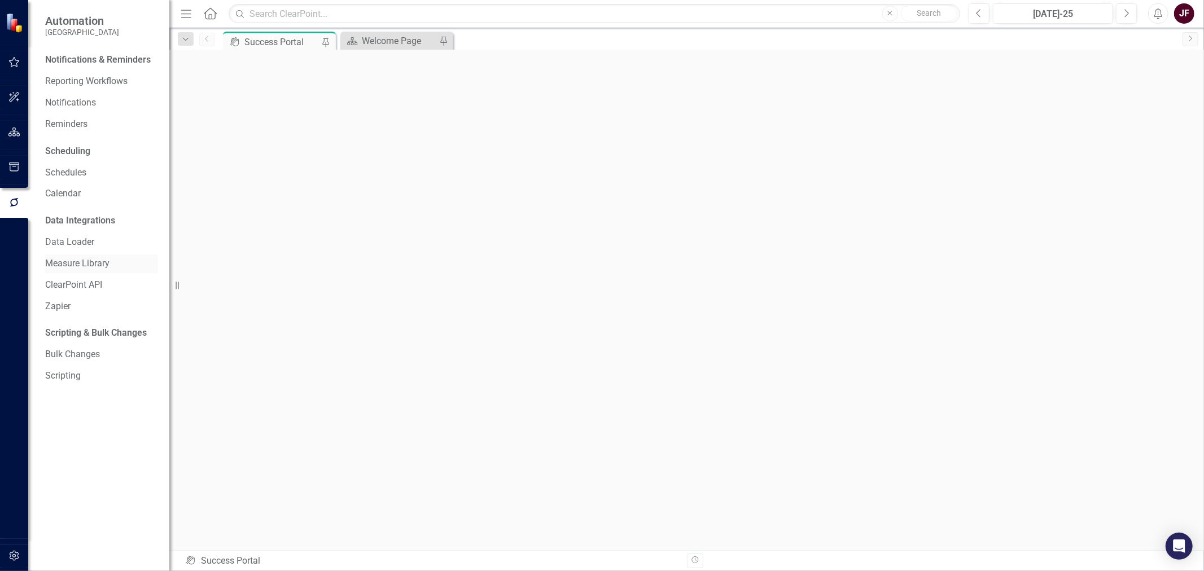
click at [76, 261] on link "Measure Library" at bounding box center [101, 263] width 113 height 13
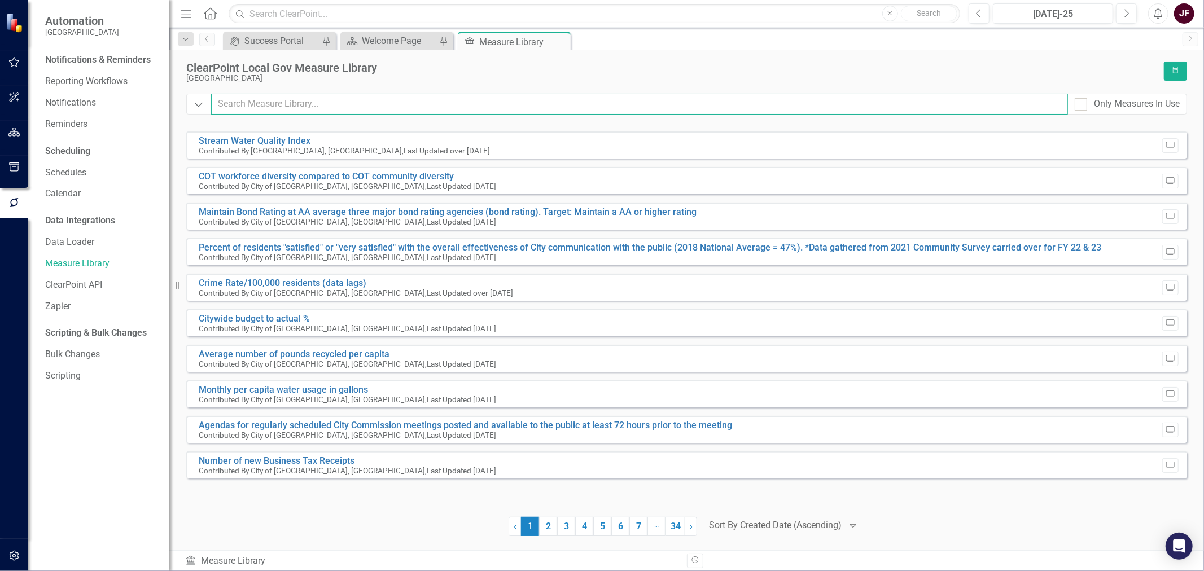
click at [254, 99] on input "text" at bounding box center [639, 104] width 857 height 21
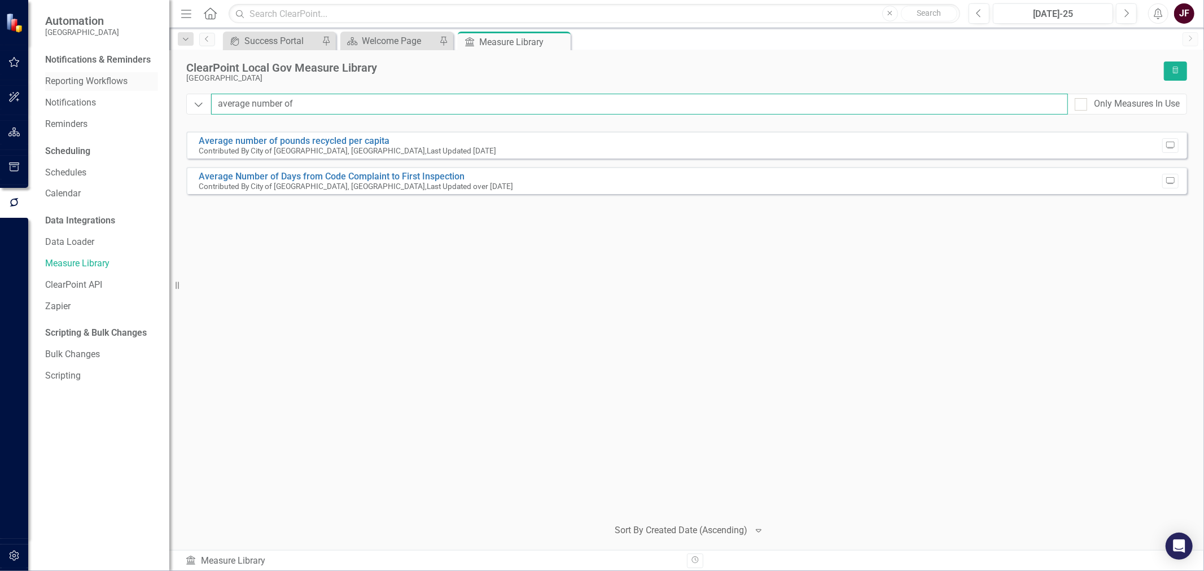
type input "average number of"
click at [14, 132] on icon "button" at bounding box center [14, 132] width 12 height 9
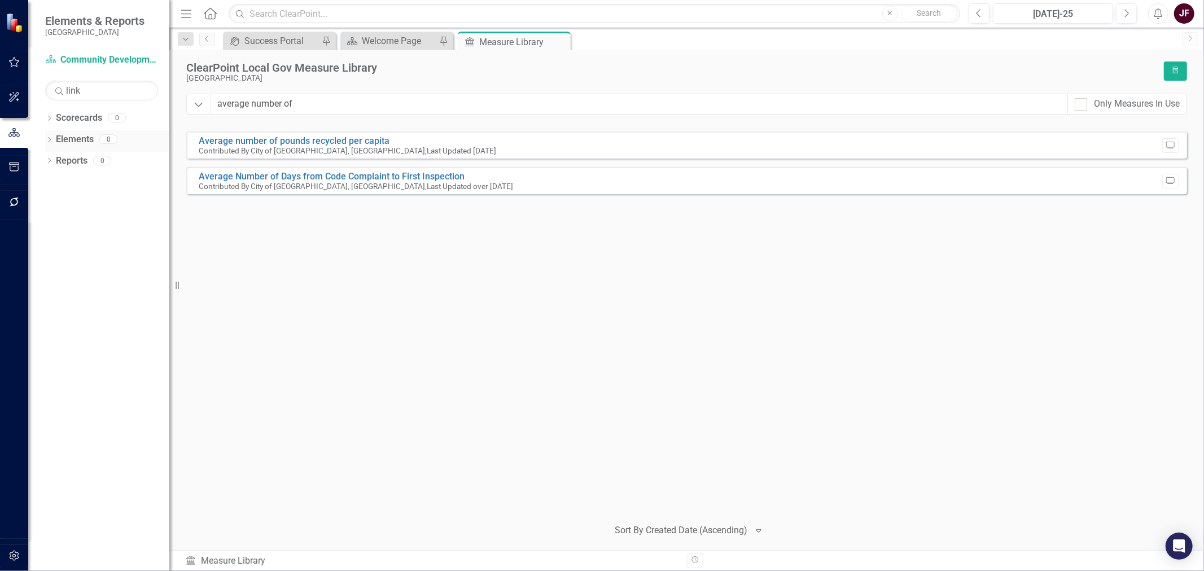
click at [46, 138] on icon "Dropdown" at bounding box center [49, 141] width 8 height 6
click at [81, 142] on link "Elements" at bounding box center [75, 139] width 38 height 13
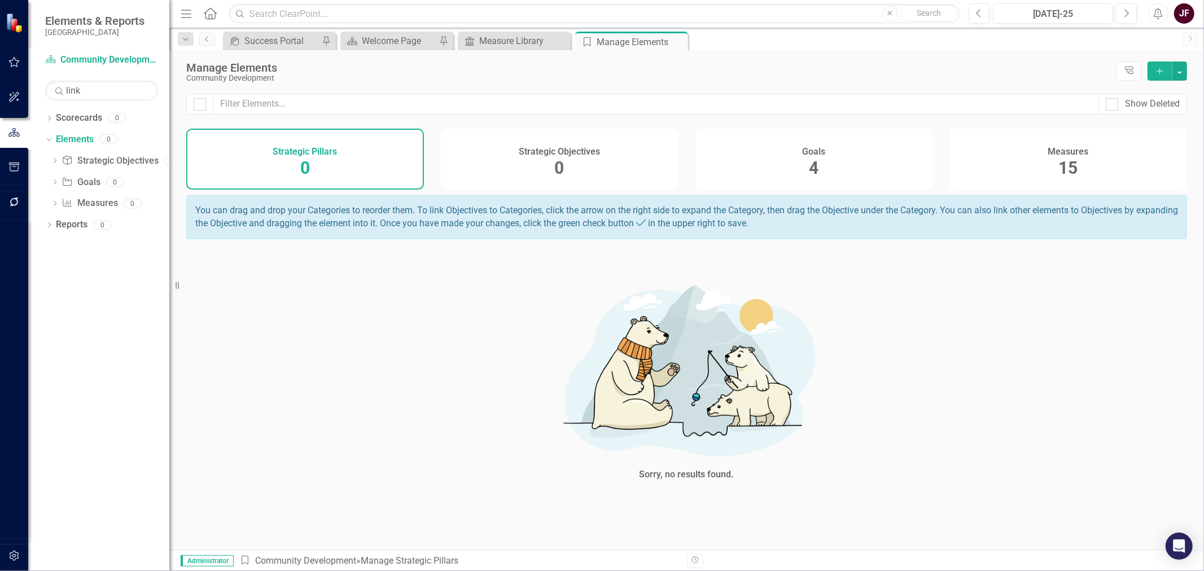
click at [1073, 168] on span "15" at bounding box center [1068, 168] width 19 height 20
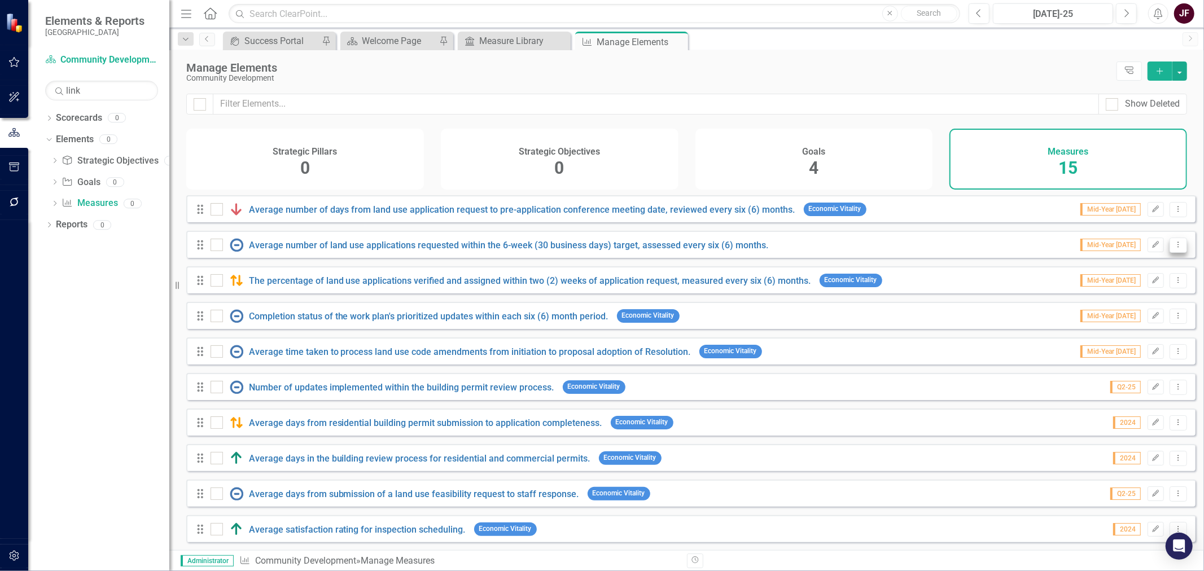
click at [1173, 248] on icon "Dropdown Menu" at bounding box center [1178, 244] width 10 height 7
click at [1132, 335] on link "Trash Delete Measure" at bounding box center [1128, 334] width 102 height 21
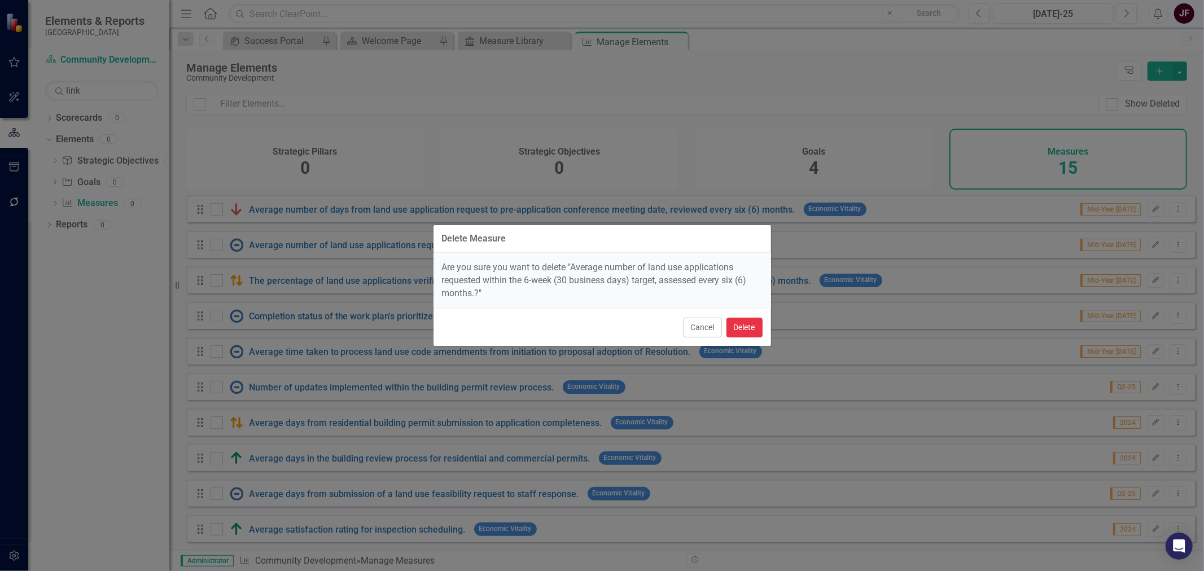
click at [749, 328] on button "Delete" at bounding box center [744, 328] width 36 height 20
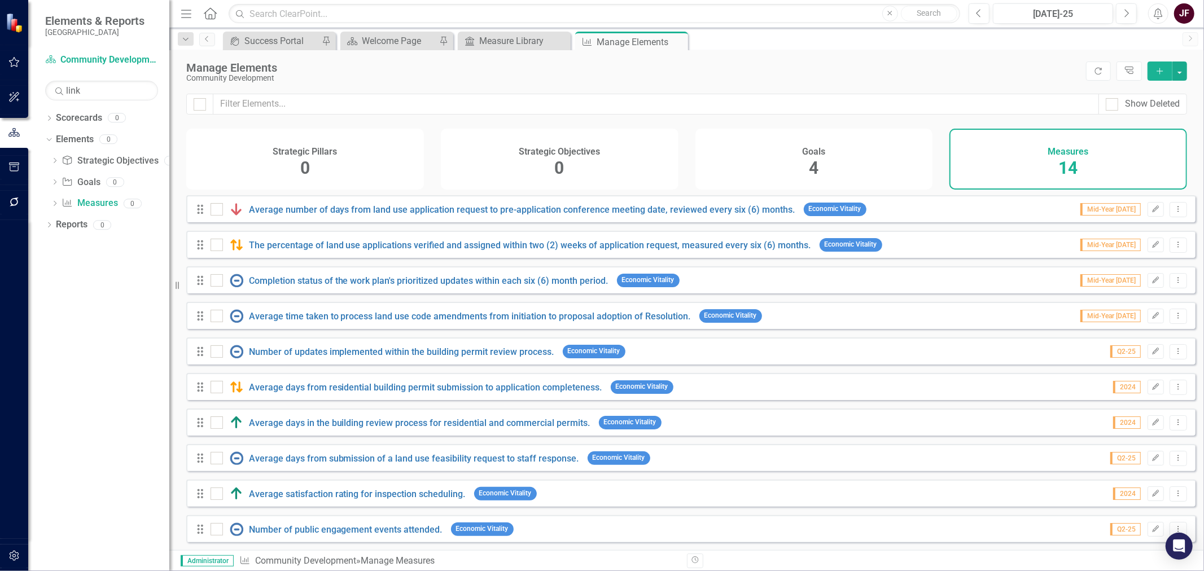
click at [0, 0] on icon "Close" at bounding box center [0, 0] width 0 height 0
click at [563, 41] on icon "Close" at bounding box center [559, 41] width 11 height 9
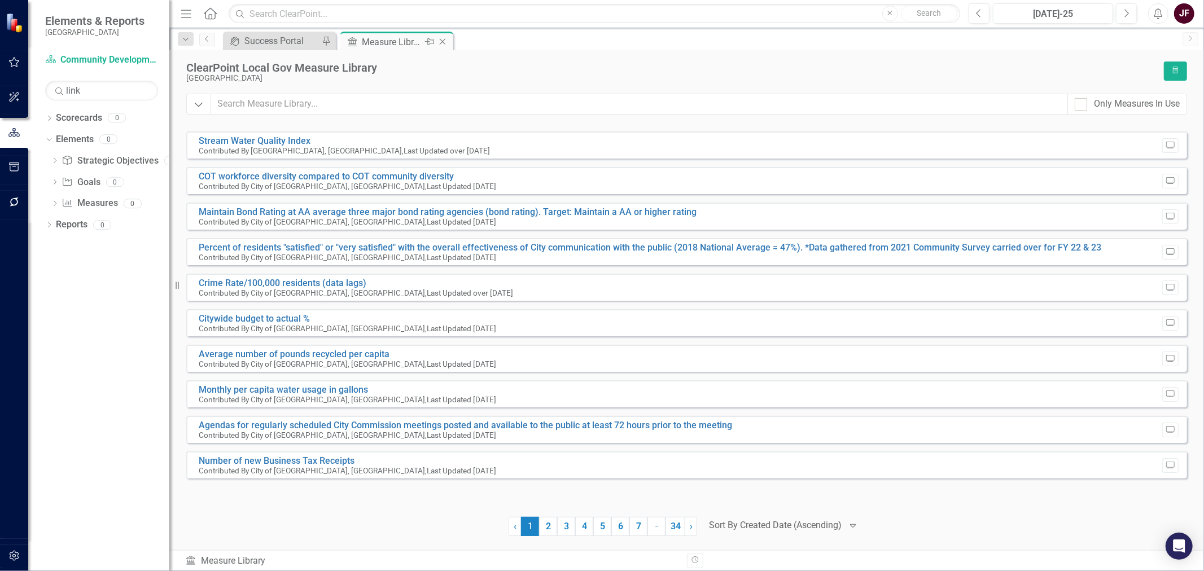
click at [440, 42] on icon "Close" at bounding box center [442, 41] width 11 height 9
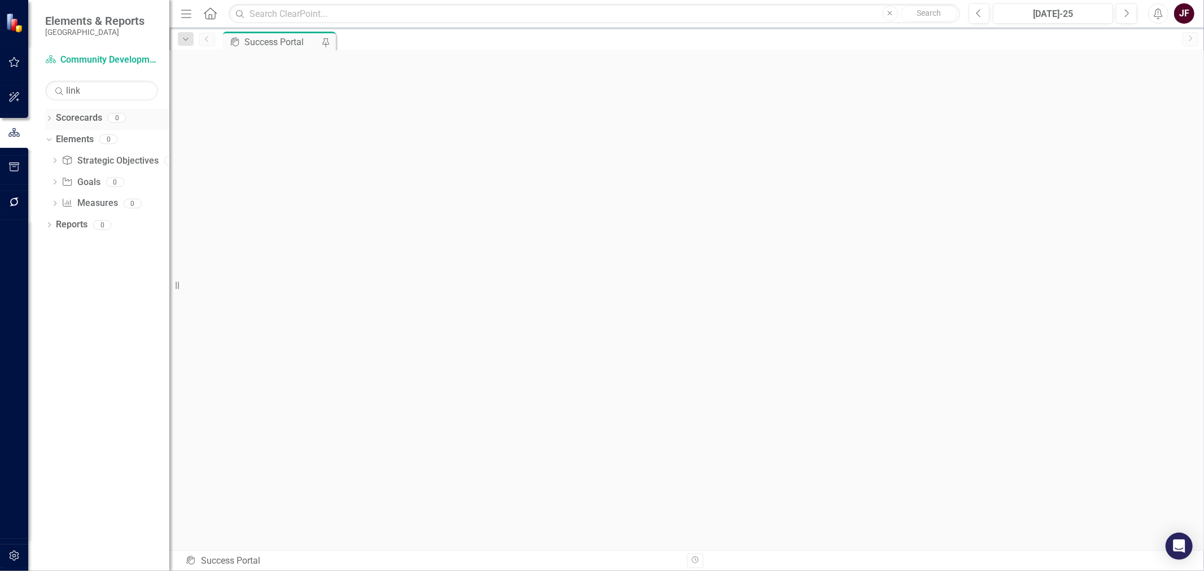
click at [49, 117] on icon "Dropdown" at bounding box center [49, 119] width 8 height 6
click at [47, 116] on icon "Dropdown" at bounding box center [48, 117] width 6 height 8
click at [47, 116] on icon "Dropdown" at bounding box center [49, 119] width 8 height 6
click at [70, 60] on link "Scorecard Community Development" at bounding box center [101, 60] width 113 height 13
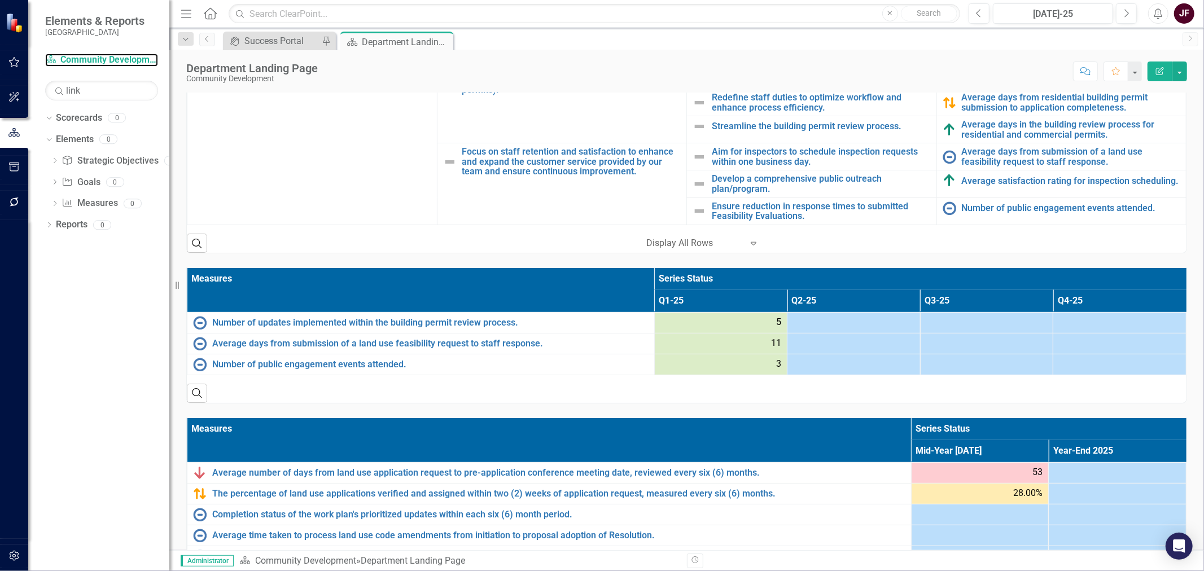
scroll to position [562, 0]
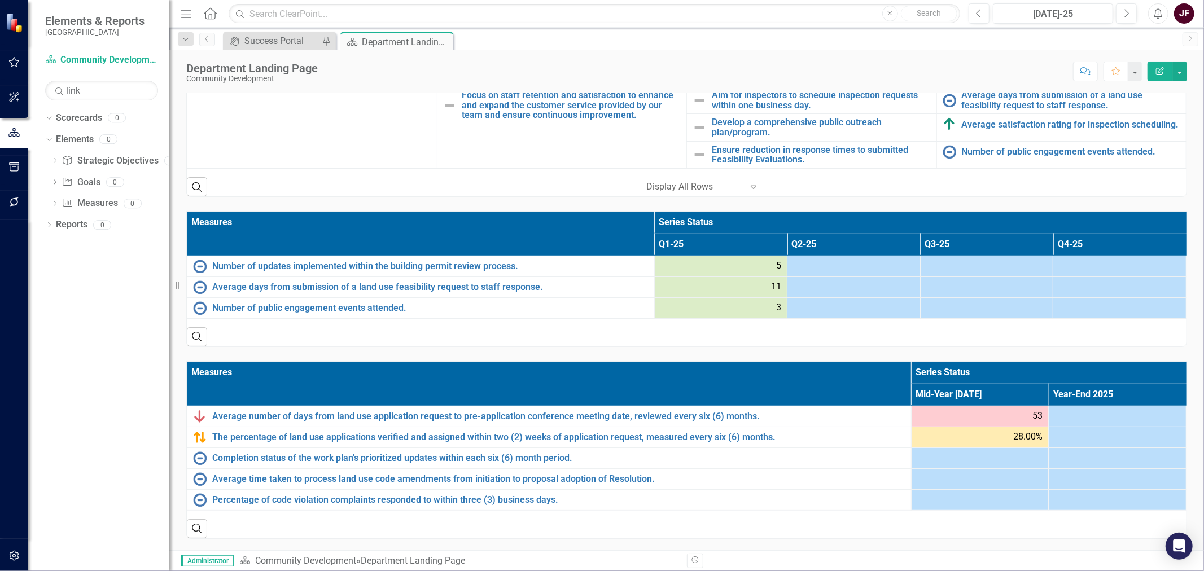
click at [963, 415] on div "53" at bounding box center [980, 416] width 126 height 13
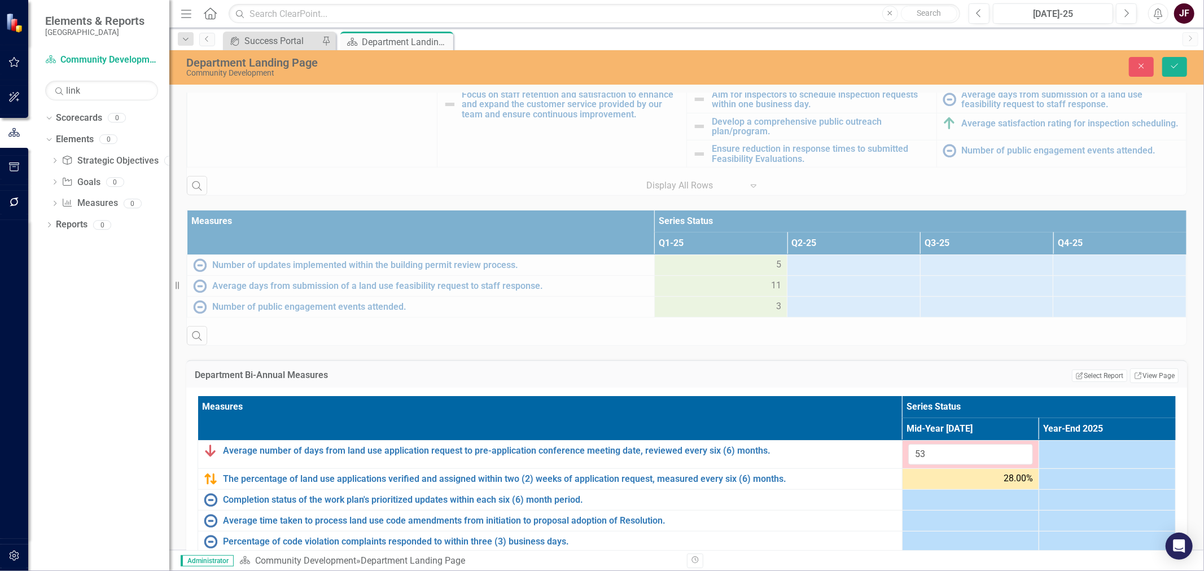
click at [833, 440] on th "Measures" at bounding box center [550, 418] width 704 height 44
click at [1158, 378] on link "Link View Page" at bounding box center [1154, 376] width 49 height 15
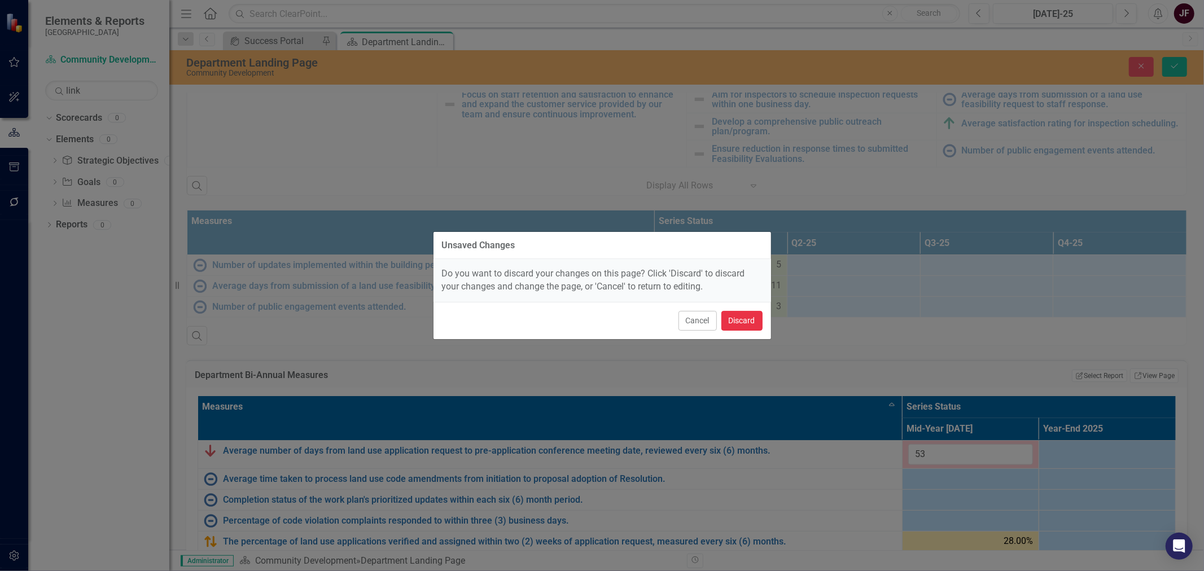
click at [736, 325] on button "Discard" at bounding box center [741, 321] width 41 height 20
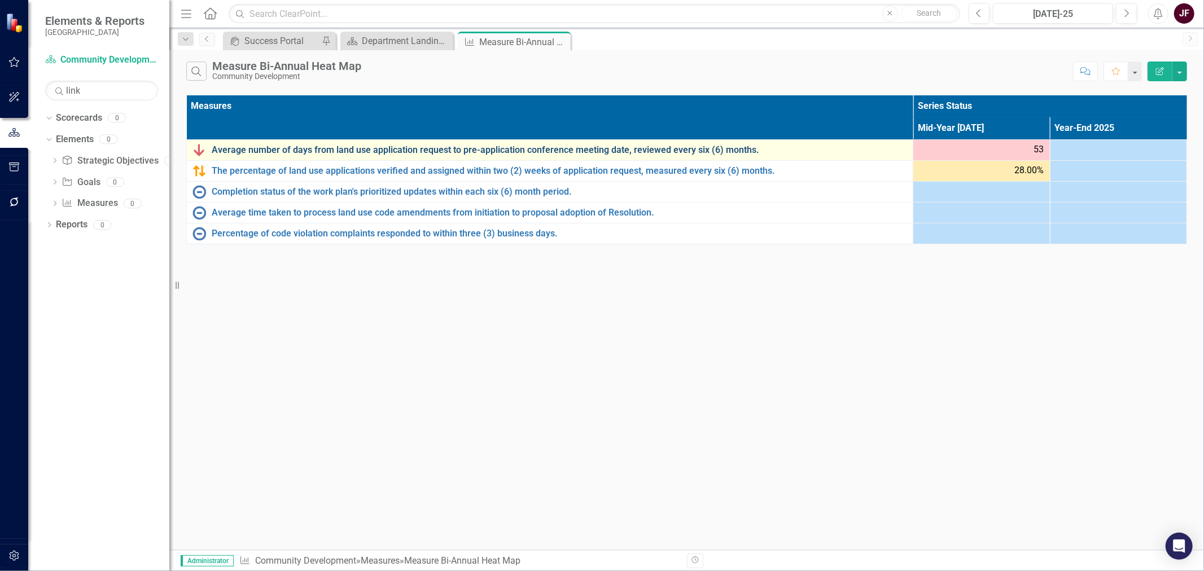
click at [492, 148] on link "Average number of days from land use application request to pre-application con…" at bounding box center [559, 150] width 695 height 10
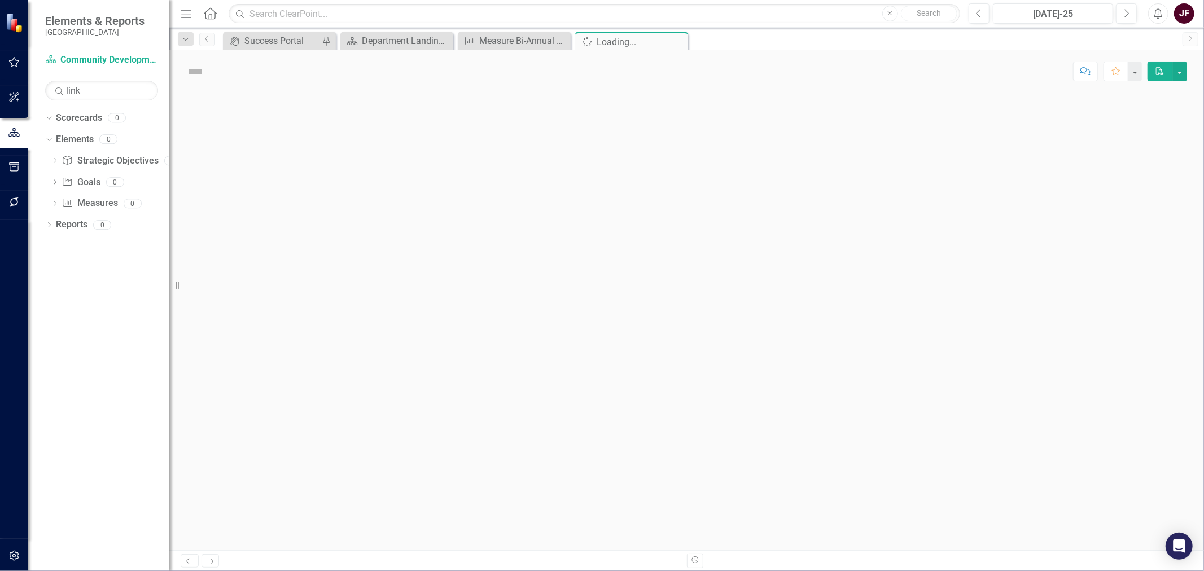
click at [492, 148] on div at bounding box center [686, 322] width 1034 height 458
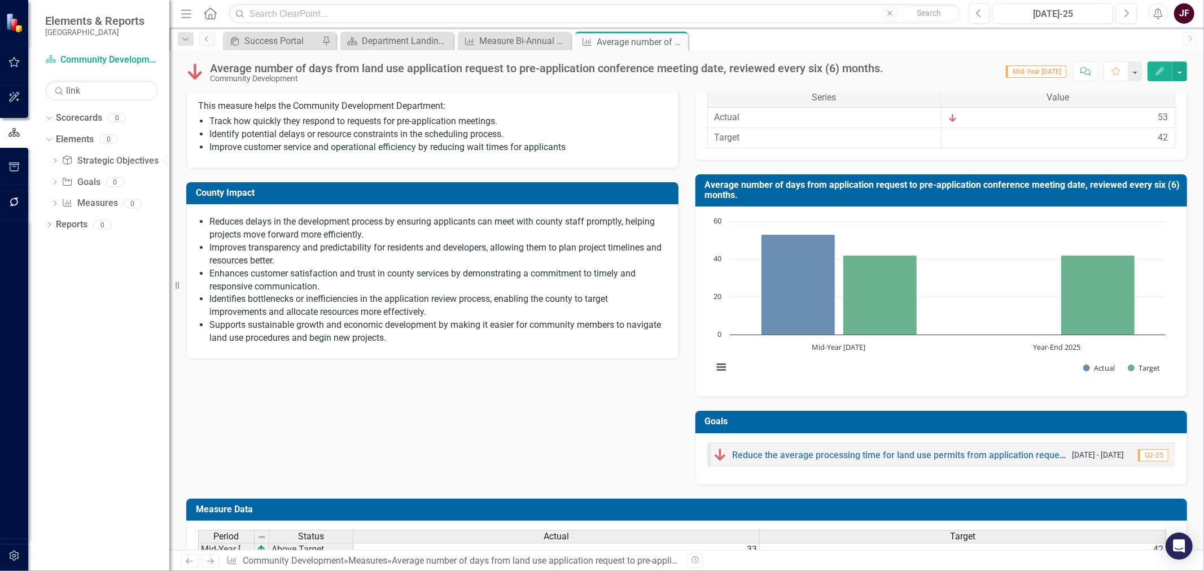
scroll to position [268, 0]
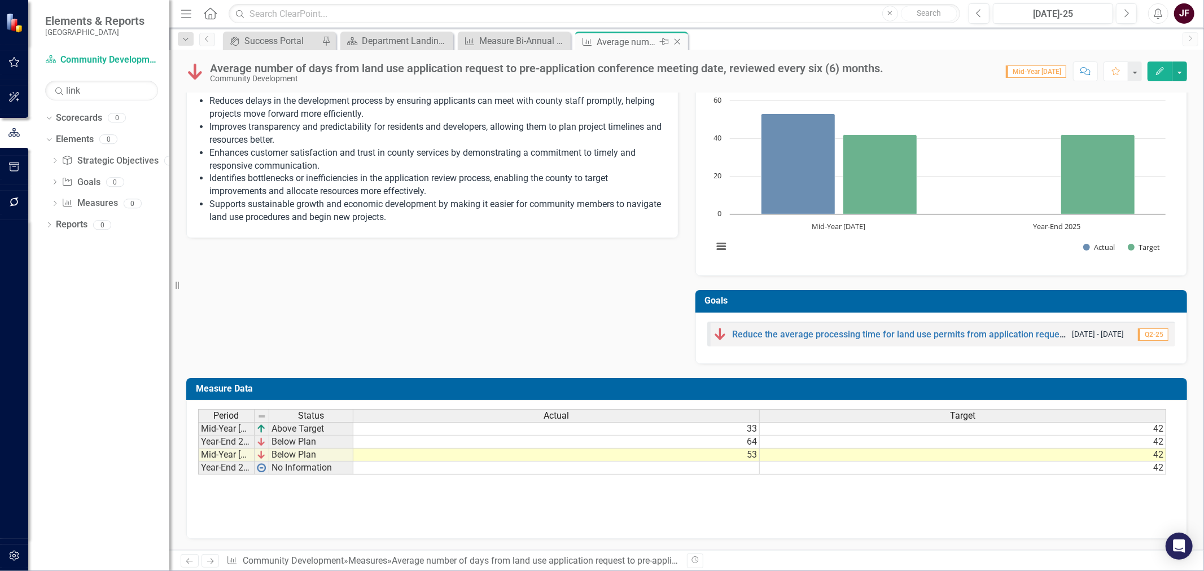
click at [675, 43] on icon at bounding box center [677, 42] width 6 height 6
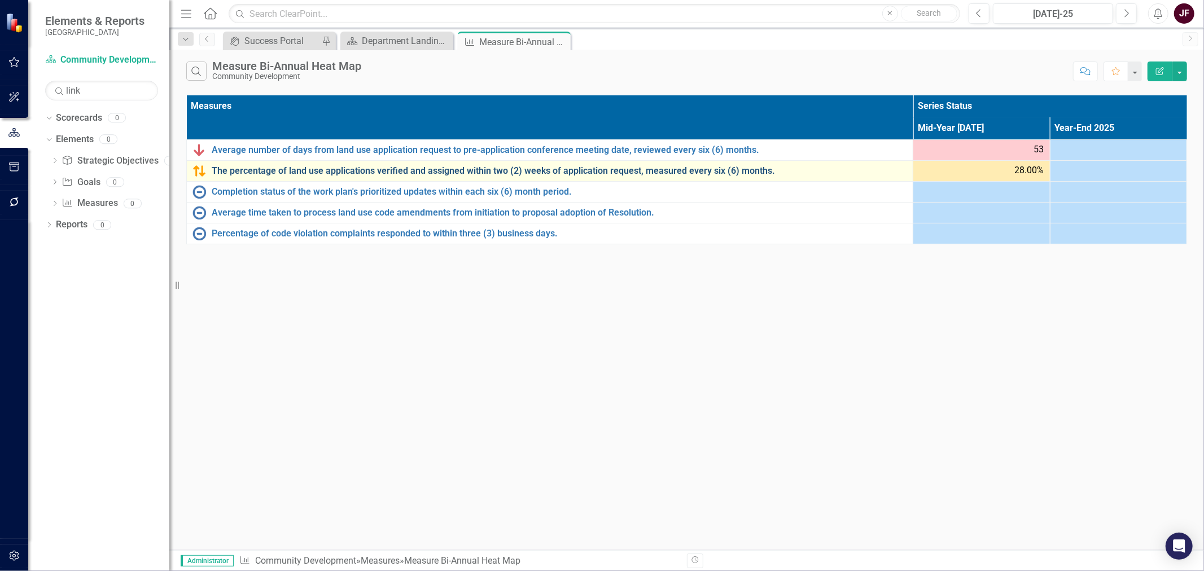
click at [277, 169] on link "The percentage of land use applications verified and assigned within two (2) we…" at bounding box center [559, 171] width 695 height 10
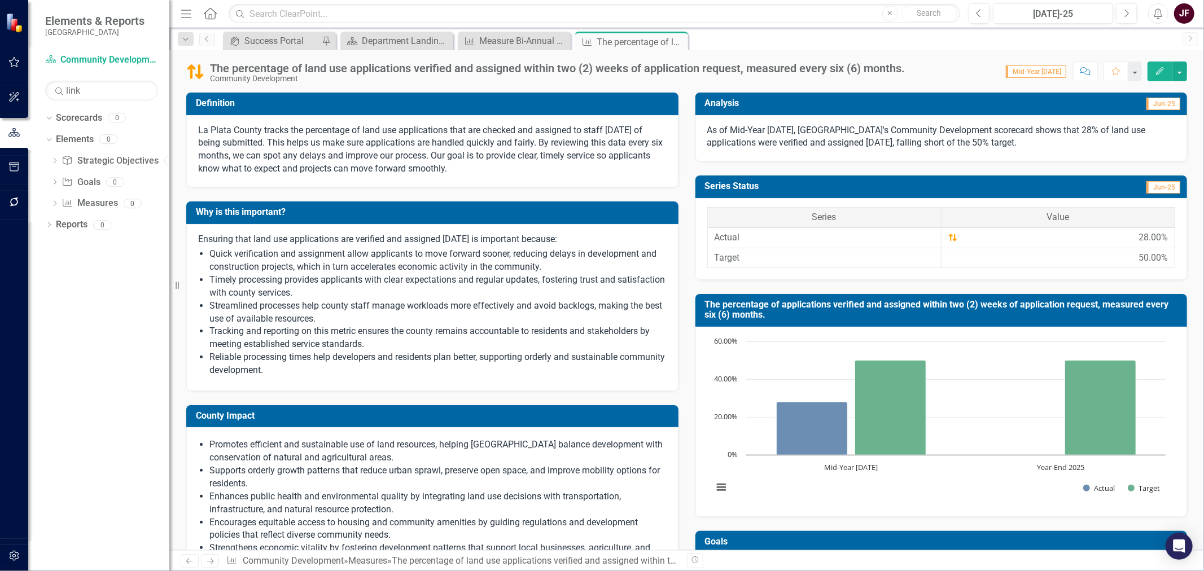
scroll to position [241, 0]
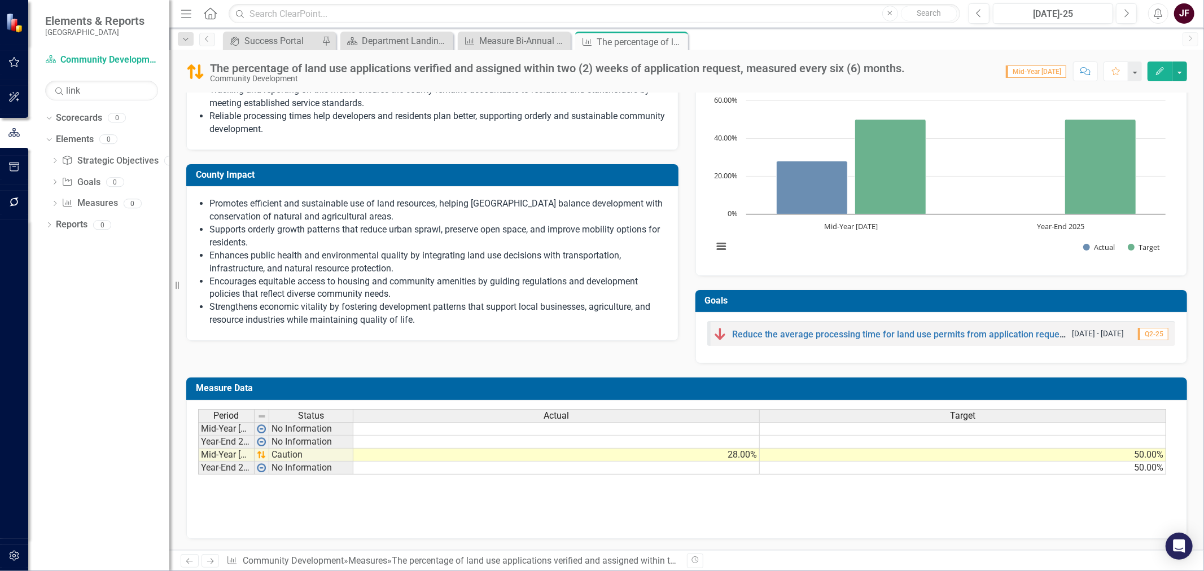
drag, startPoint x: 676, startPoint y: 40, endPoint x: 687, endPoint y: 42, distance: 11.6
click at [0, 0] on icon "Close" at bounding box center [0, 0] width 0 height 0
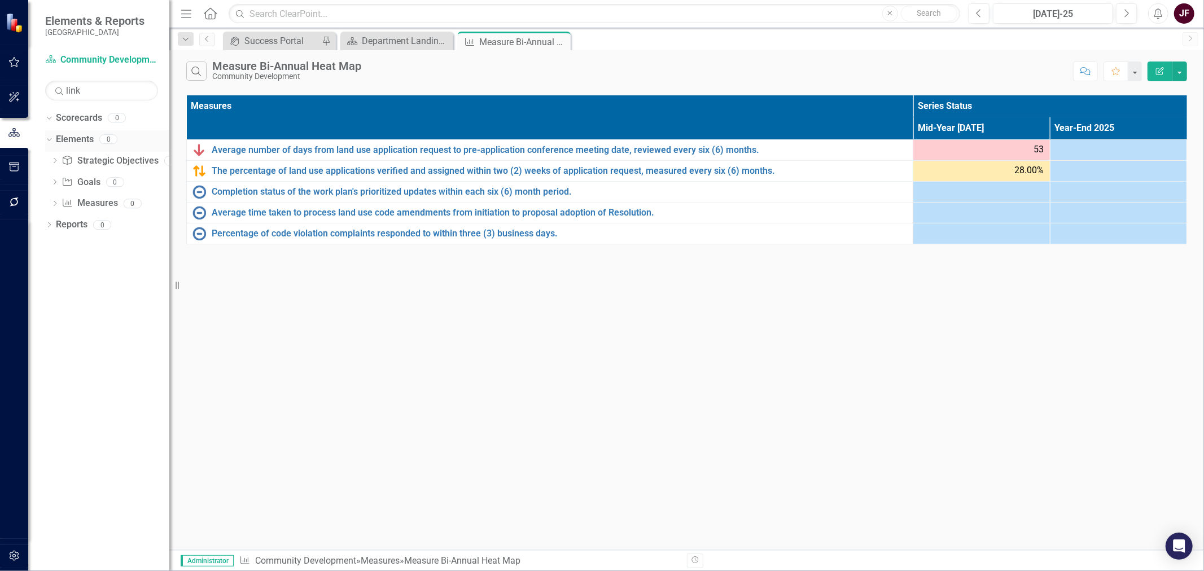
click at [76, 139] on link "Elements" at bounding box center [75, 139] width 38 height 13
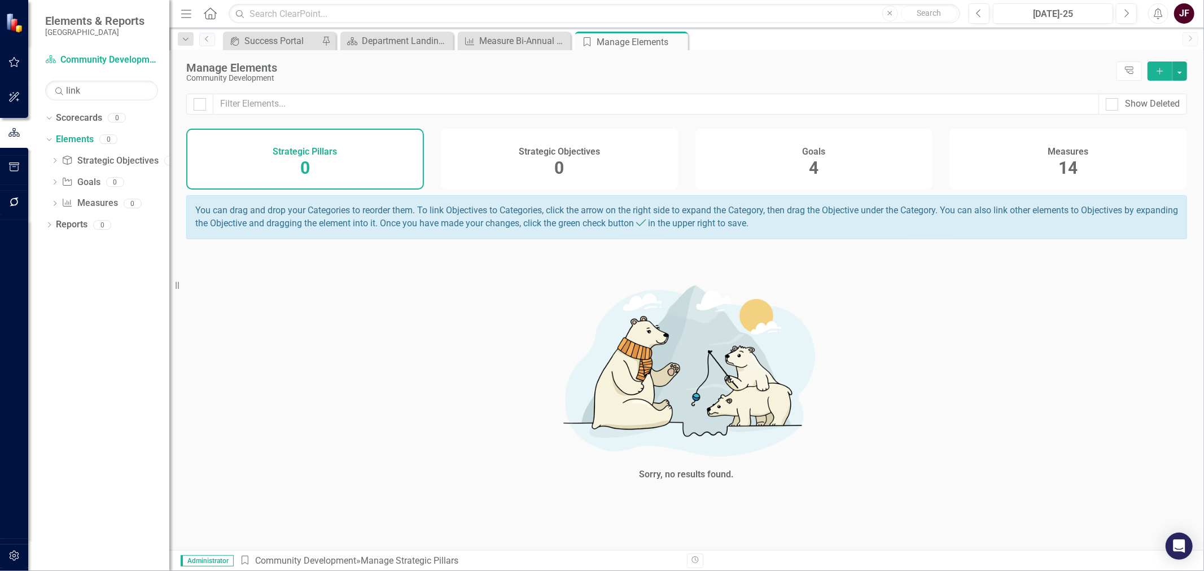
click at [1091, 155] on div "Measures 14" at bounding box center [1068, 159] width 238 height 61
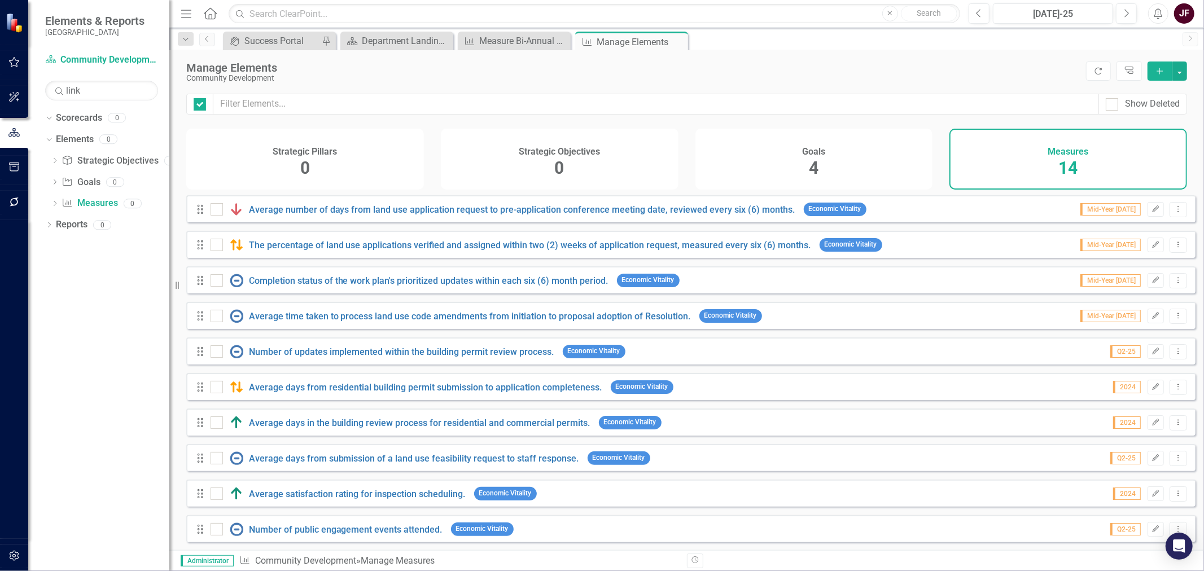
checkbox input "false"
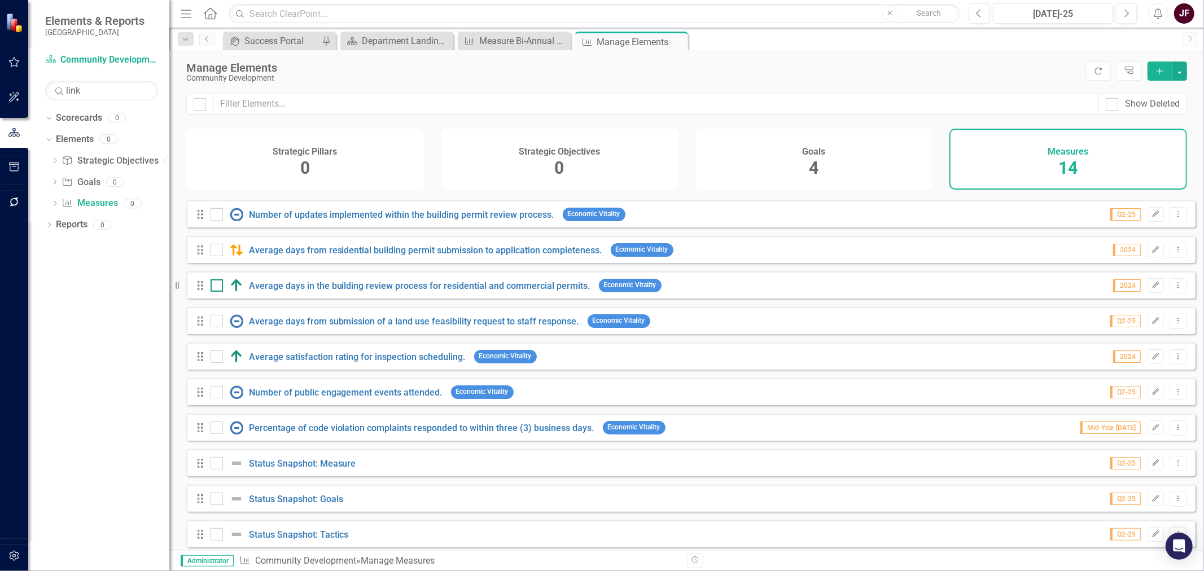
scroll to position [141, 0]
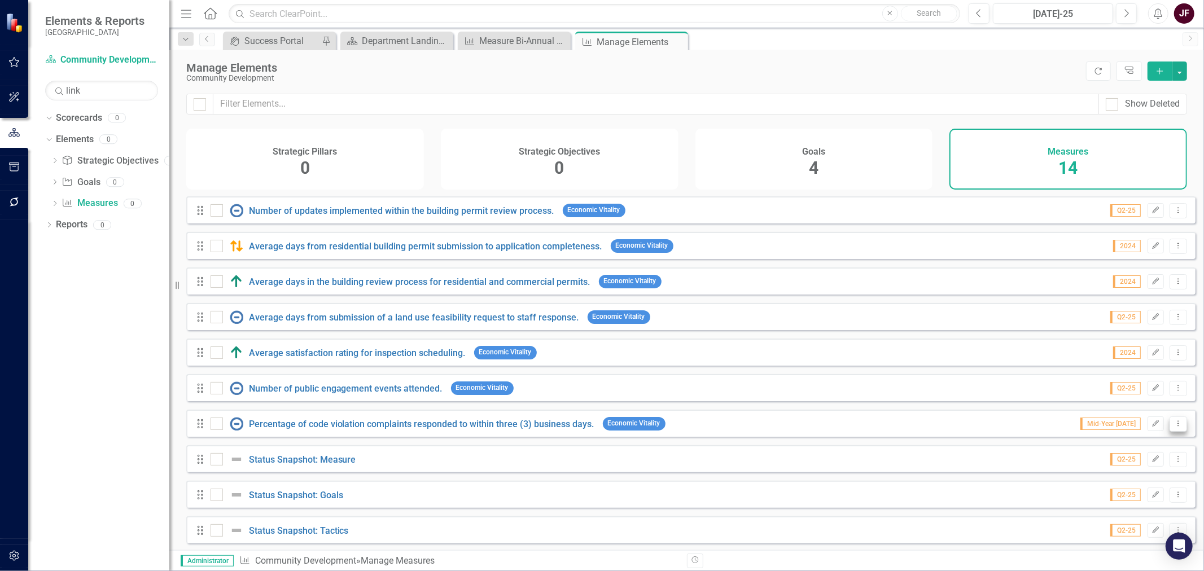
click at [1173, 427] on icon "Dropdown Menu" at bounding box center [1178, 423] width 10 height 7
click at [1109, 511] on link "Trash Delete Measure" at bounding box center [1128, 513] width 102 height 21
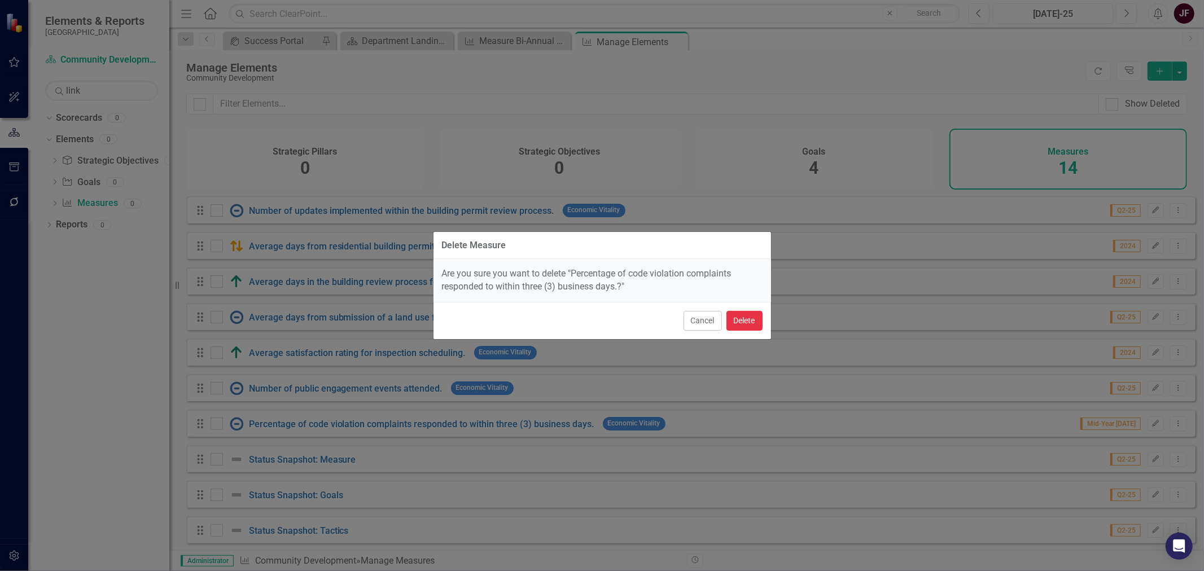
click at [756, 321] on button "Delete" at bounding box center [744, 321] width 36 height 20
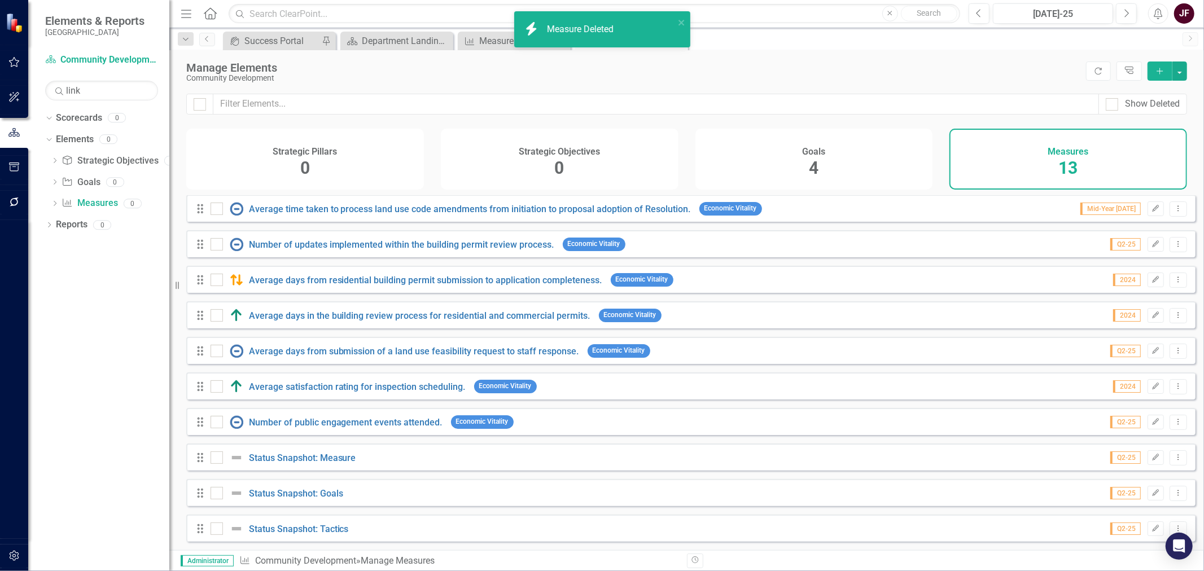
scroll to position [115, 0]
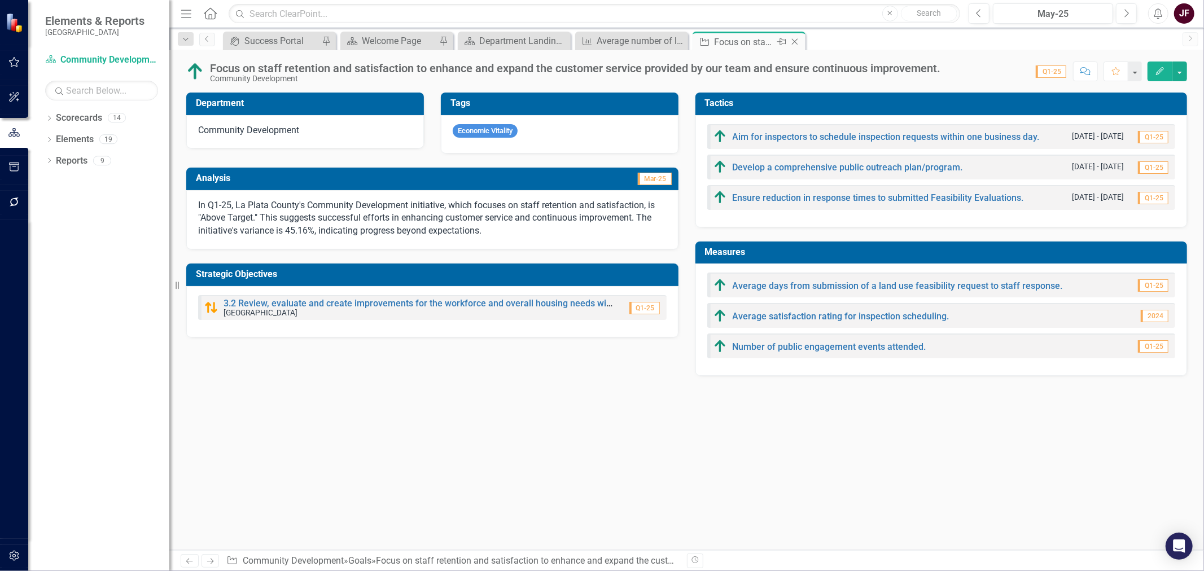
click at [793, 42] on icon at bounding box center [795, 42] width 6 height 6
